Goal: Task Accomplishment & Management: Use online tool/utility

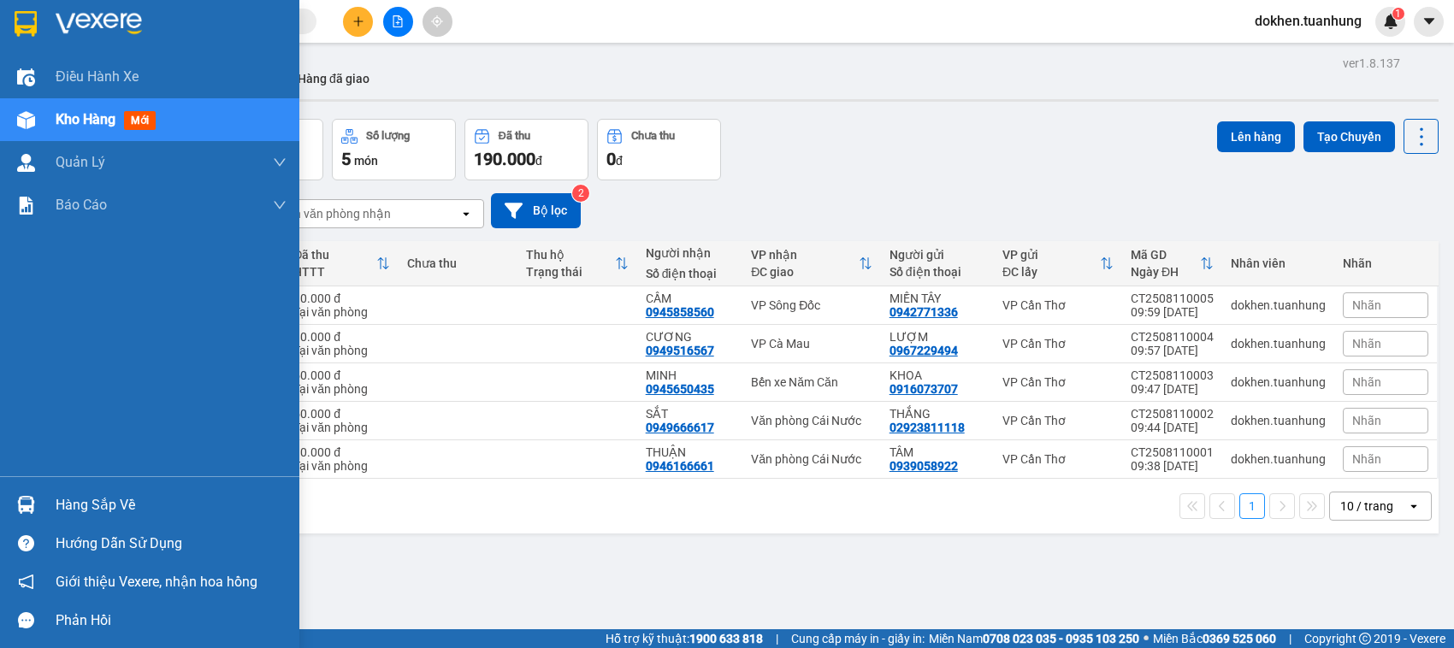
click at [69, 507] on div "Hàng sắp về" at bounding box center [171, 506] width 231 height 26
click at [69, 507] on div "Điều hành xe Kho hàng mới Quản Lý Quản lý chuyến Quản lý khách hàng Quản lý khá…" at bounding box center [149, 324] width 299 height 648
click at [69, 507] on div "Hàng sắp về" at bounding box center [171, 506] width 231 height 26
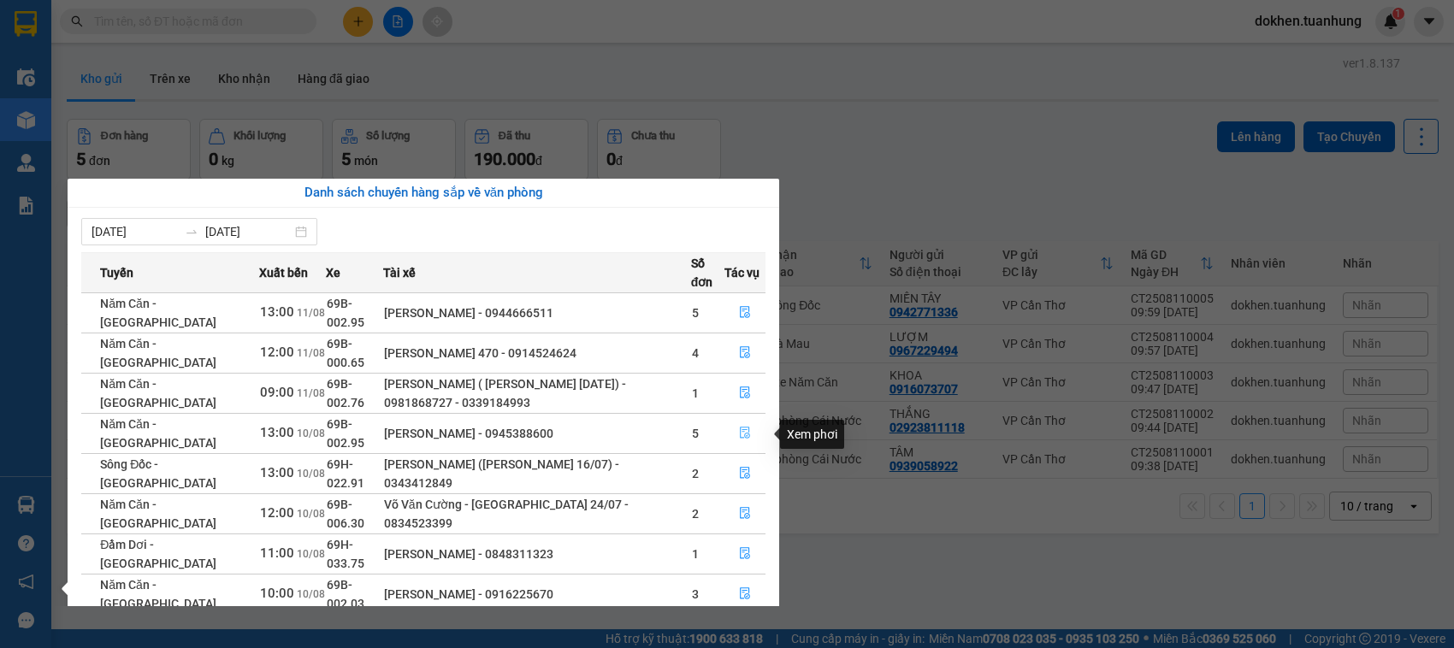
click at [744, 436] on icon "file-done" at bounding box center [745, 433] width 12 height 12
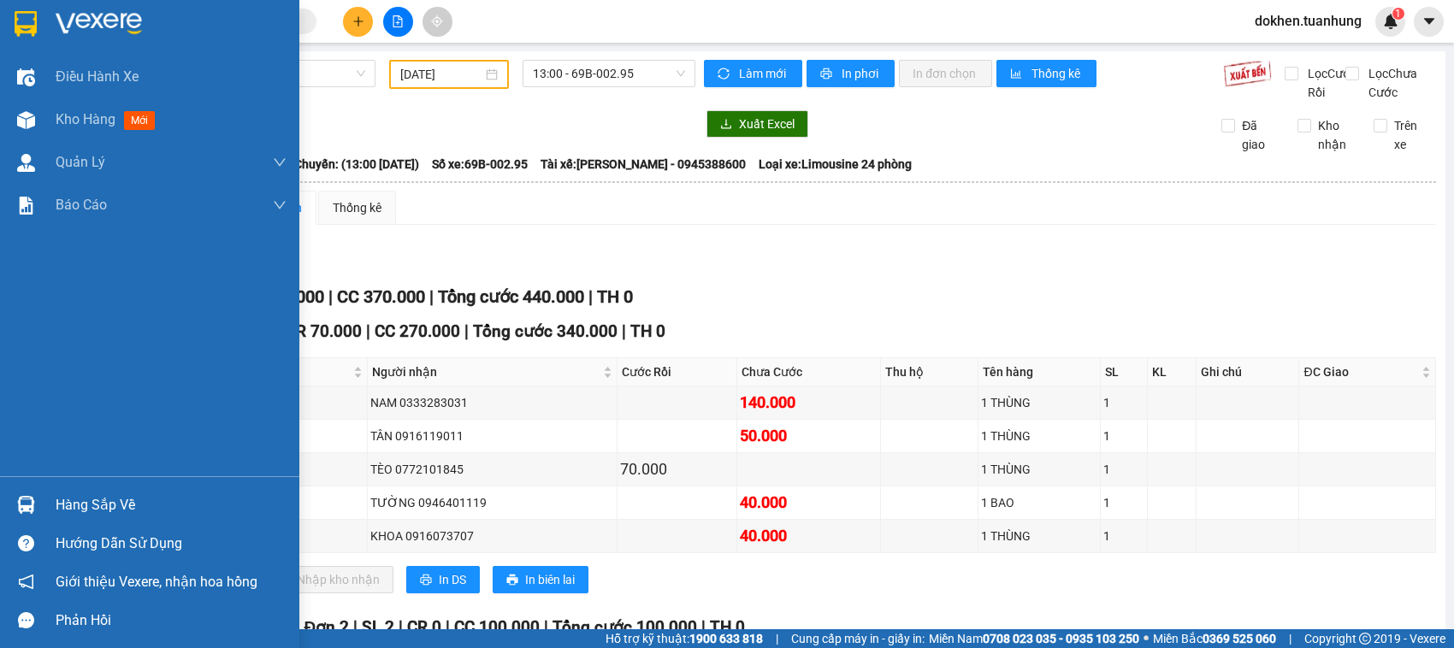
click at [86, 503] on div "Hàng sắp về" at bounding box center [171, 506] width 231 height 26
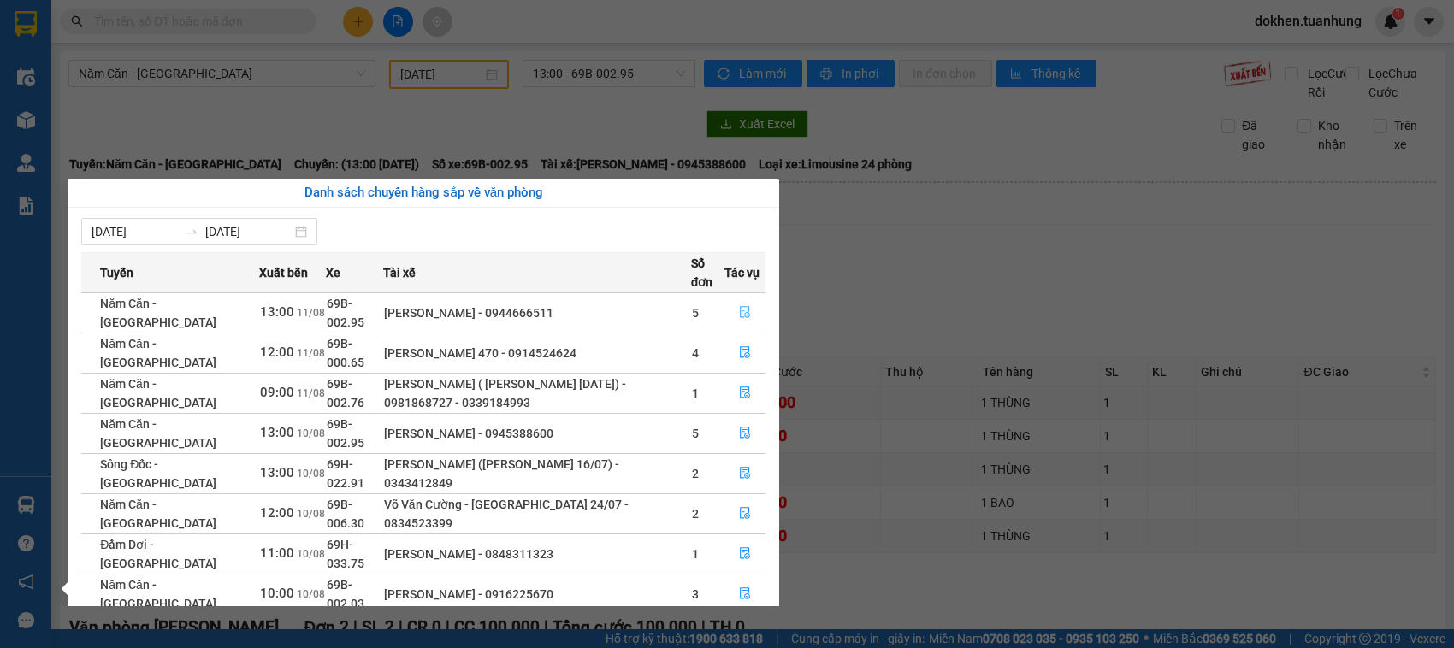
drag, startPoint x: 736, startPoint y: 306, endPoint x: 711, endPoint y: 275, distance: 40.7
click at [736, 306] on button "button" at bounding box center [744, 312] width 39 height 27
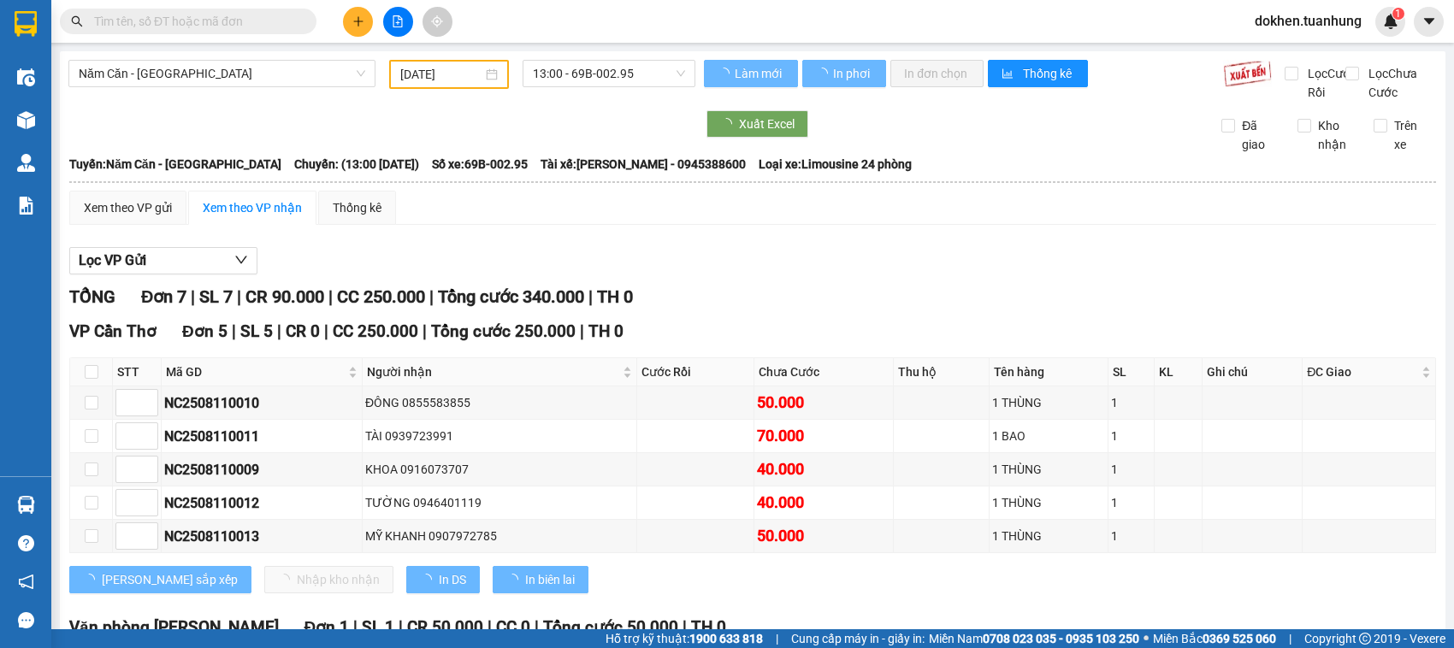
type input "[DATE]"
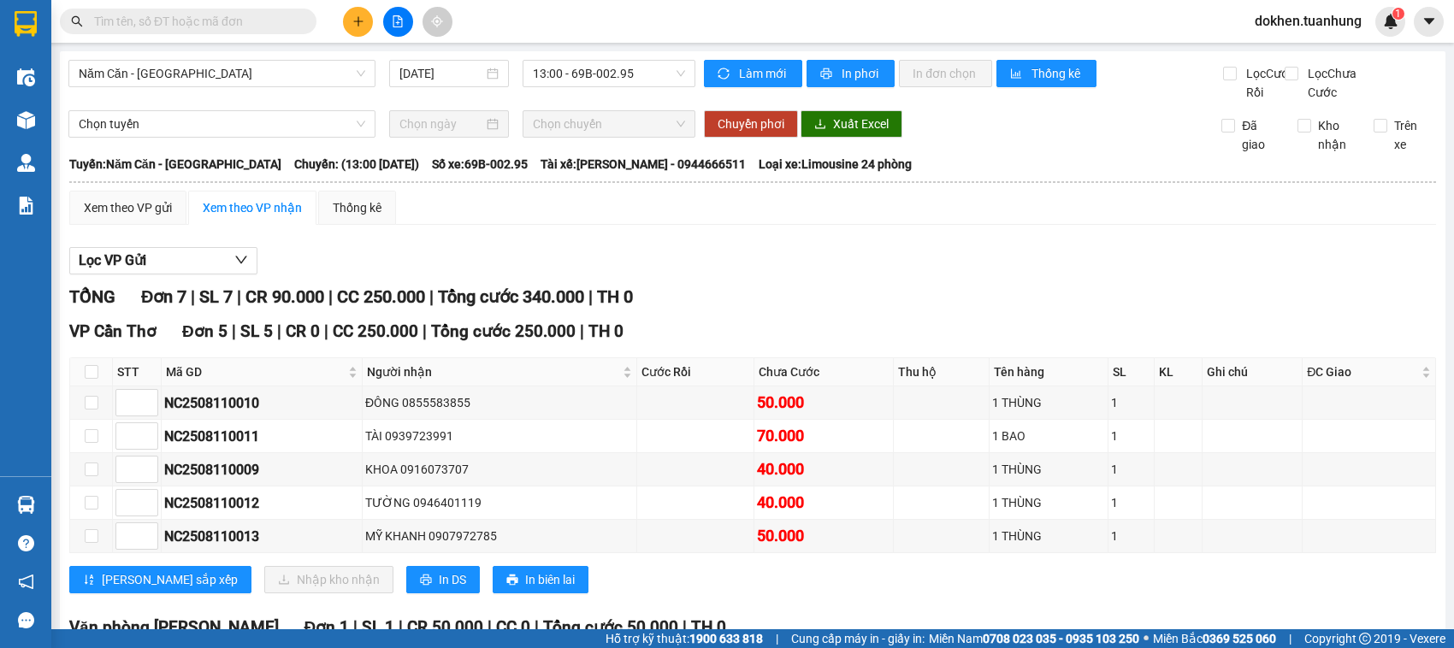
click at [693, 252] on div "Xem theo VP gửi Xem theo VP nhận Thống kê Lọc VP Gửi TỔNG Đơn 7 | SL 7 | CR 90…" at bounding box center [752, 565] width 1367 height 749
click at [733, 271] on div "Lọc VP Gửi" at bounding box center [752, 261] width 1367 height 28
click at [359, 21] on icon "plus" at bounding box center [357, 21] width 9 height 1
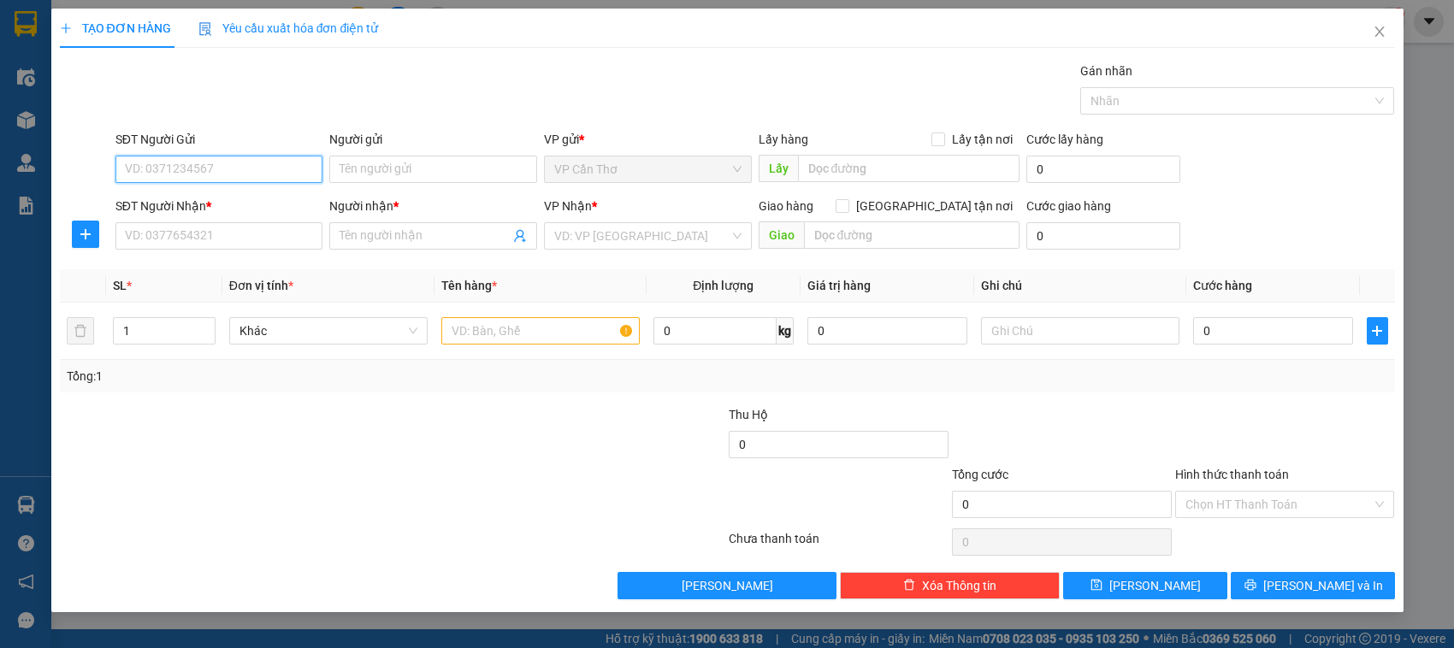
click at [279, 175] on input "SĐT Người Gửi" at bounding box center [219, 169] width 208 height 27
click at [266, 203] on div "0973357550 - ĐẠI VIỆT" at bounding box center [222, 204] width 192 height 19
type input "0973357550"
type input "ĐẠI VIỆT"
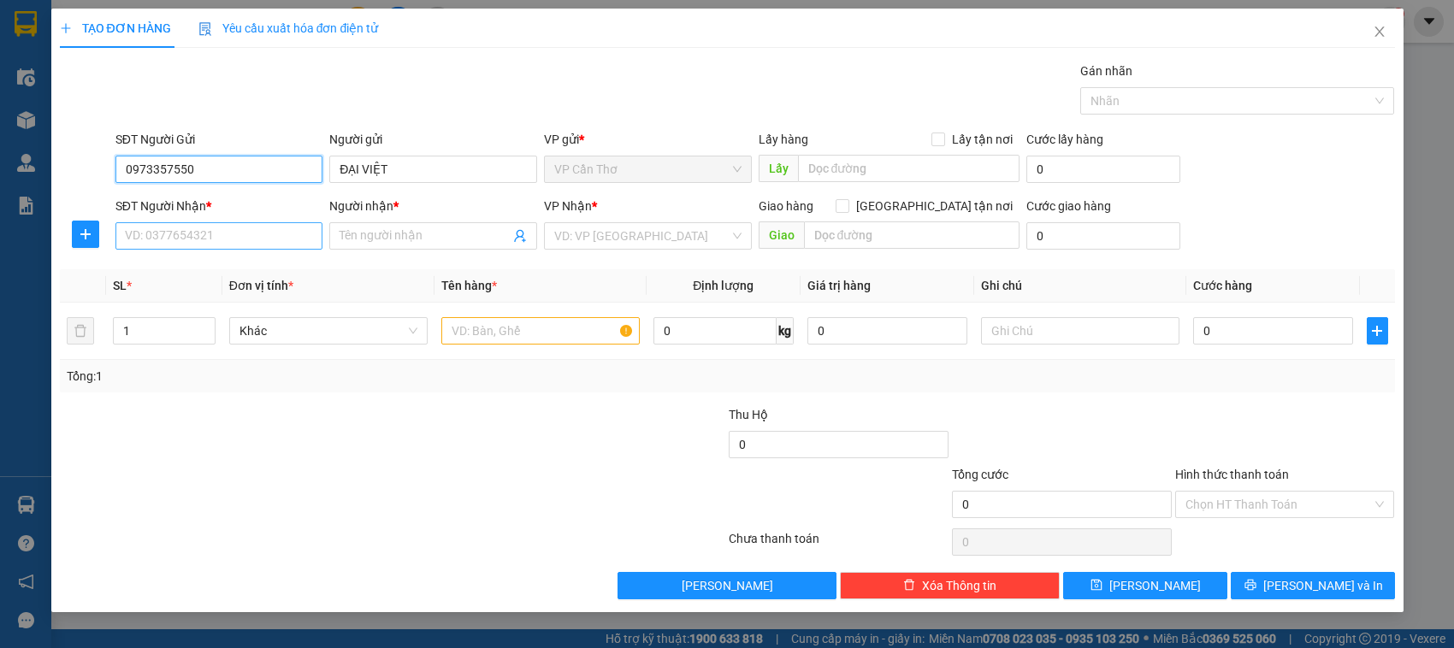
type input "0973357550"
click at [278, 238] on input "SĐT Người Nhận *" at bounding box center [219, 235] width 208 height 27
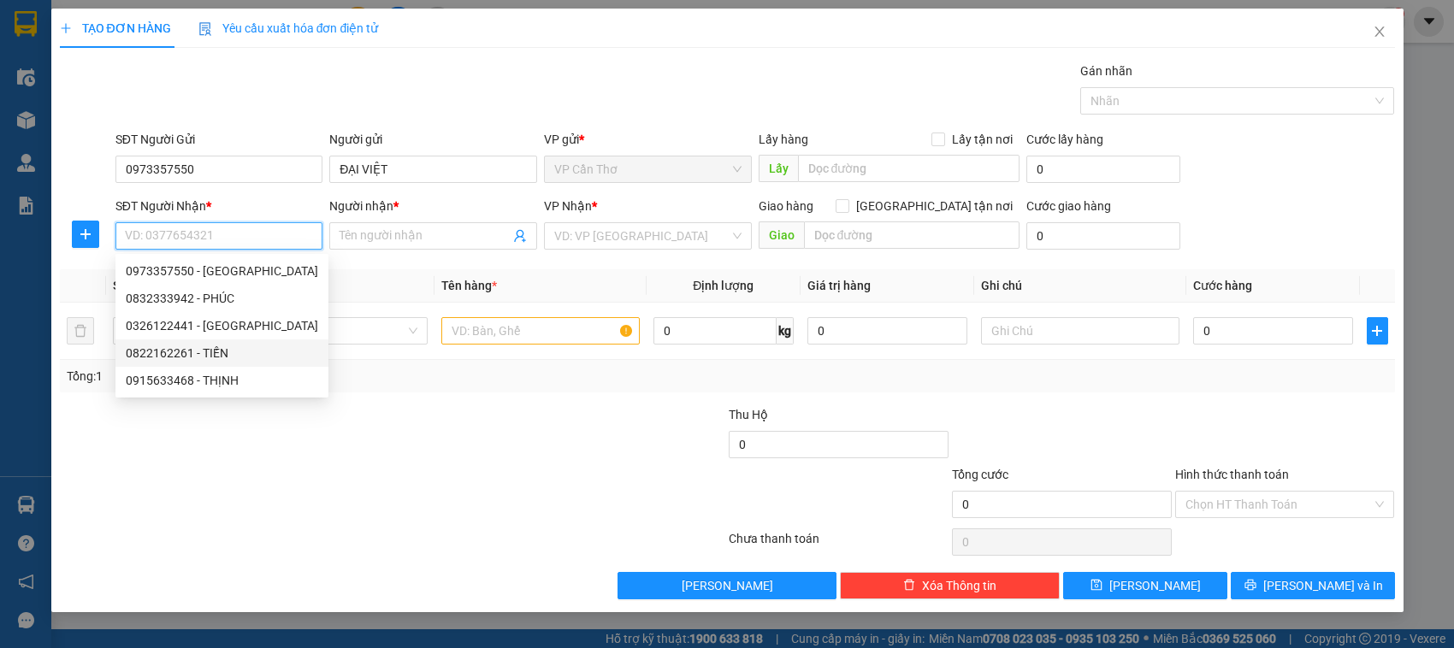
click at [231, 352] on div "0822162261 - TIẾN" at bounding box center [222, 353] width 192 height 19
type input "0822162261"
type input "TIẾN"
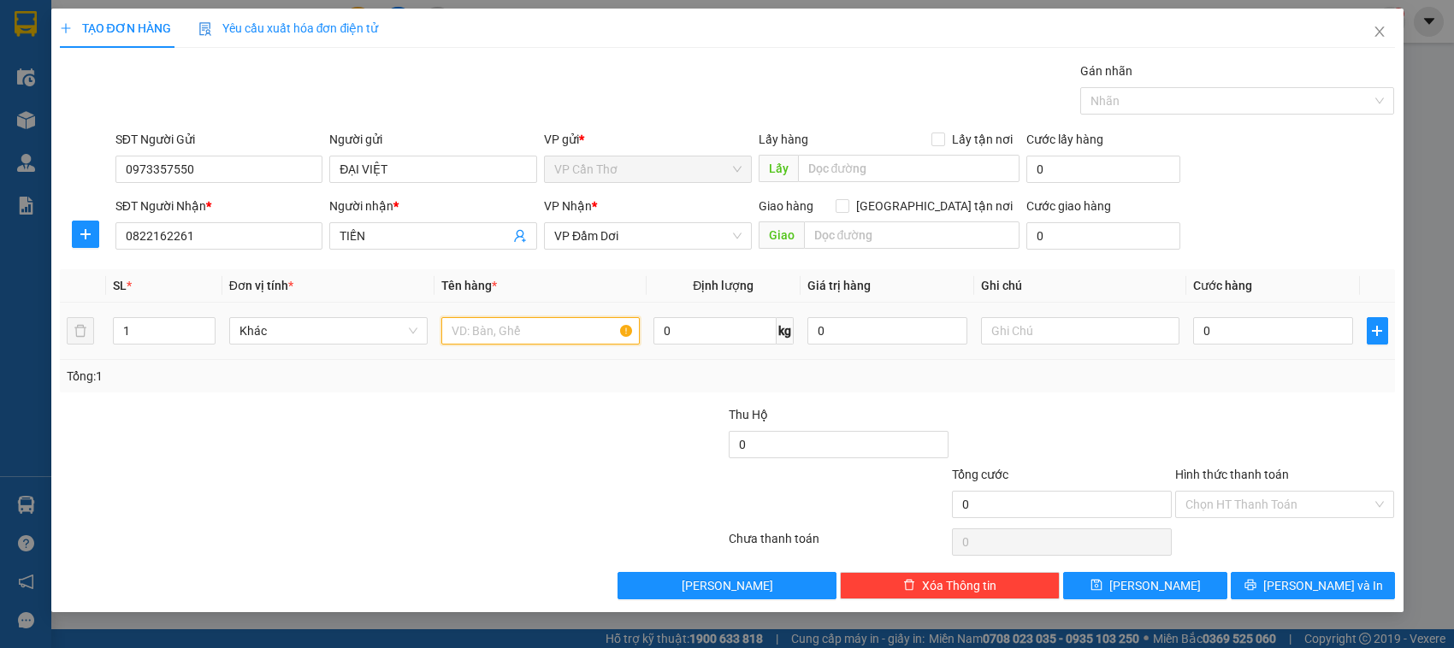
click at [483, 339] on input "text" at bounding box center [540, 330] width 198 height 27
type input "2 THÙNG KG KIỂM"
click at [129, 334] on input "1" at bounding box center [164, 331] width 100 height 26
type input "2"
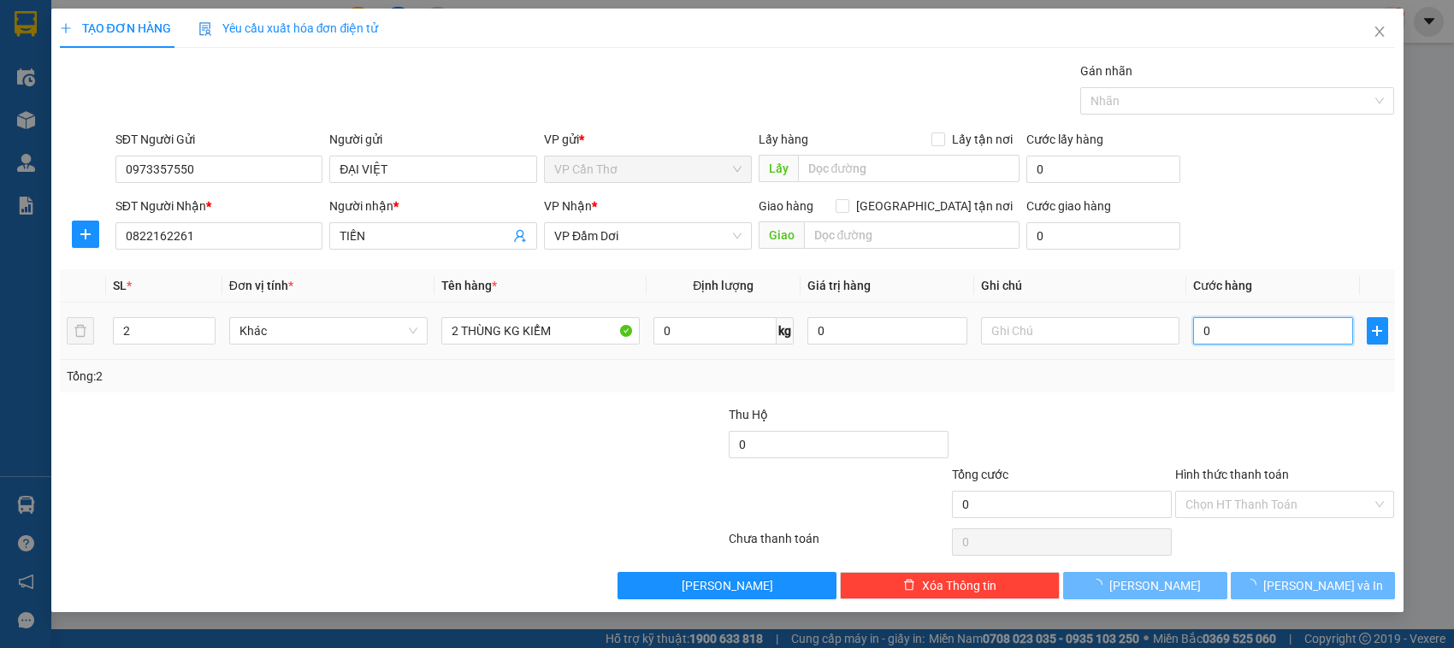
click at [1206, 336] on input "0" at bounding box center [1273, 330] width 160 height 27
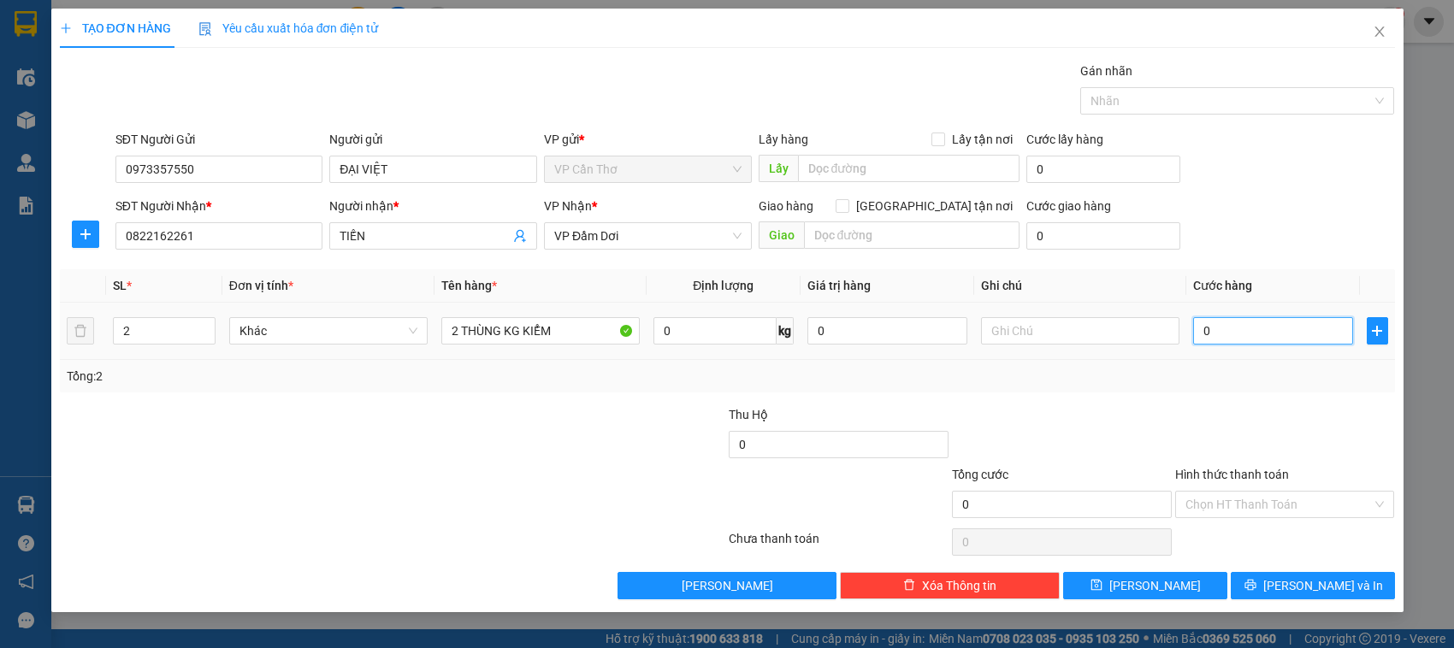
type input "1"
type input "10"
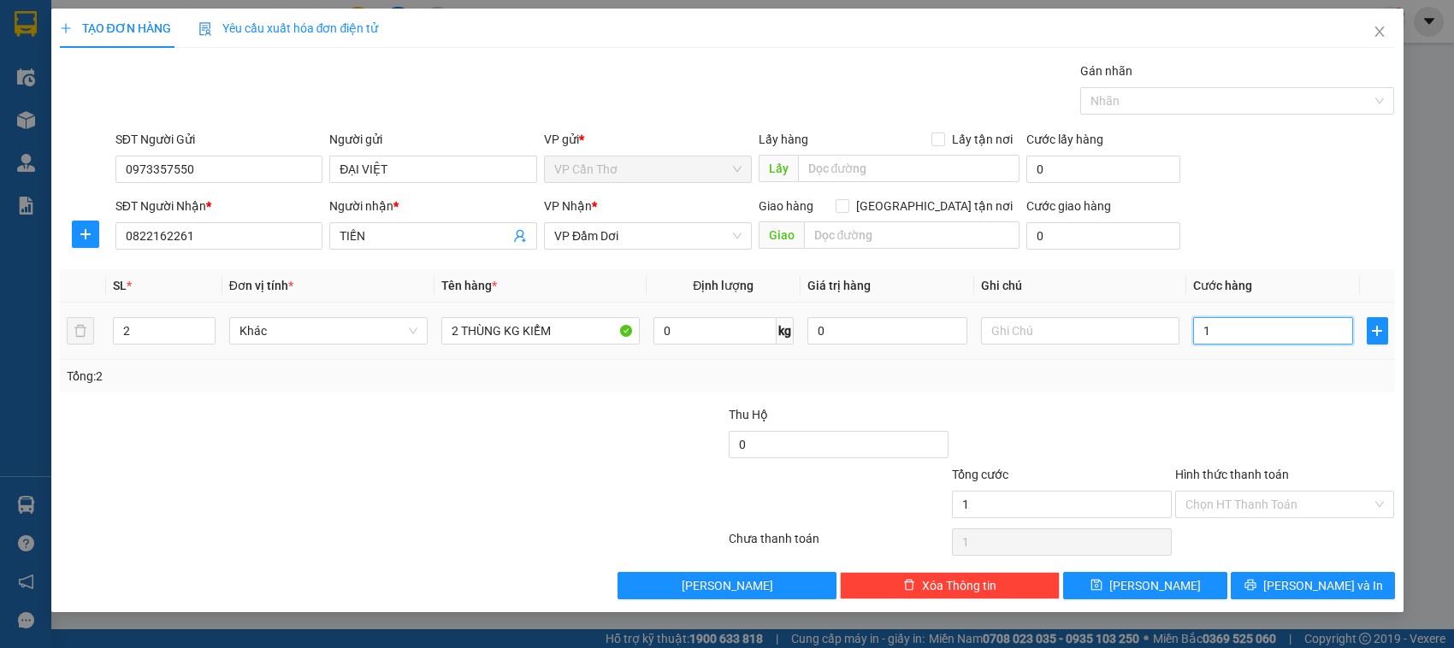
type input "10"
type input "100"
type input "1.000"
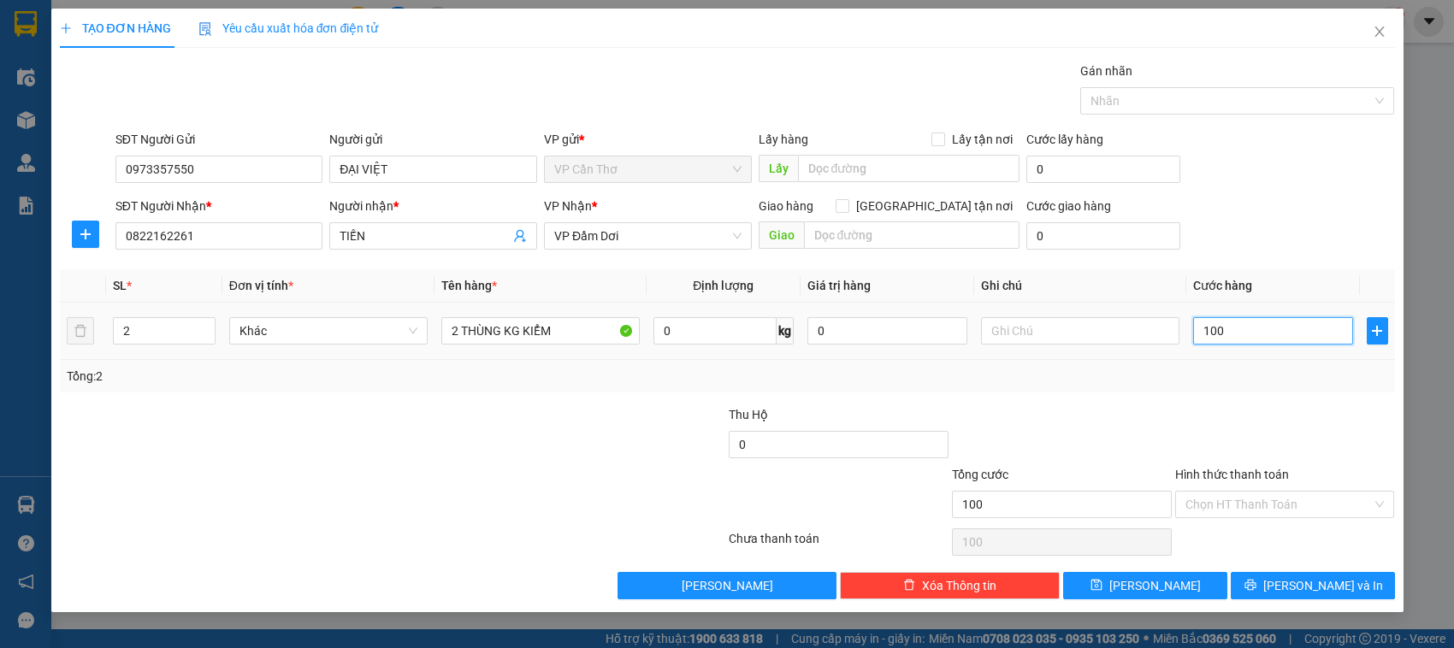
type input "1.000"
type input "10.000"
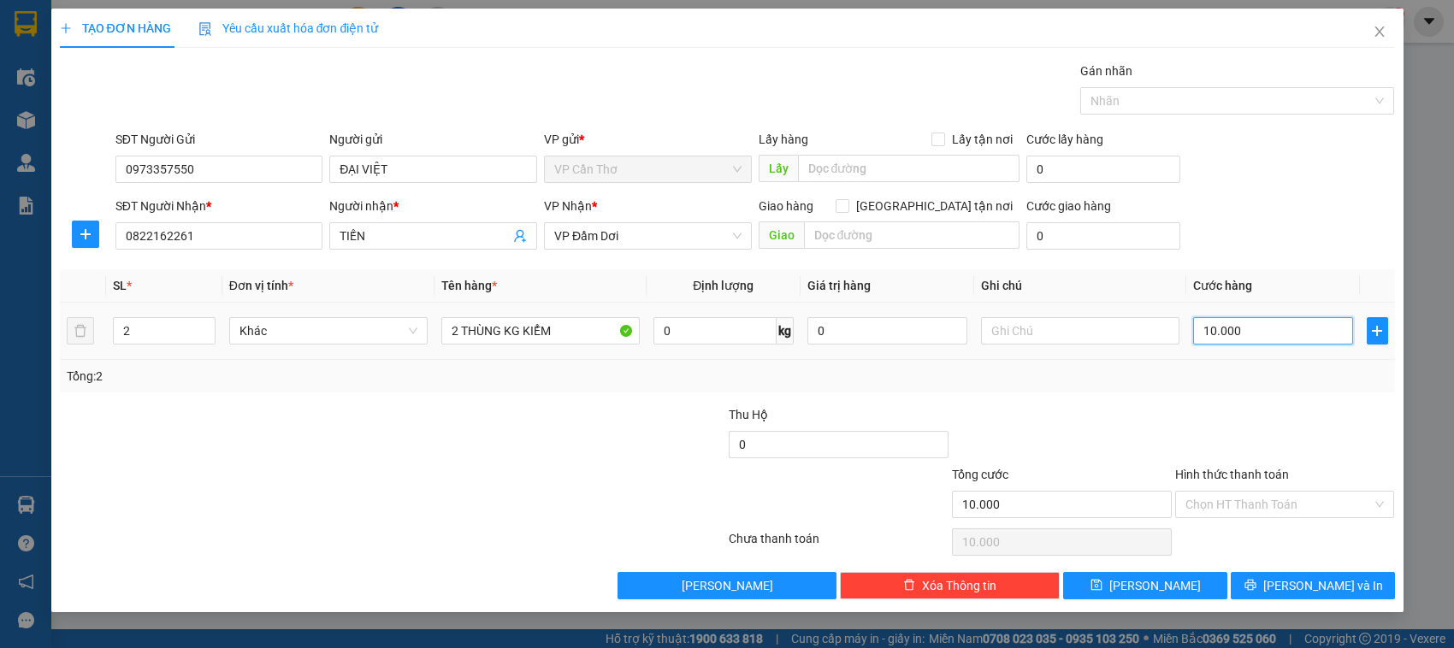
type input "100.000"
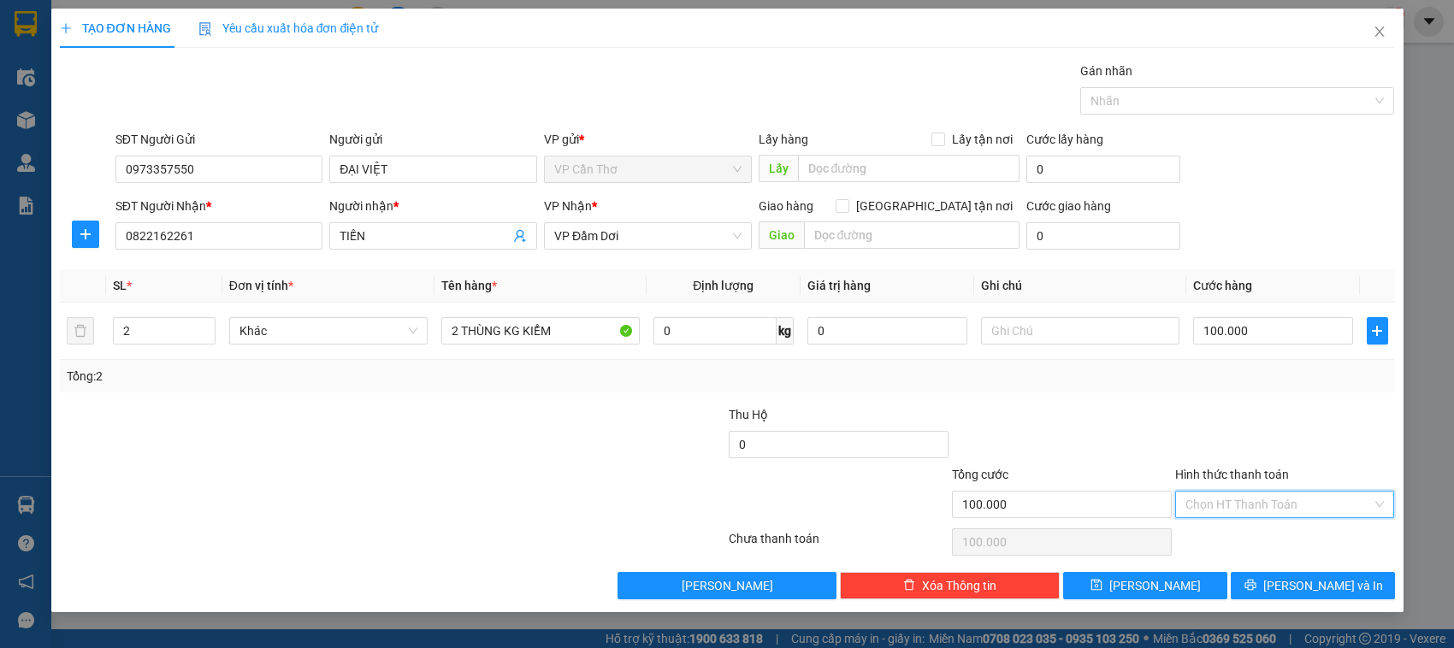
click at [1221, 503] on input "Hình thức thanh toán" at bounding box center [1279, 505] width 187 height 26
click at [1152, 468] on div "Tổng cước" at bounding box center [1062, 478] width 220 height 26
click at [1263, 588] on button "Lưu và In" at bounding box center [1313, 585] width 164 height 27
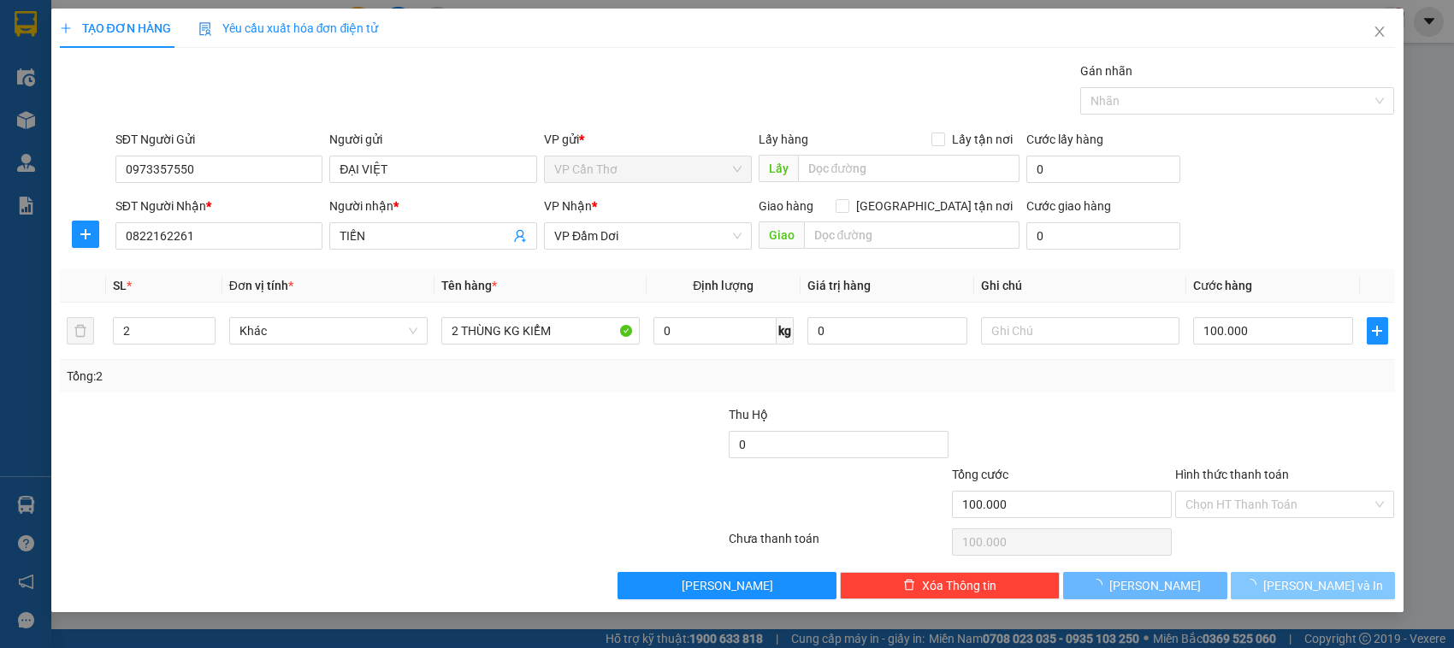
click at [1263, 588] on button "Lưu và In" at bounding box center [1313, 585] width 164 height 27
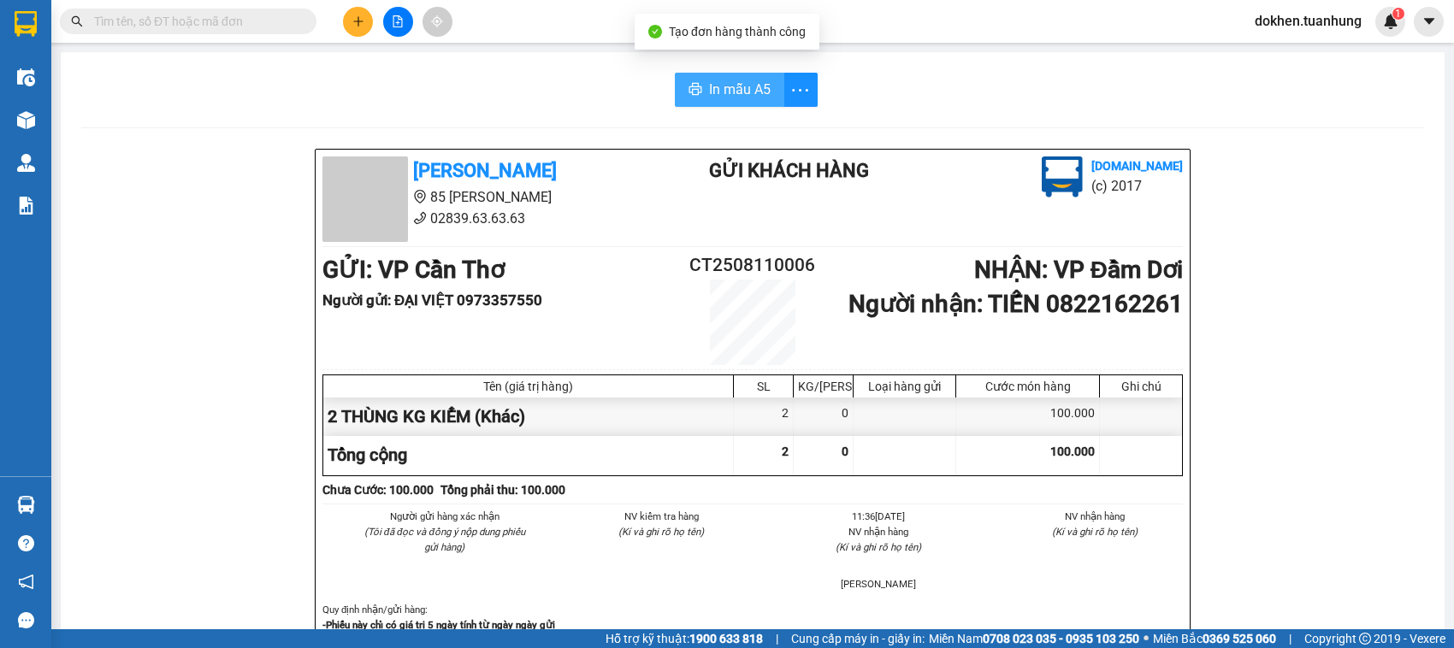
click at [733, 84] on span "In mẫu A5" at bounding box center [740, 89] width 62 height 21
click at [727, 80] on span "In mẫu A5" at bounding box center [740, 89] width 62 height 21
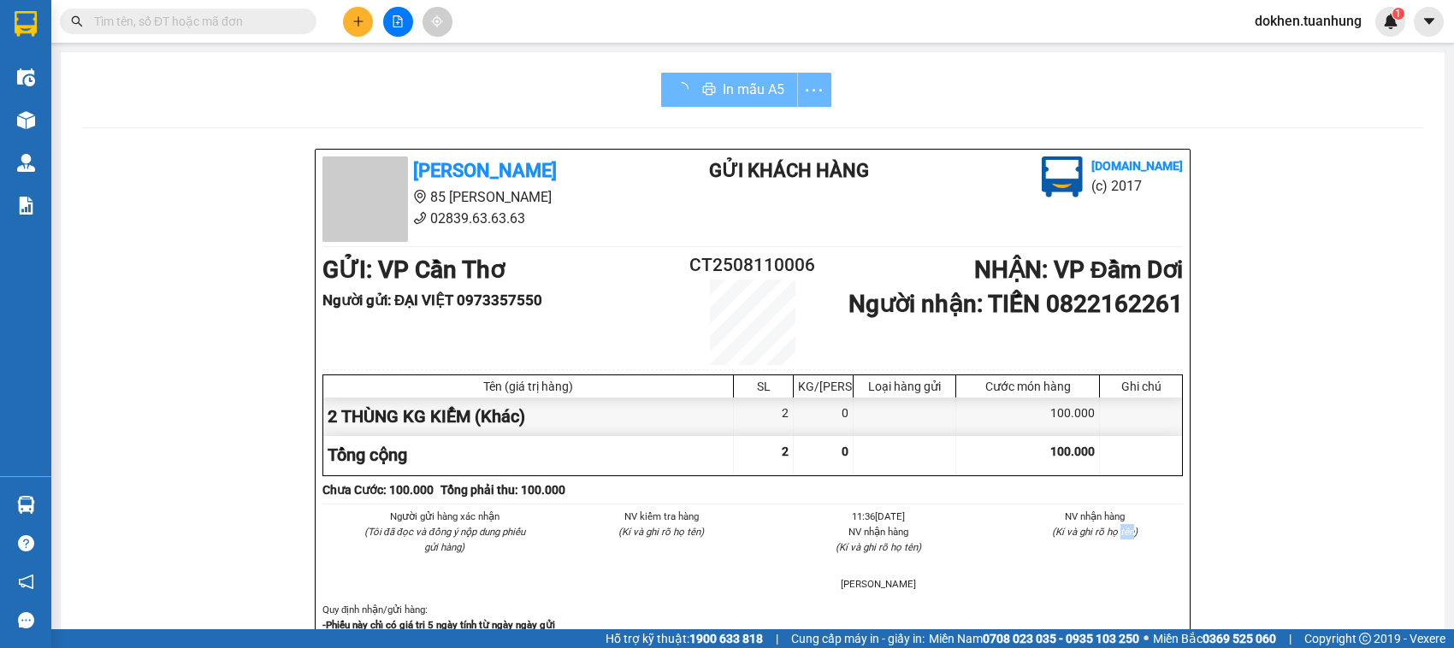
click at [1117, 578] on div "Người gửi hàng xác nhận (Tôi đã đọc và đồng ý nộp dung phiếu gửi hàng) NV kiểm …" at bounding box center [752, 555] width 867 height 93
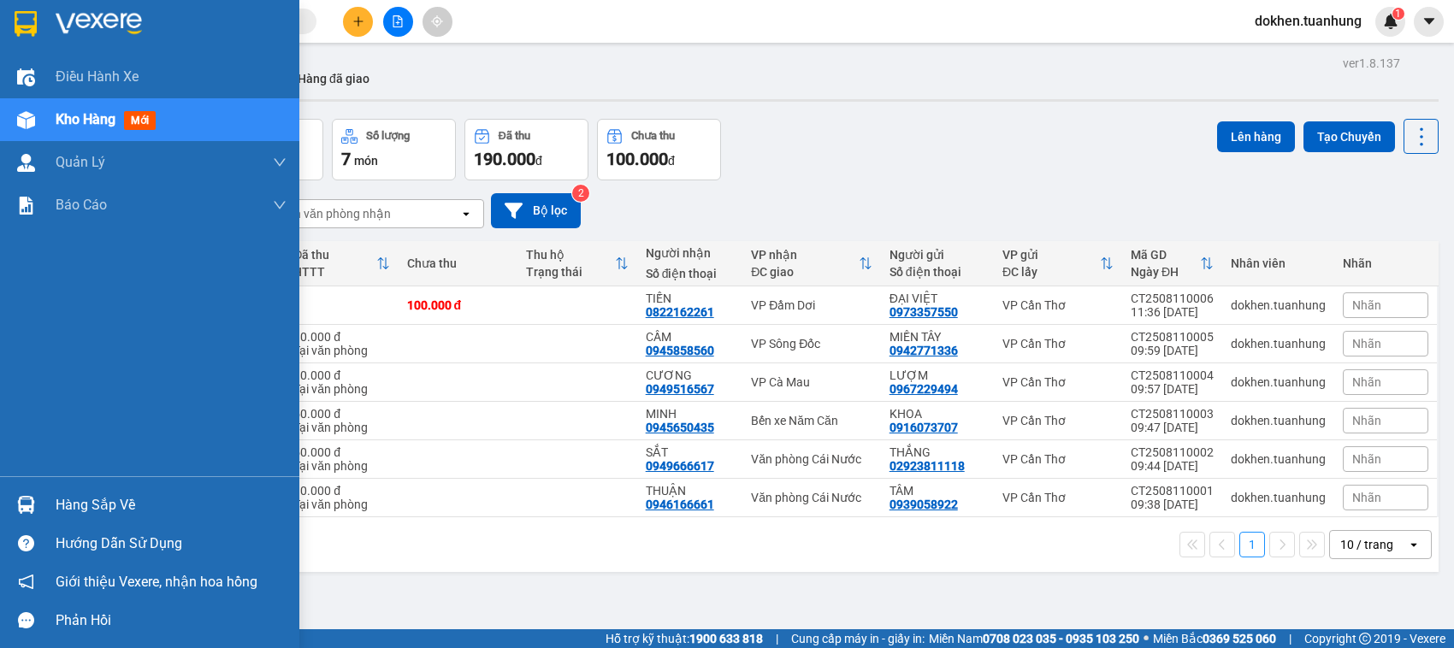
click at [69, 509] on div "Hàng sắp về" at bounding box center [171, 506] width 231 height 26
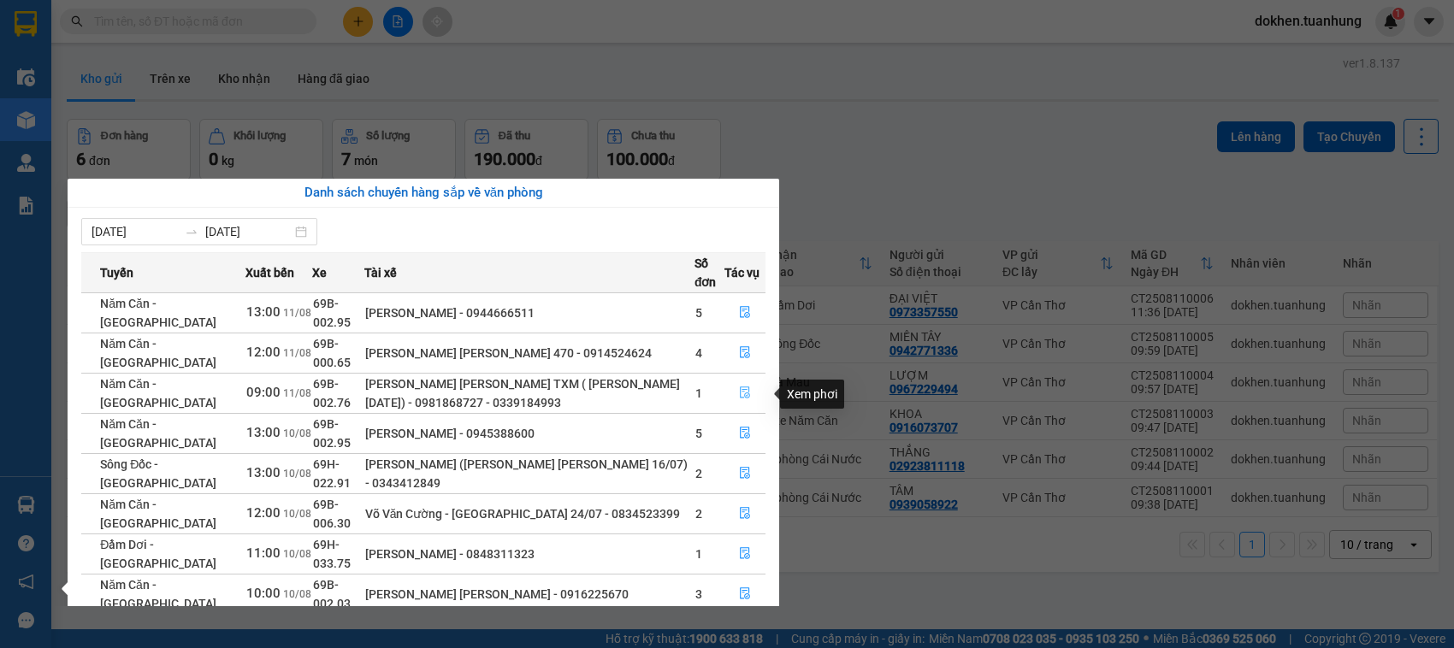
click at [741, 391] on icon "file-done" at bounding box center [745, 393] width 10 height 12
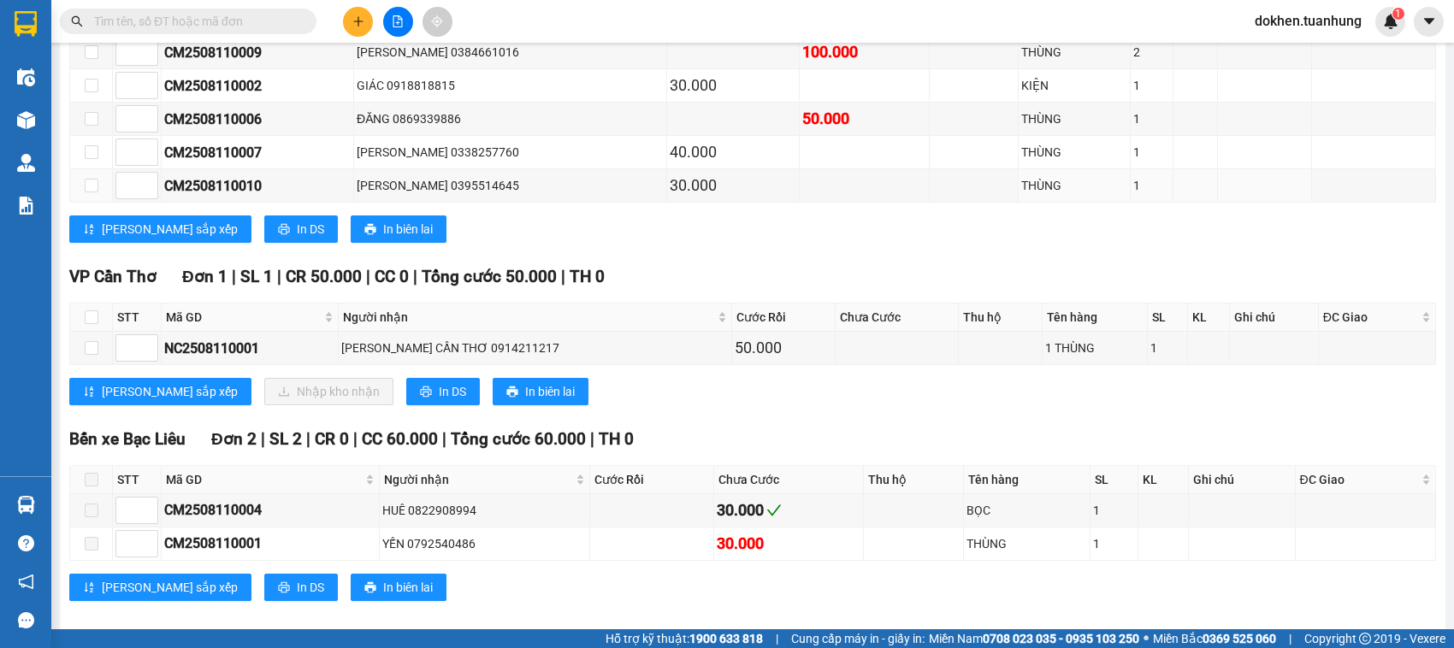
scroll to position [532, 0]
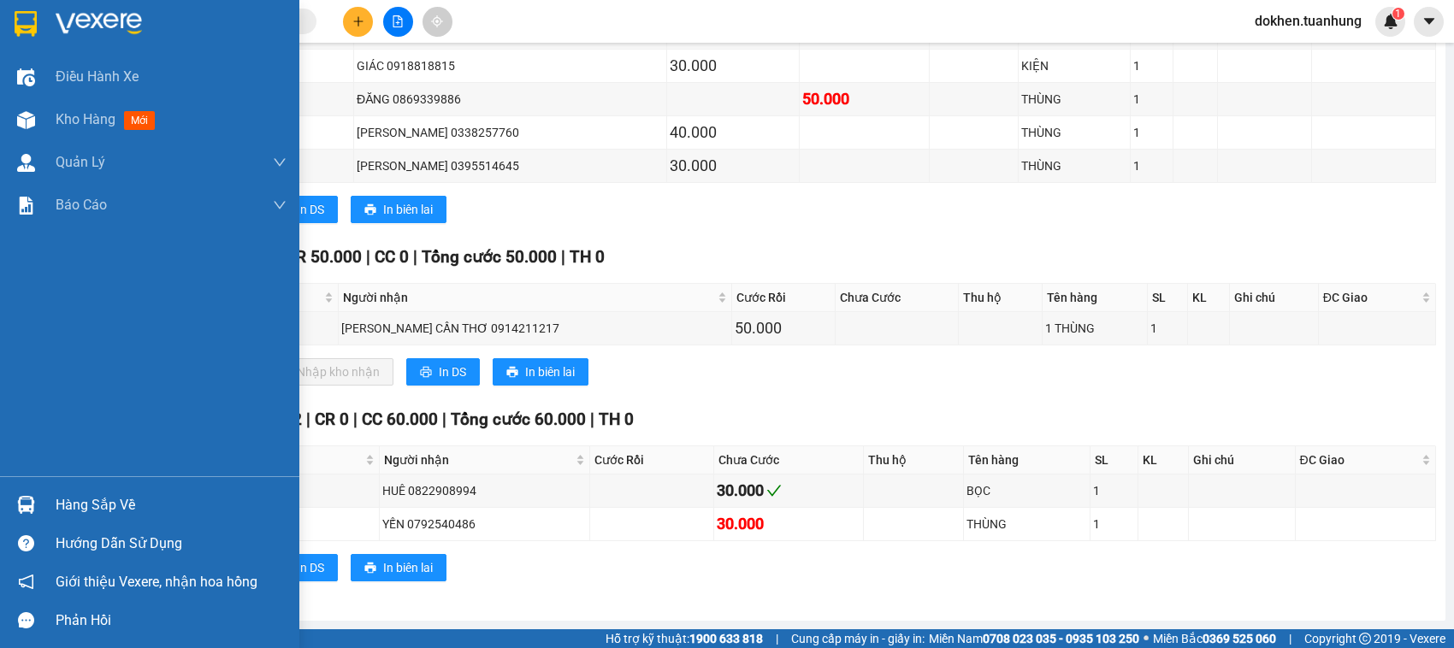
click at [78, 499] on div "Hàng sắp về" at bounding box center [171, 506] width 231 height 26
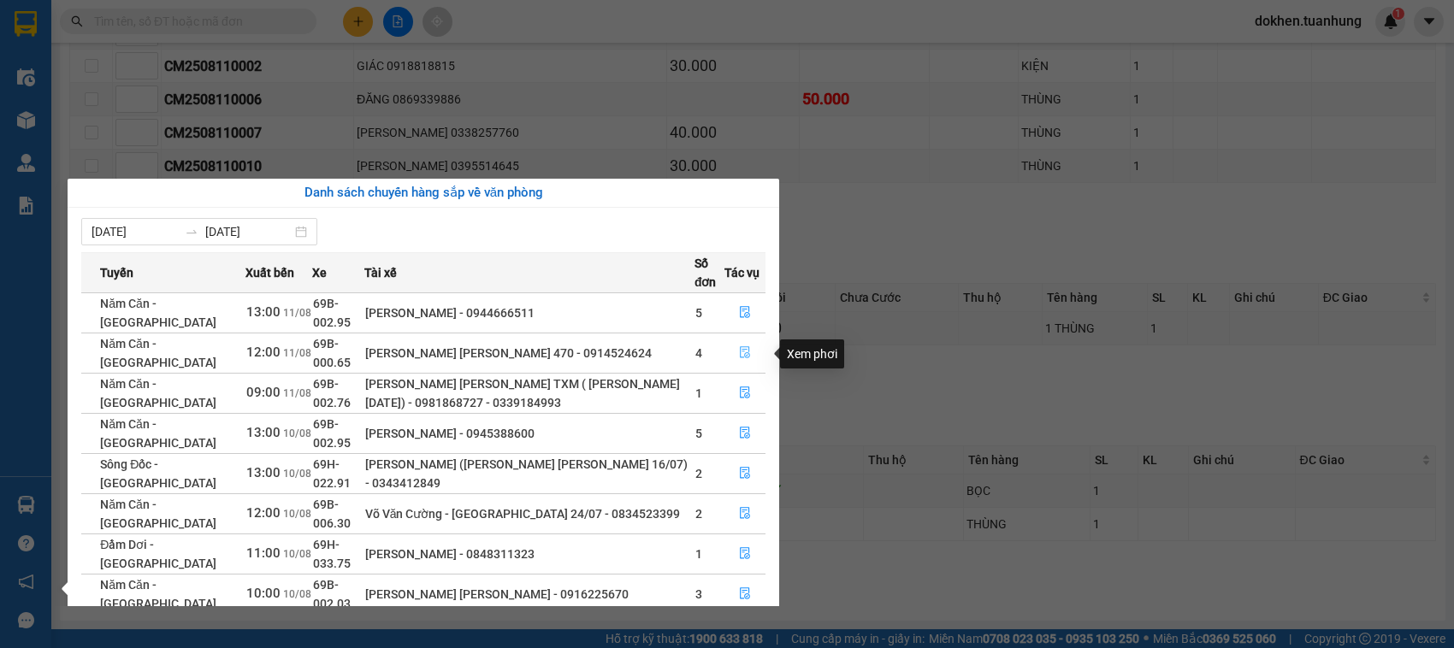
click at [737, 352] on button "button" at bounding box center [744, 353] width 39 height 27
click at [737, 352] on div "VP Cần Thơ Đơn 1 | SL 1 | CR 50.000 | CC 0 | [PERSON_NAME] 50.000 | TH 0 STT Mã…" at bounding box center [752, 322] width 1367 height 154
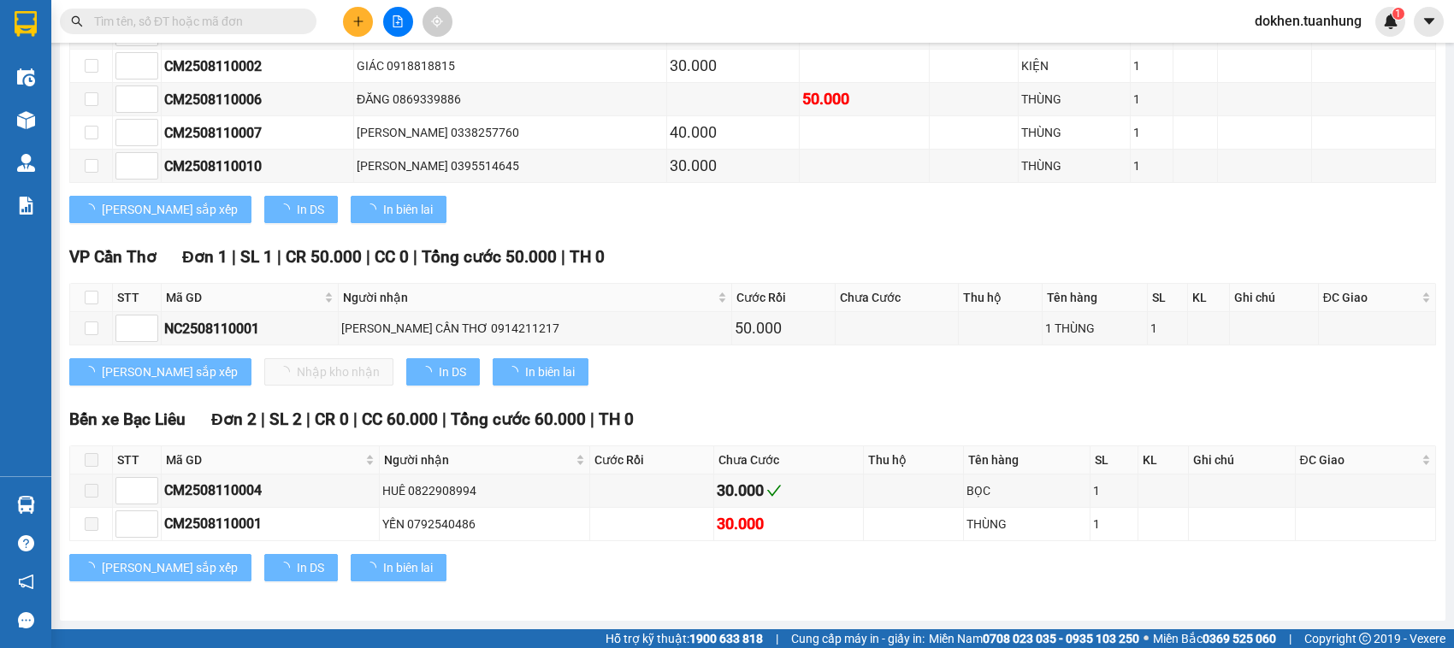
click at [737, 352] on div "VP Cần Thơ Đơn 1 | SL 1 | CR 50.000 | CC 0 | [PERSON_NAME] 50.000 | TH 0 STT Mã…" at bounding box center [752, 322] width 1367 height 154
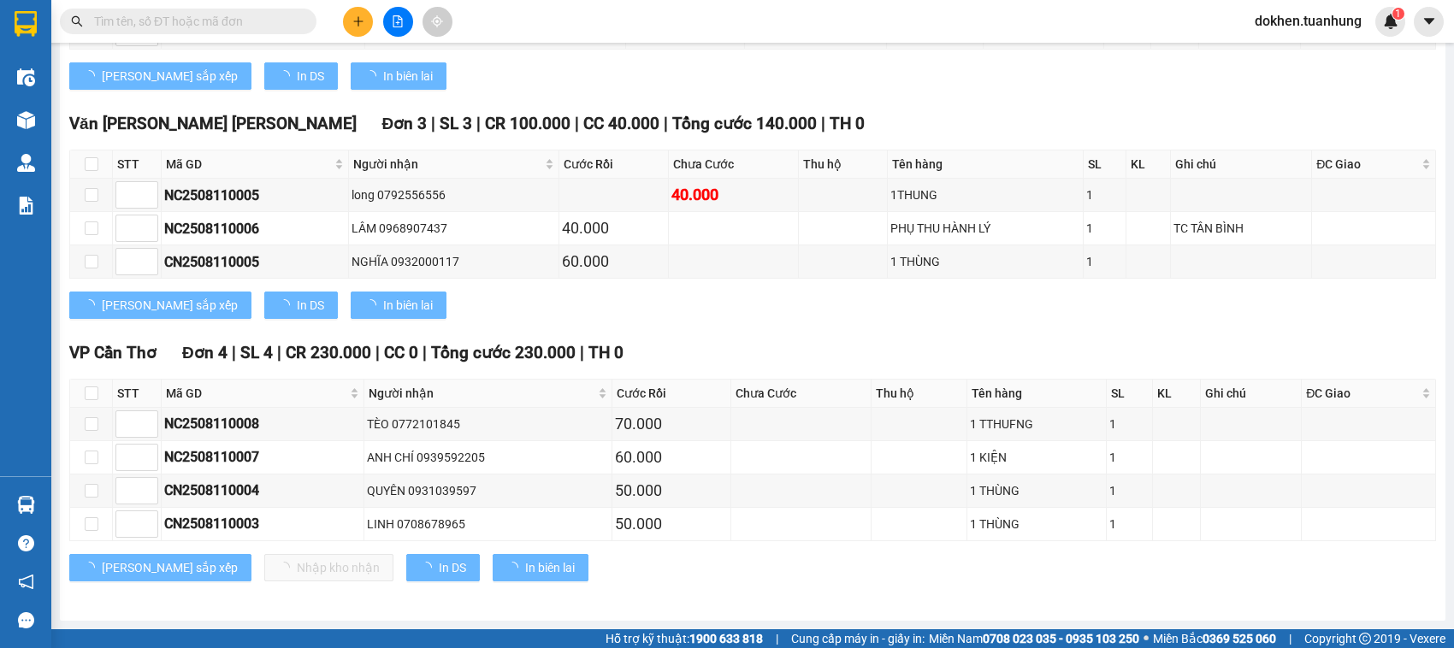
scroll to position [396, 0]
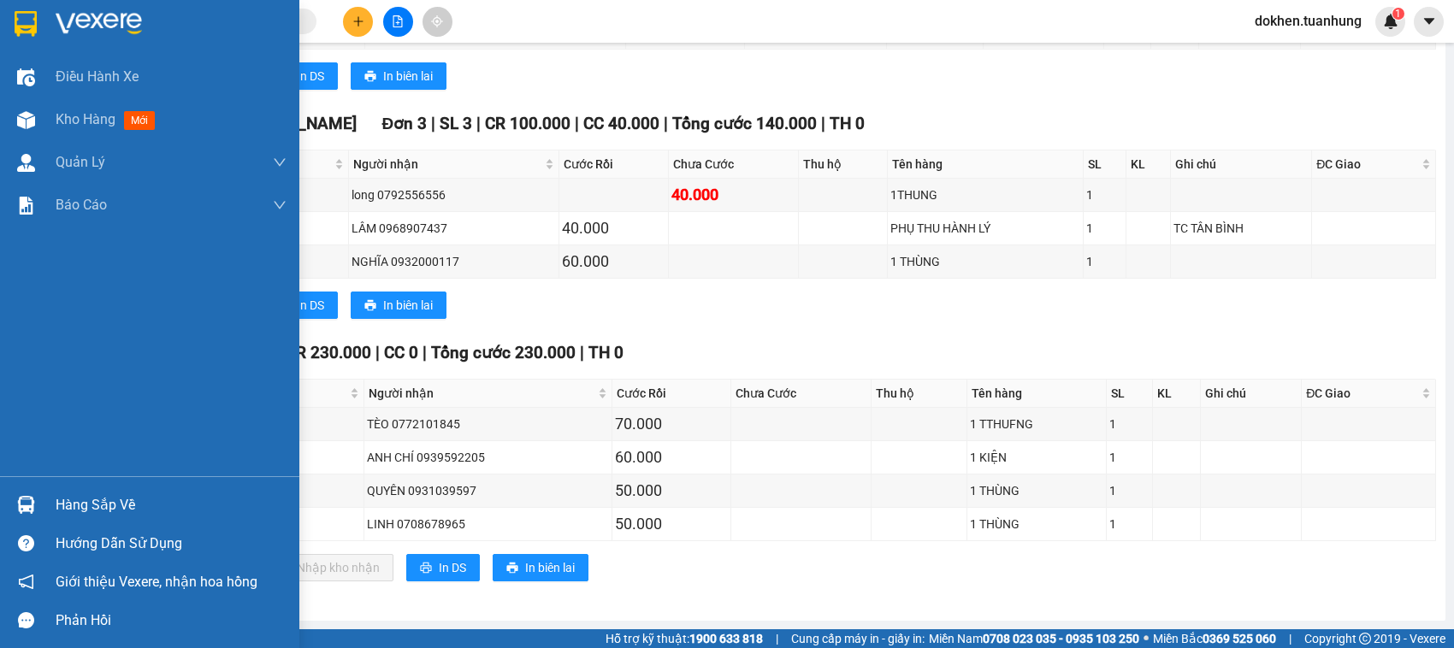
click at [79, 505] on div "Hàng sắp về" at bounding box center [171, 506] width 231 height 26
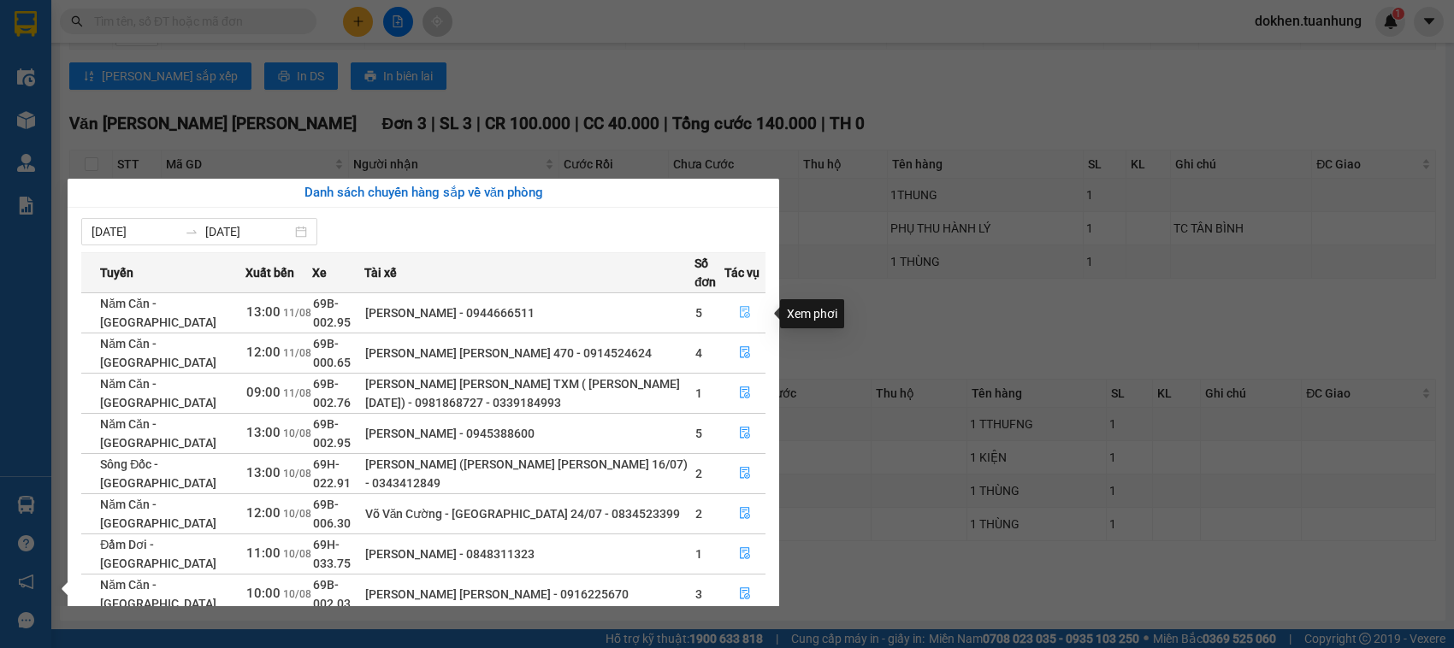
click at [745, 314] on icon "file-done" at bounding box center [745, 312] width 12 height 12
click at [745, 314] on div "[PERSON_NAME] sắp xếp In DS In biên lai" at bounding box center [752, 305] width 1367 height 27
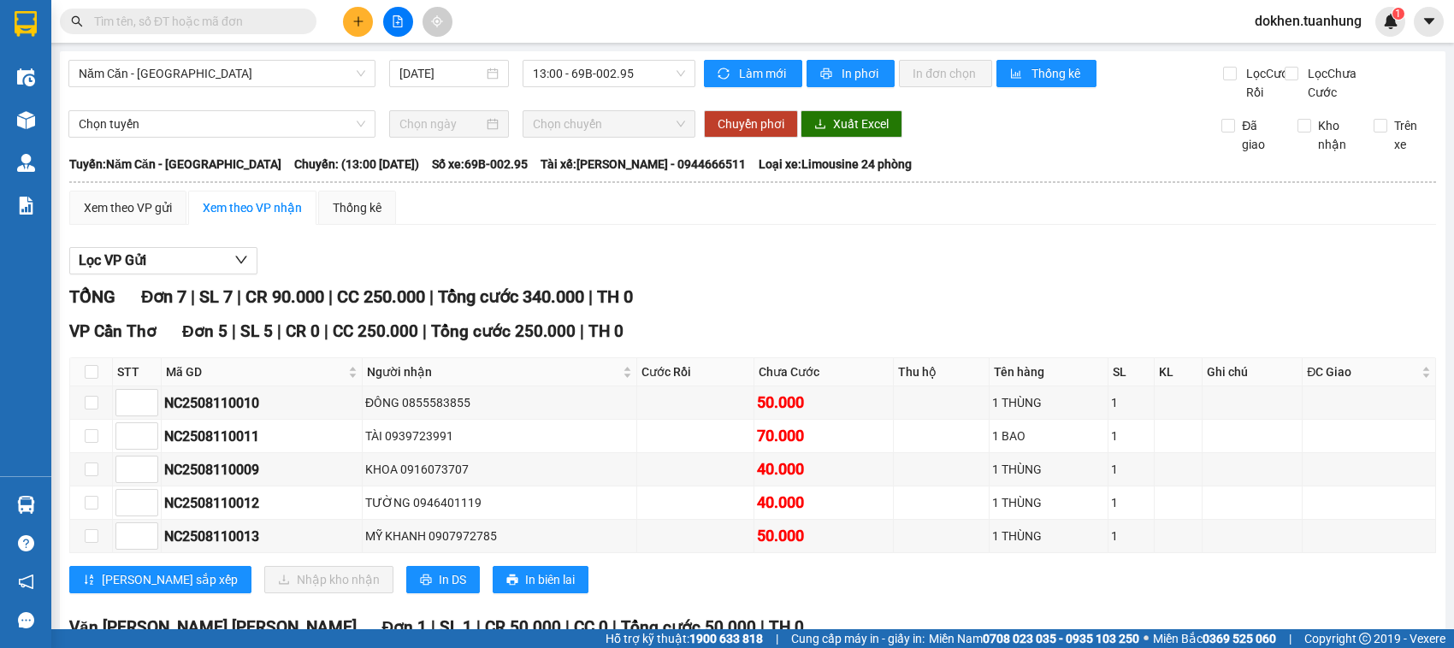
click at [210, 14] on input "text" at bounding box center [195, 21] width 202 height 19
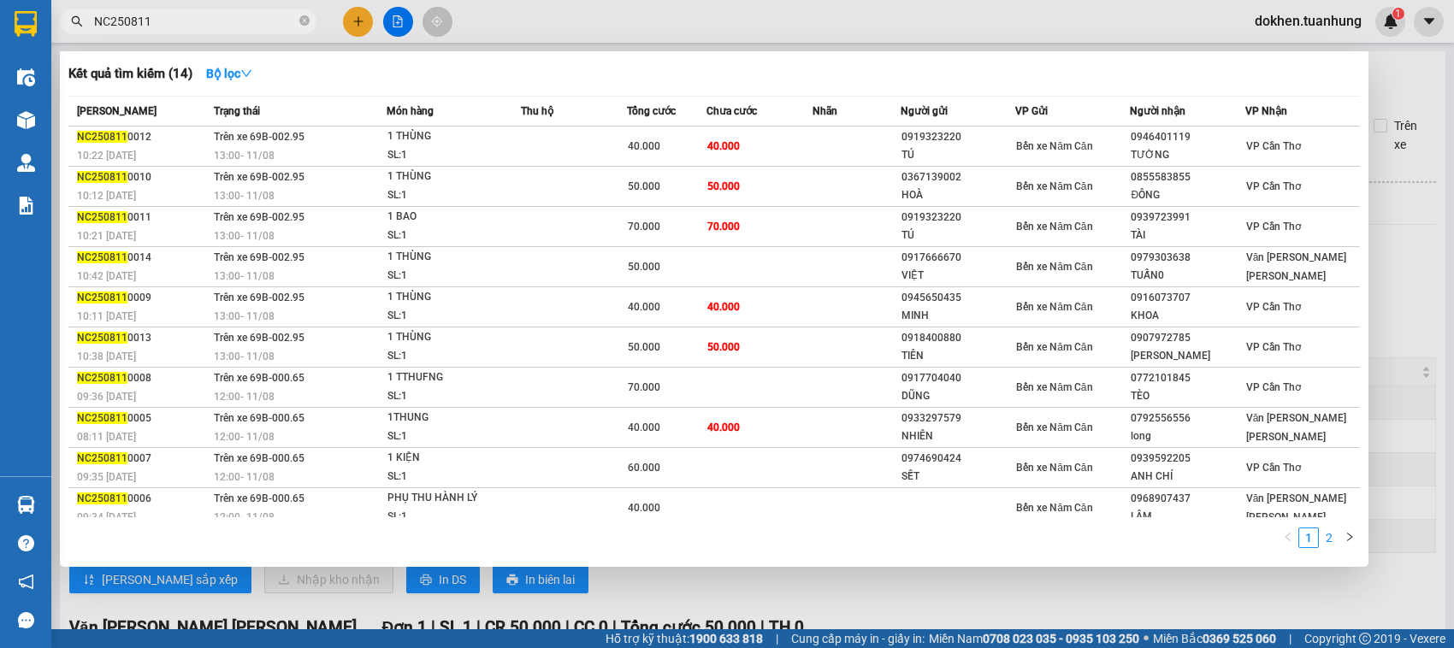
click at [1327, 543] on link "2" at bounding box center [1329, 538] width 19 height 19
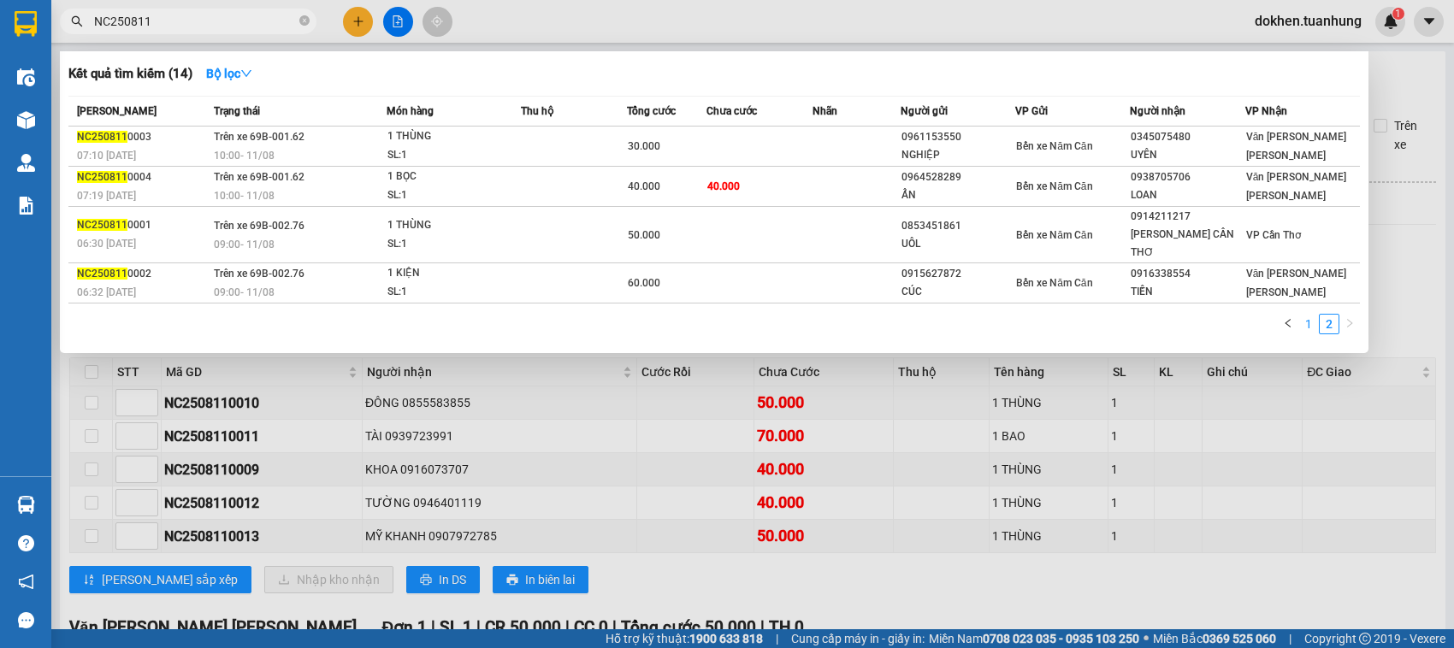
click at [1310, 315] on link "1" at bounding box center [1308, 324] width 19 height 19
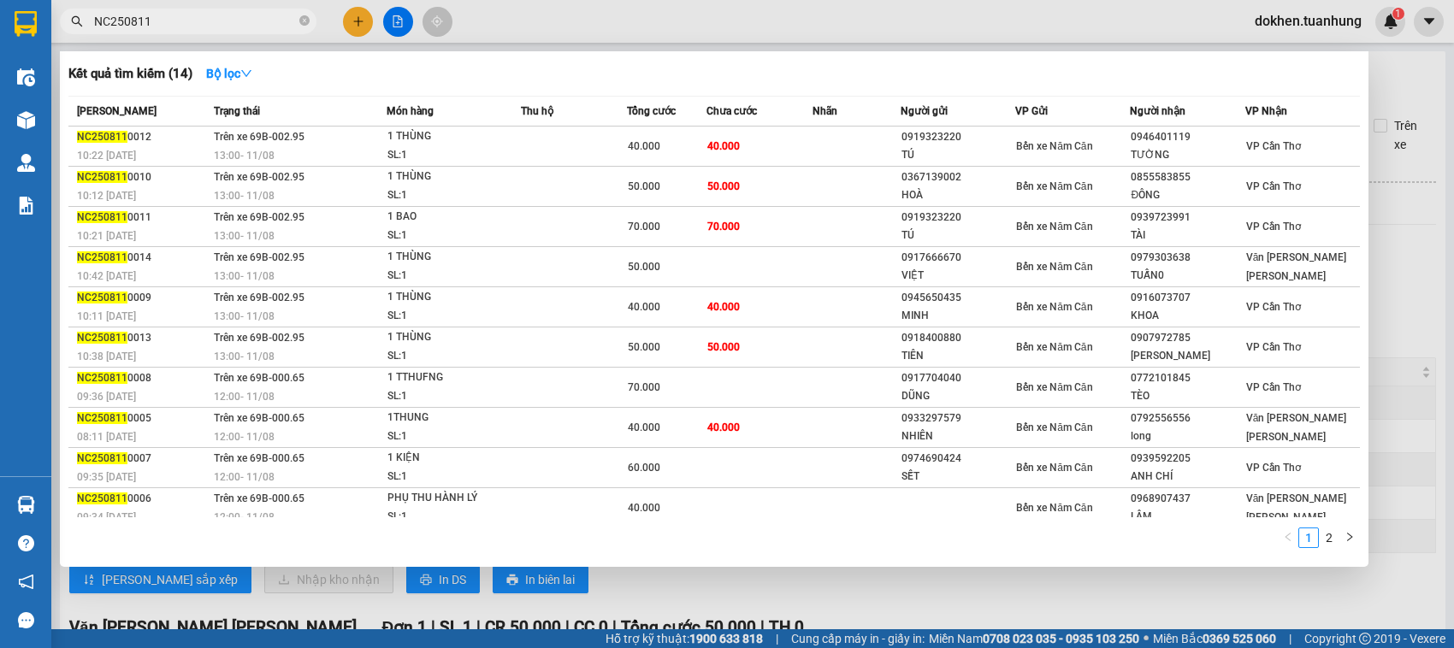
click at [111, 19] on input "NC250811" at bounding box center [195, 21] width 202 height 19
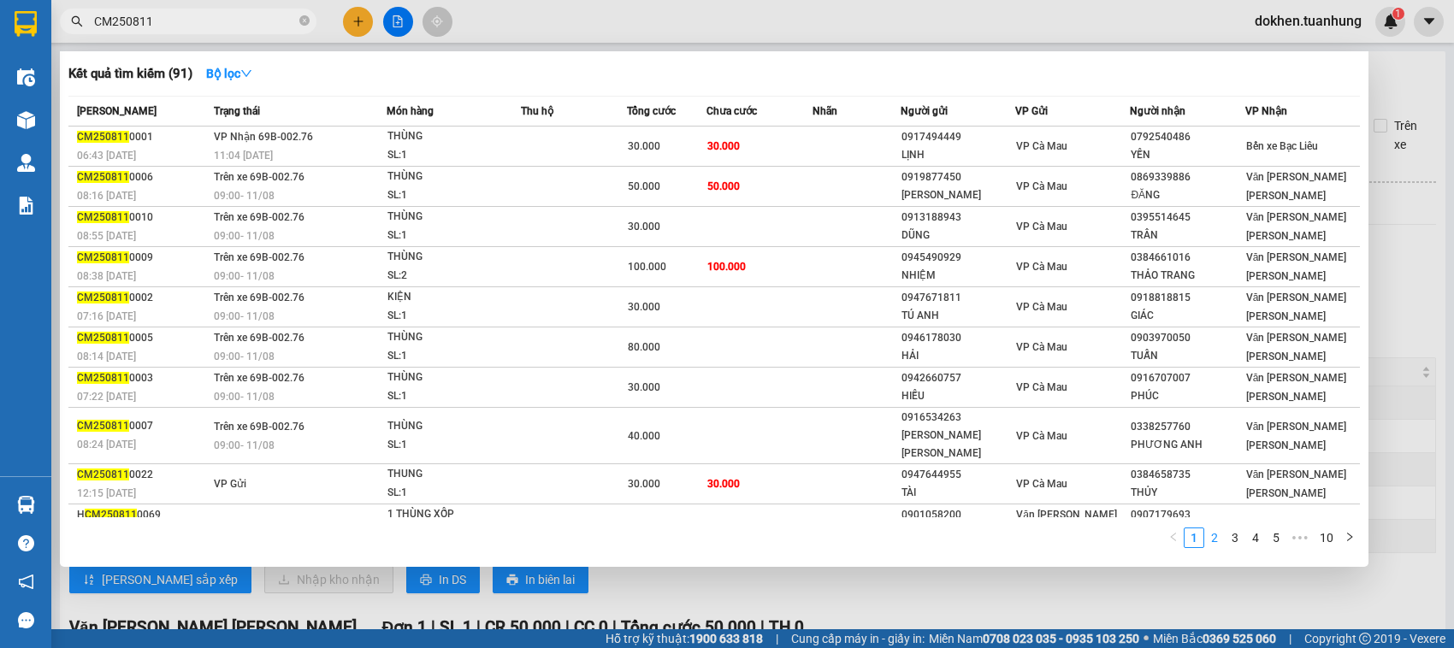
click at [1215, 540] on link "2" at bounding box center [1214, 538] width 19 height 19
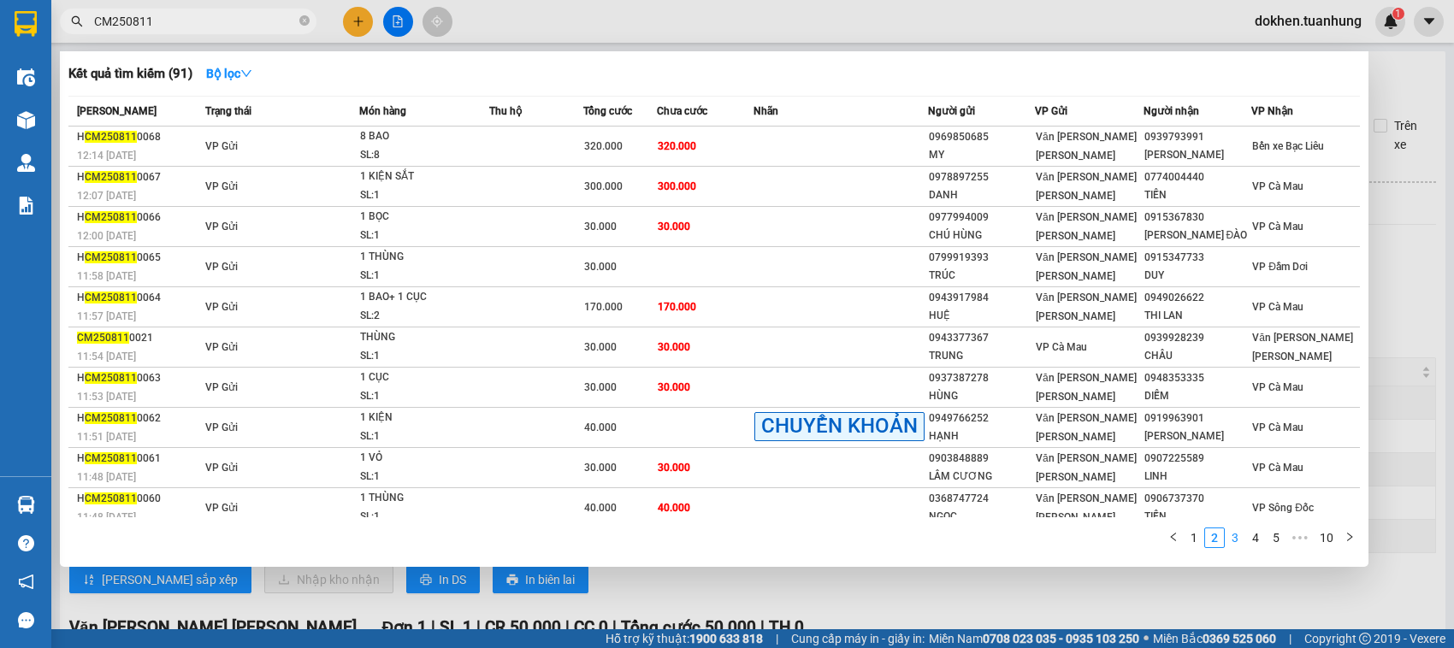
click at [1233, 535] on link "3" at bounding box center [1235, 538] width 19 height 19
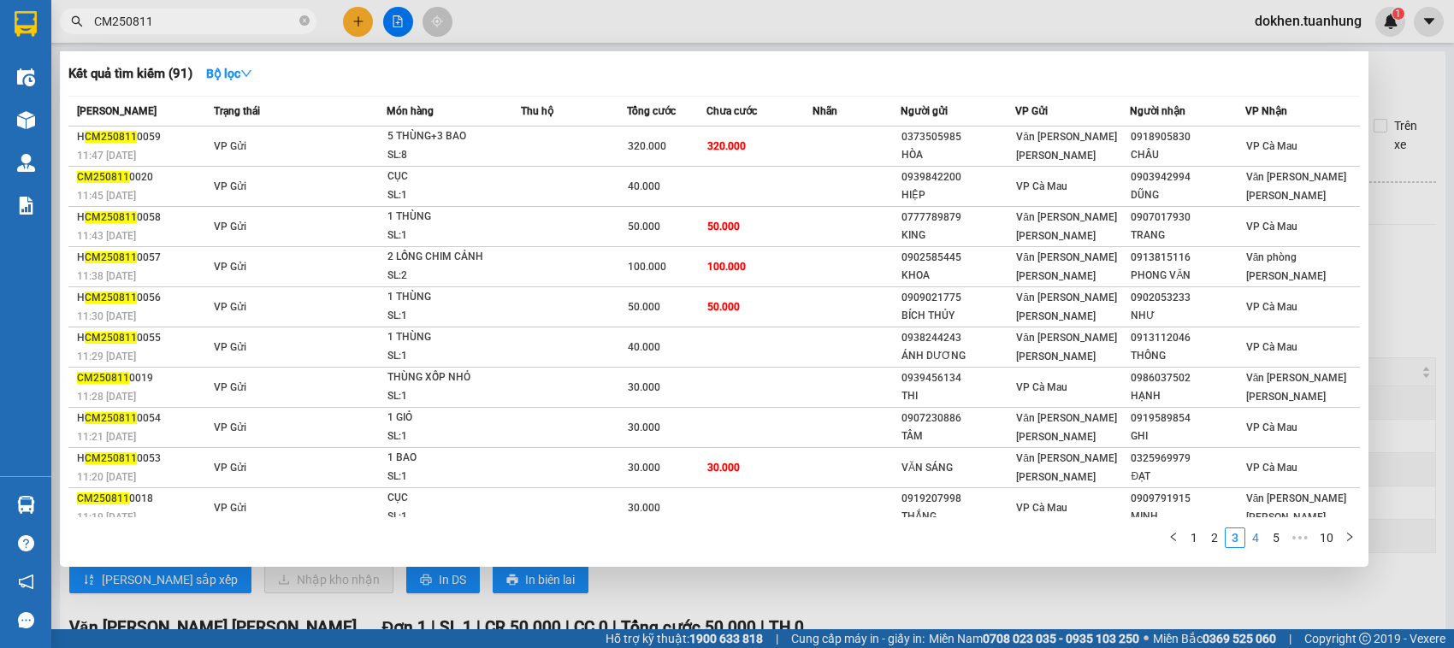
click at [1260, 535] on link "4" at bounding box center [1255, 538] width 19 height 19
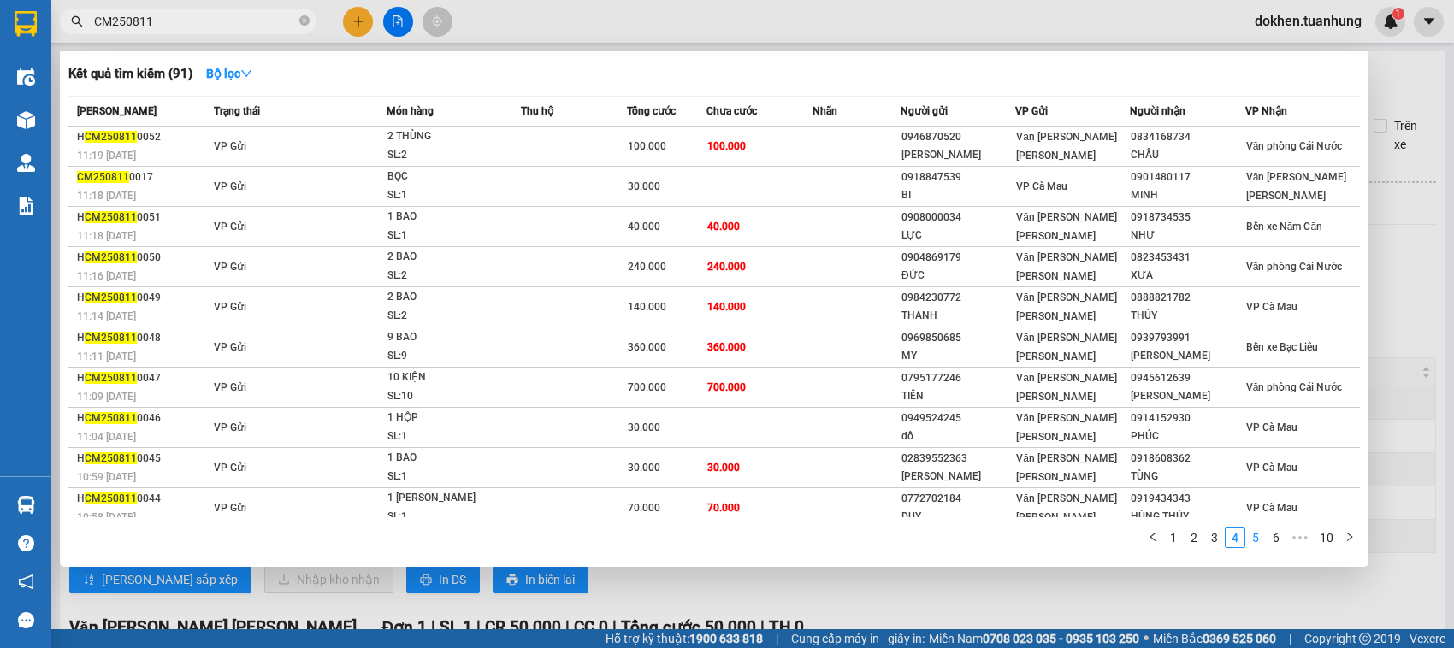
click at [1260, 535] on link "5" at bounding box center [1255, 538] width 19 height 19
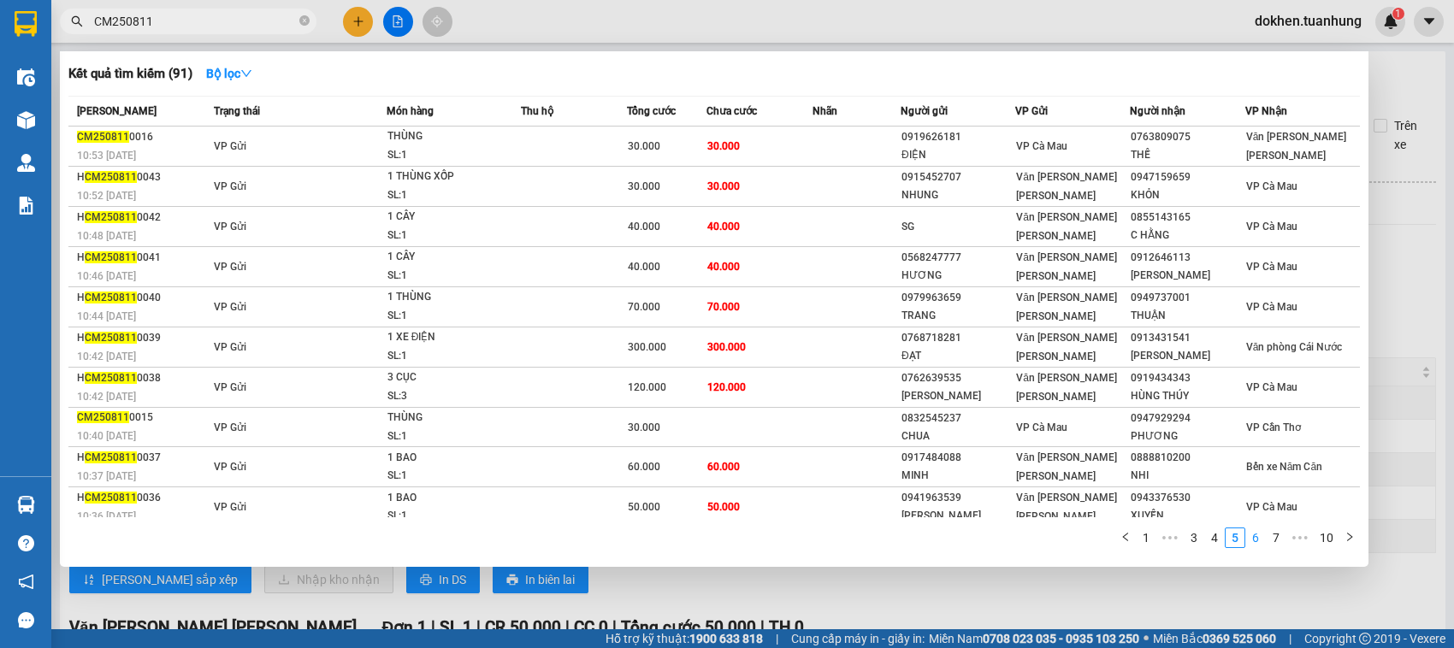
click at [1260, 537] on link "6" at bounding box center [1255, 538] width 19 height 19
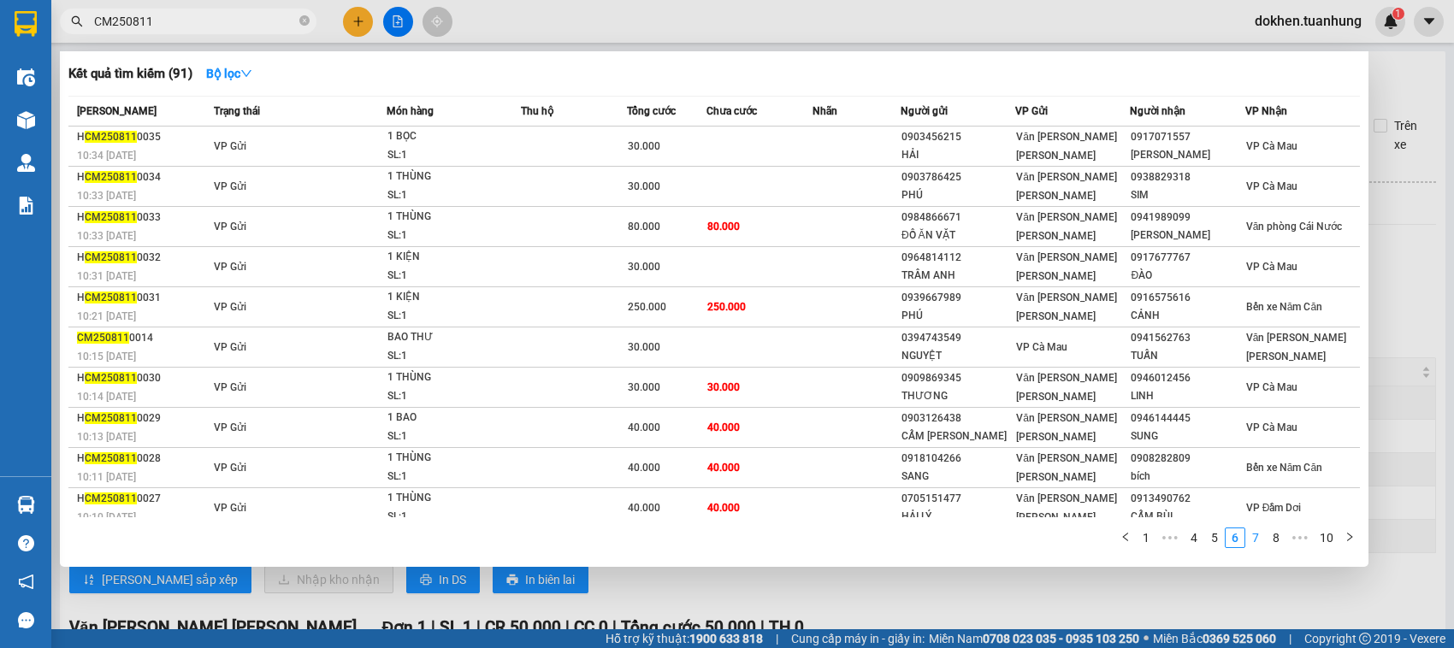
click at [1260, 537] on link "7" at bounding box center [1255, 538] width 19 height 19
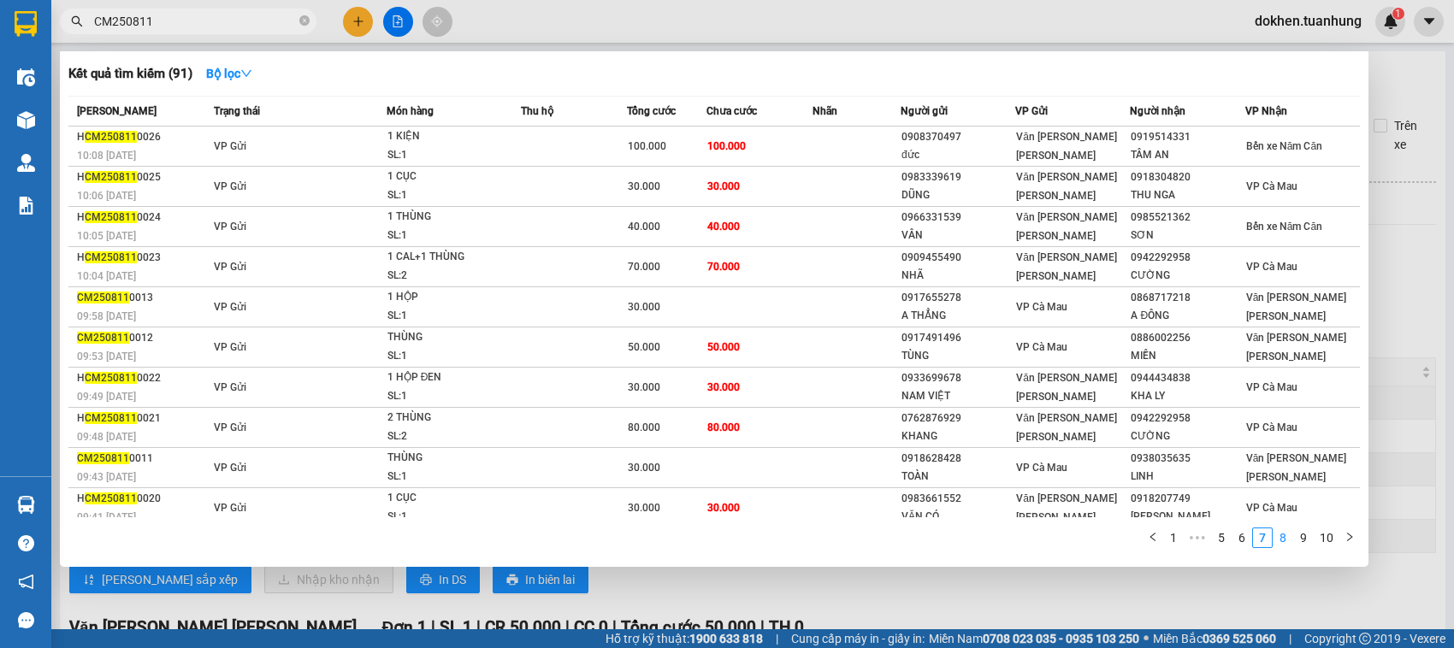
click at [1283, 543] on link "8" at bounding box center [1283, 538] width 19 height 19
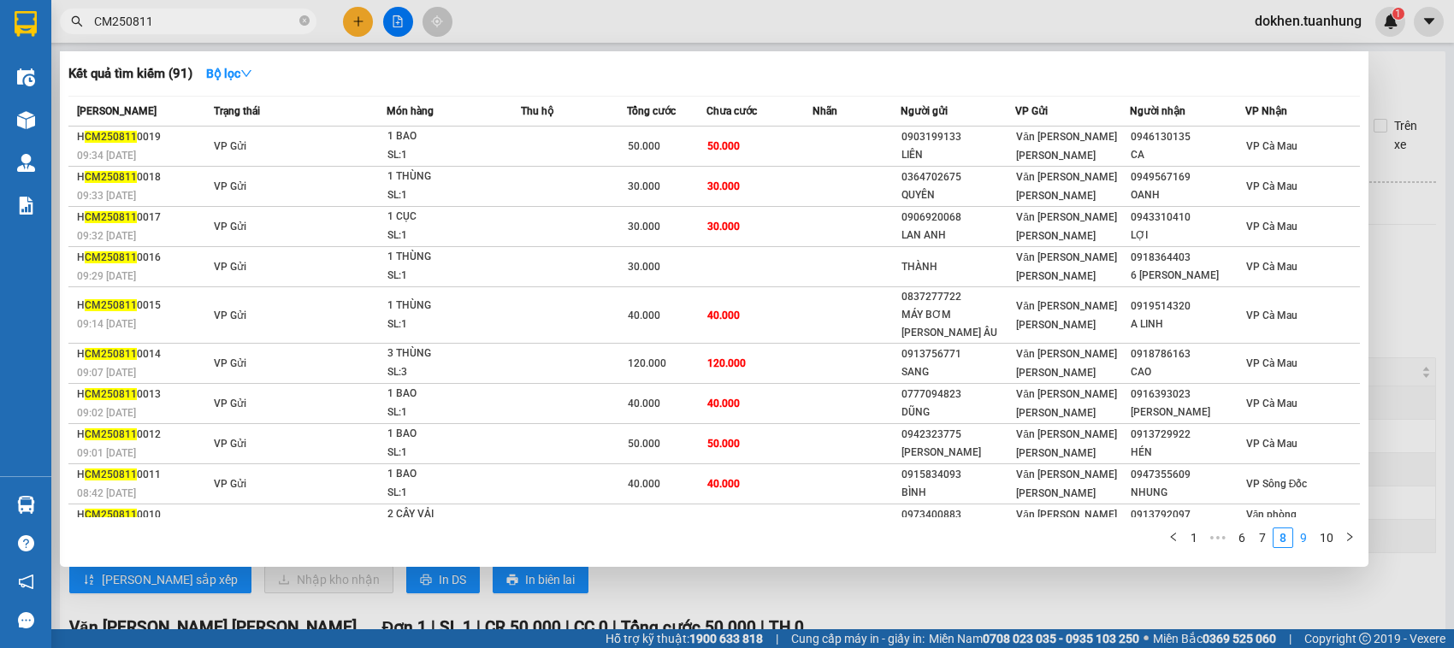
click at [1305, 532] on link "9" at bounding box center [1303, 538] width 19 height 19
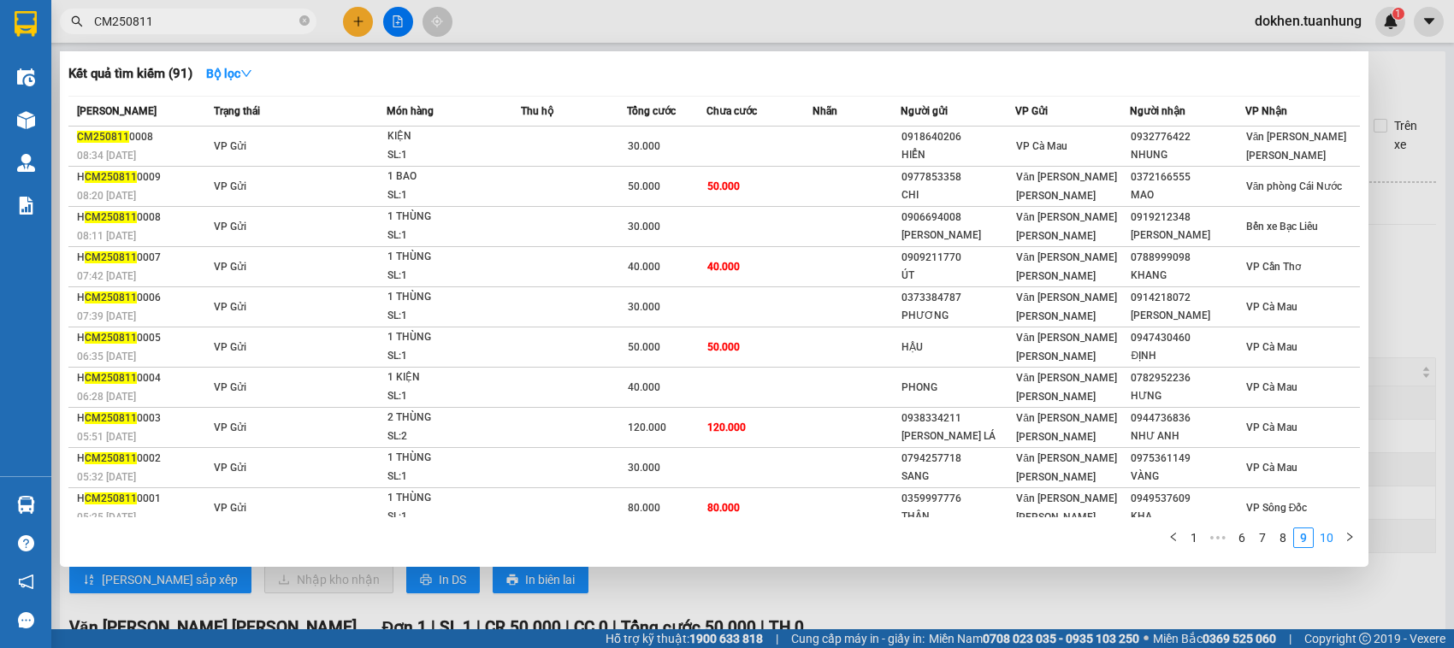
click at [1330, 541] on link "10" at bounding box center [1327, 538] width 24 height 19
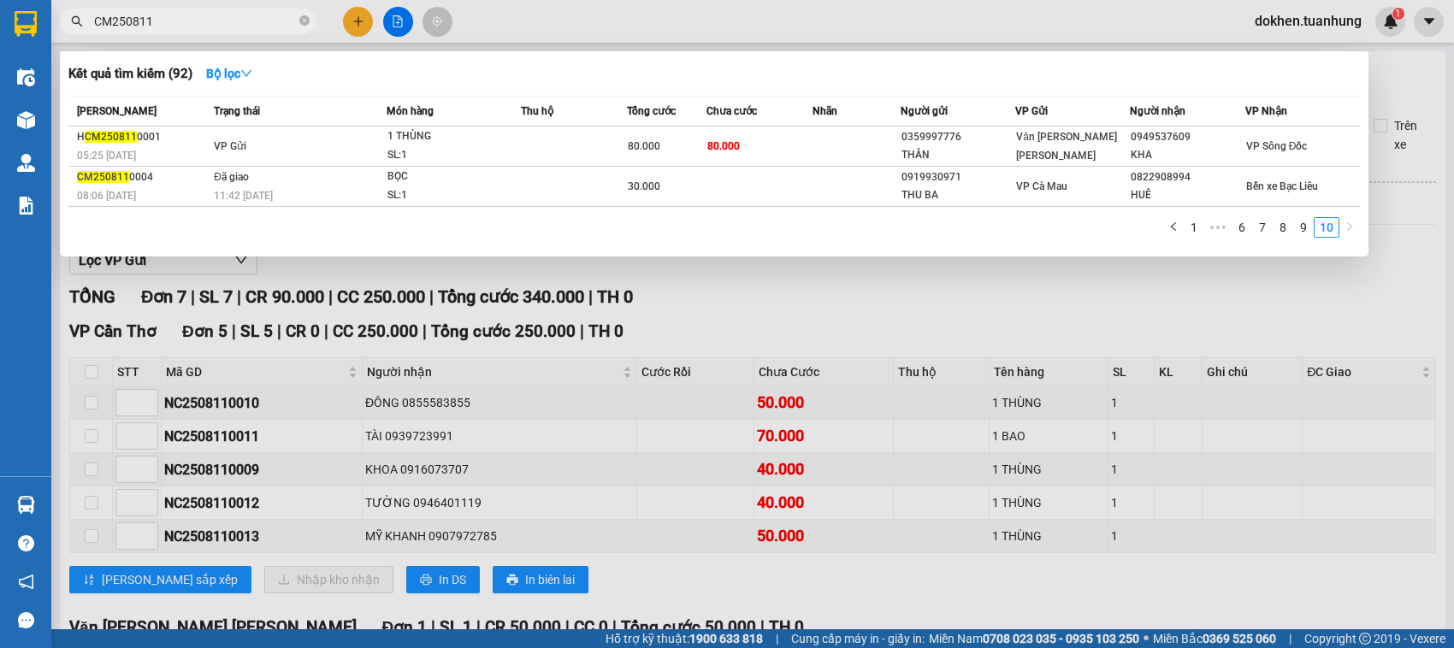
click at [113, 15] on input "CM250811" at bounding box center [195, 21] width 202 height 19
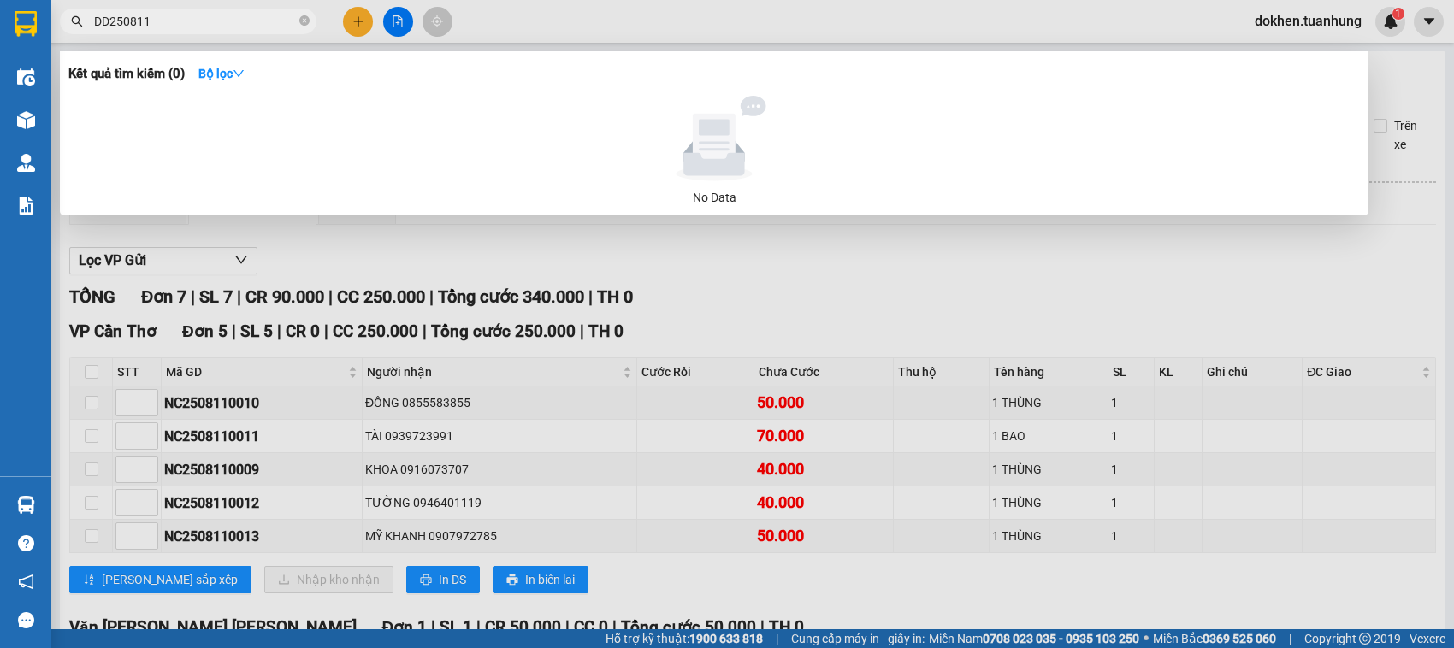
type input "DD250811"
click at [759, 263] on div at bounding box center [727, 324] width 1454 height 648
click at [759, 263] on div "Lọc VP Gửi [PERSON_NAME] 7 | SL 7 | CR 90.000 | CC 250.000 | [PERSON_NAME] 340…" at bounding box center [752, 589] width 1367 height 701
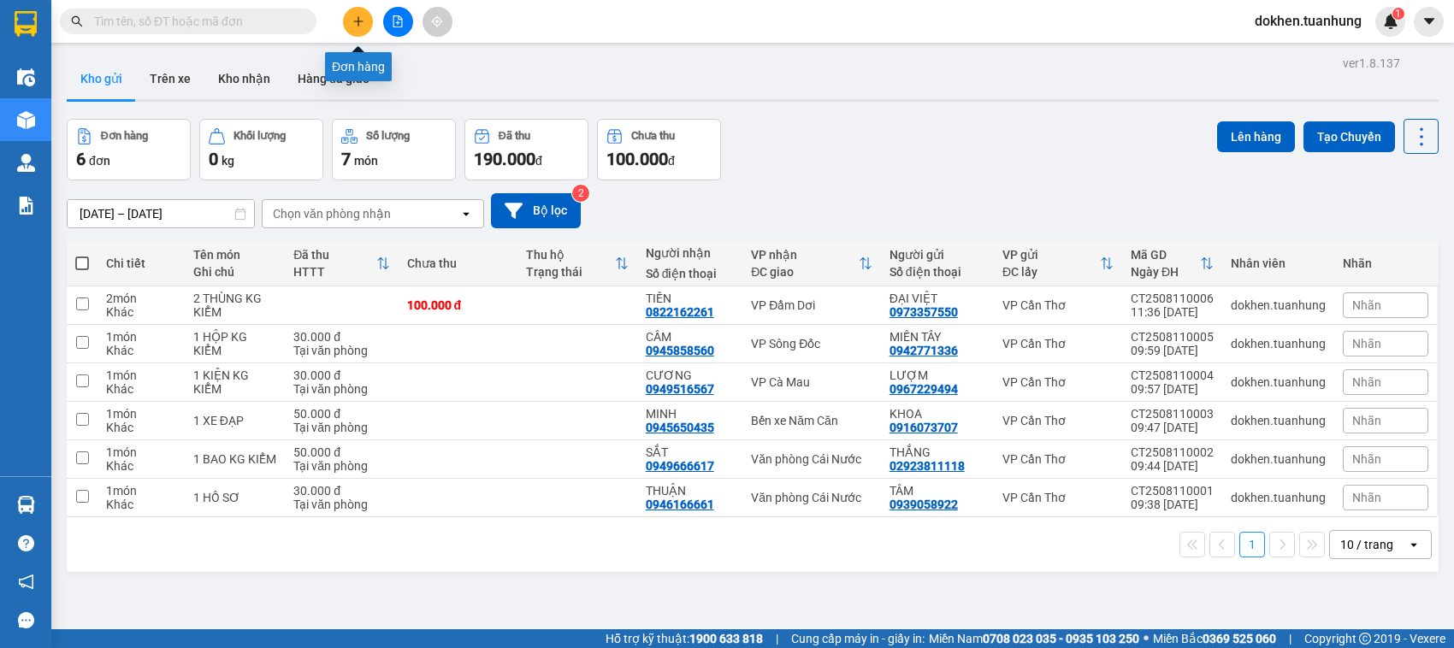
click at [353, 18] on icon "plus" at bounding box center [358, 21] width 12 height 12
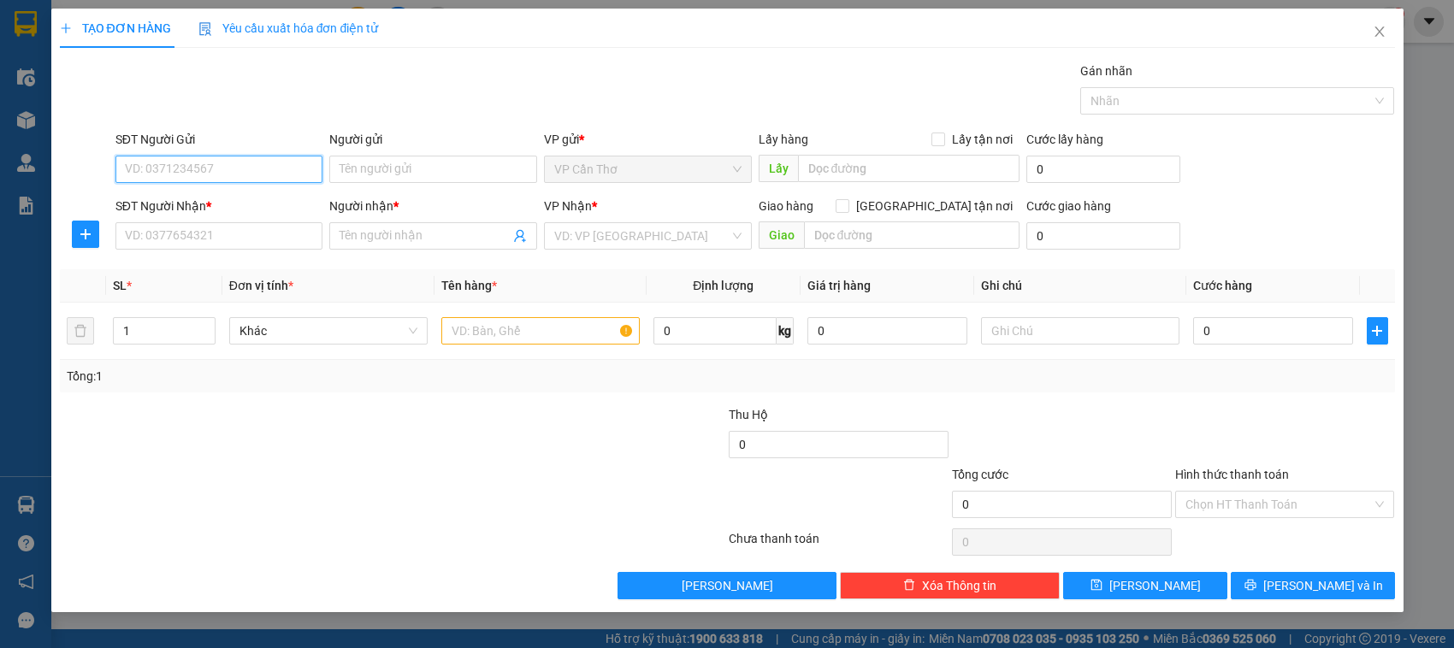
click at [216, 171] on input "SĐT Người Gửi" at bounding box center [219, 169] width 208 height 27
click at [207, 235] on div "0947775444 - TÂM" at bounding box center [219, 231] width 187 height 19
type input "0947775444"
type input "TÂM"
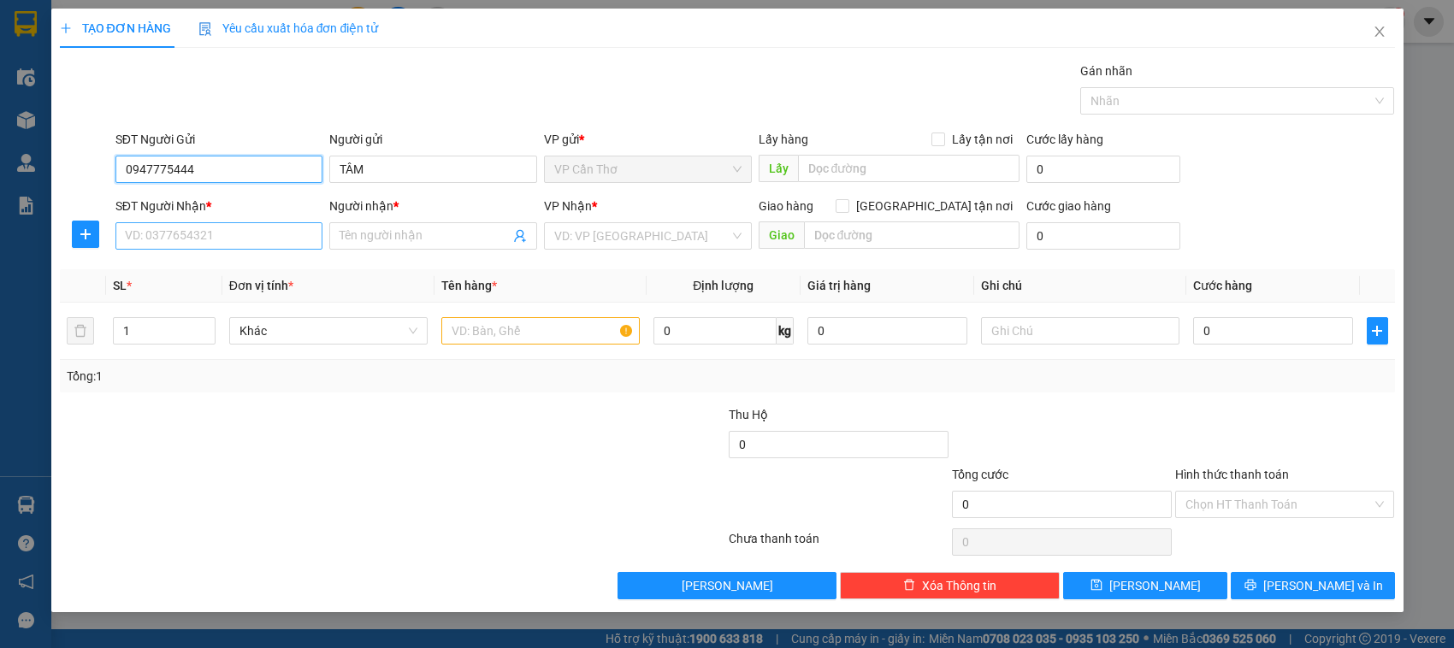
type input "0947775444"
click at [268, 246] on input "SĐT Người Nhận *" at bounding box center [219, 235] width 208 height 27
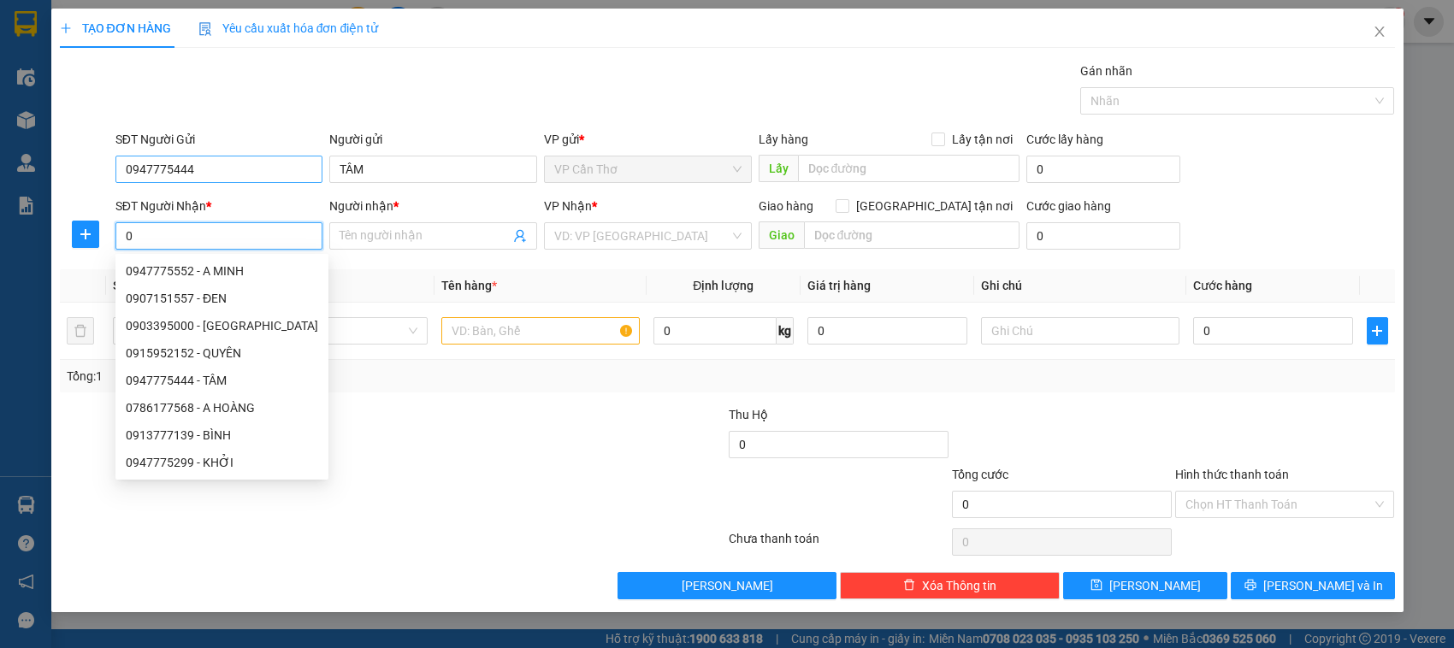
type input "0"
click at [215, 180] on input "0947775444" at bounding box center [219, 169] width 208 height 27
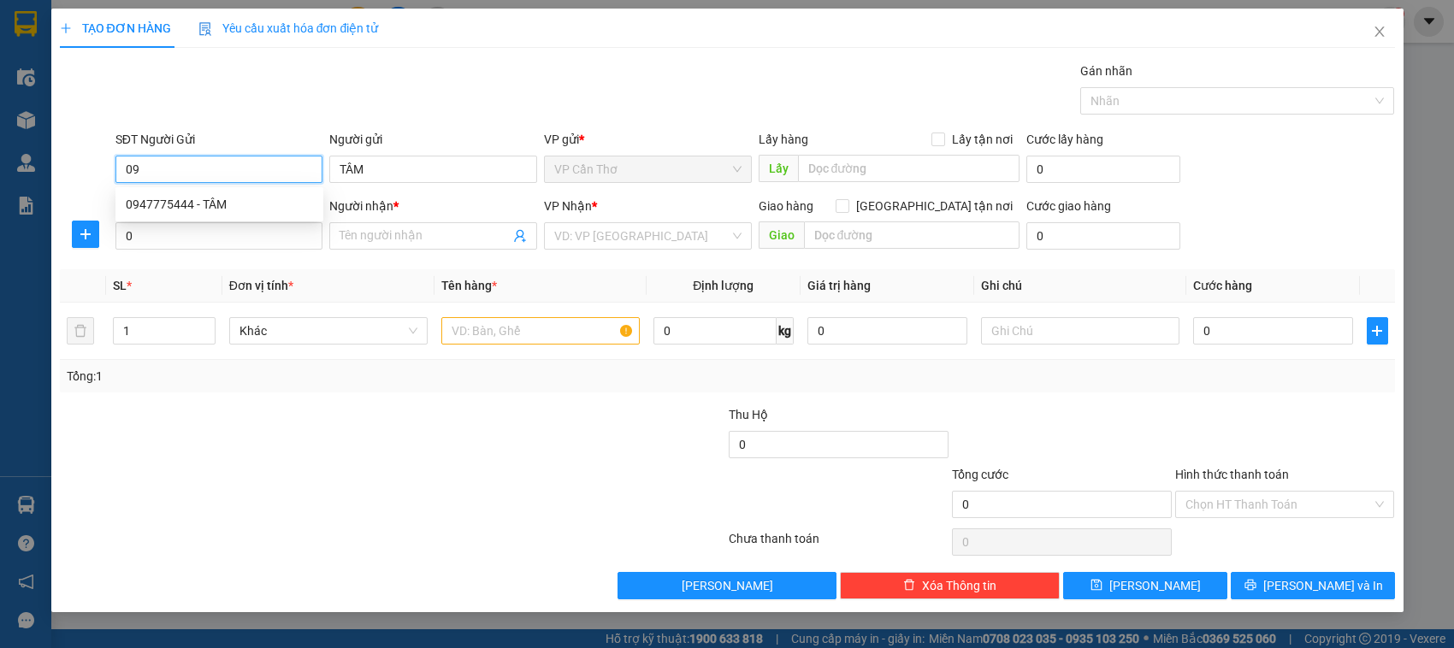
type input "0"
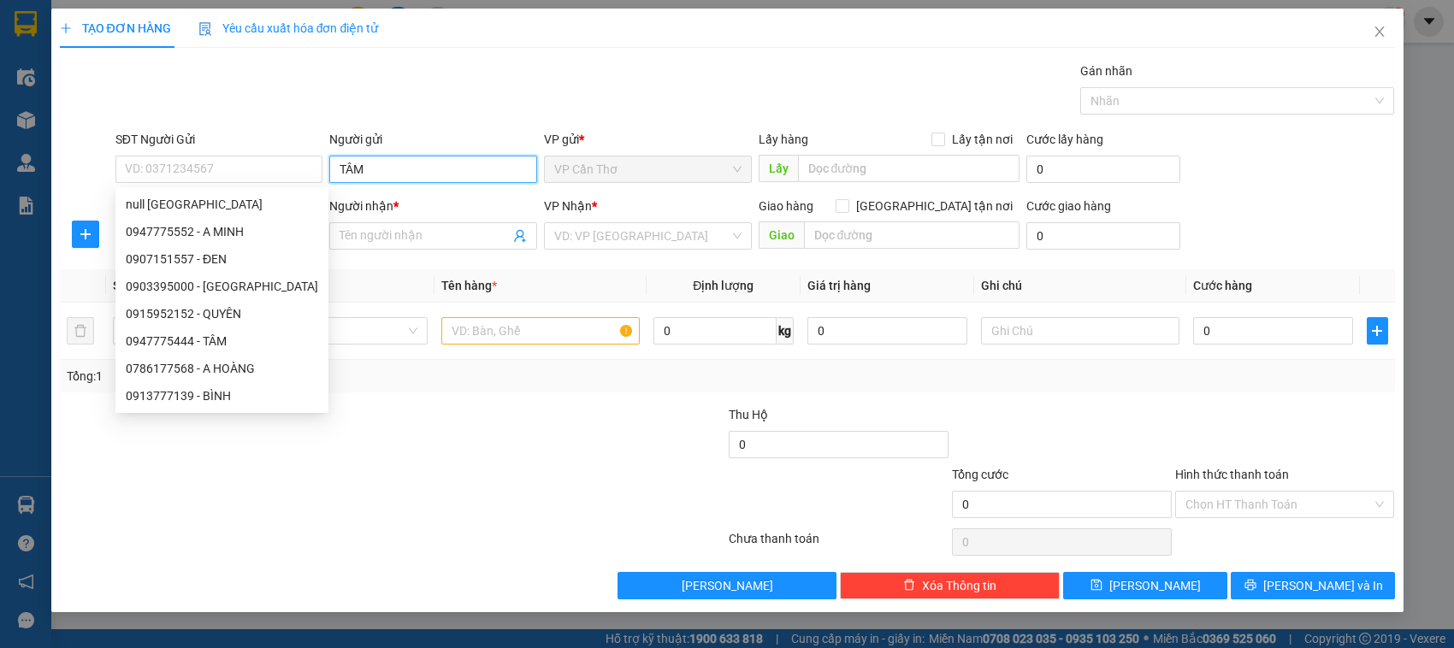
click at [360, 174] on input "TÂM" at bounding box center [433, 169] width 208 height 27
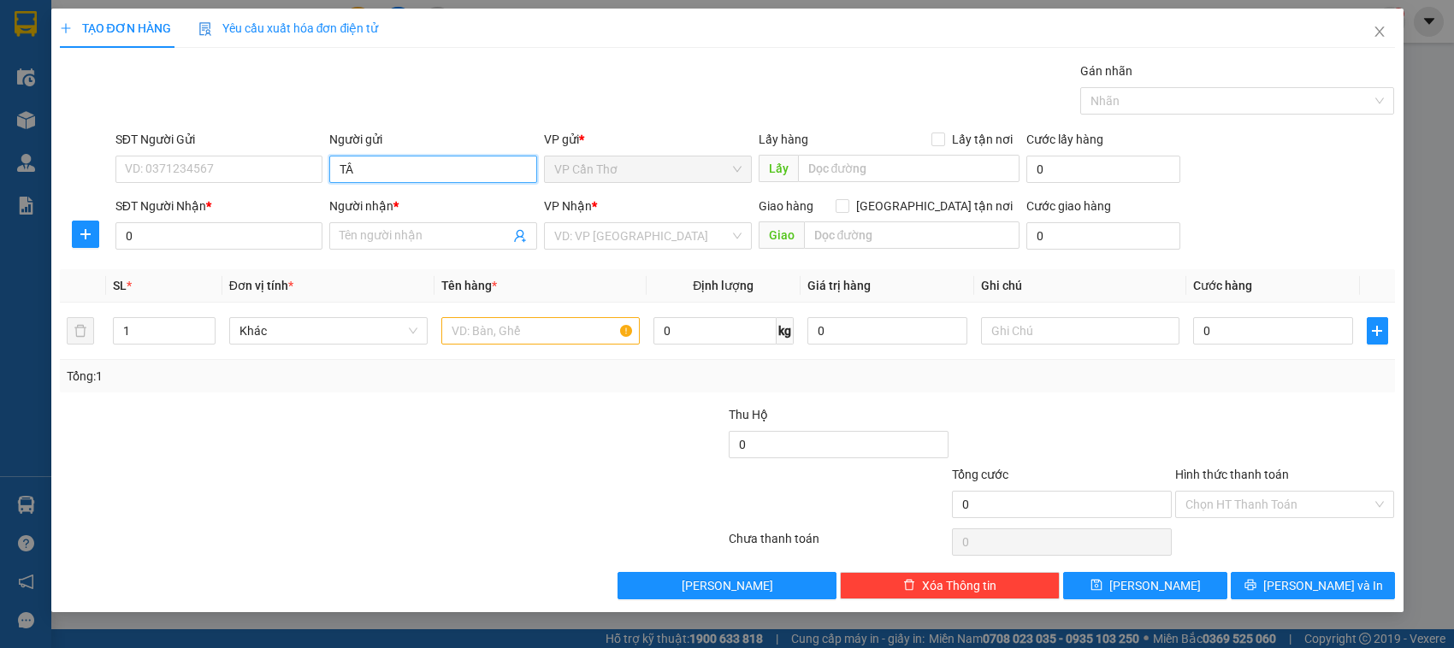
type input "T"
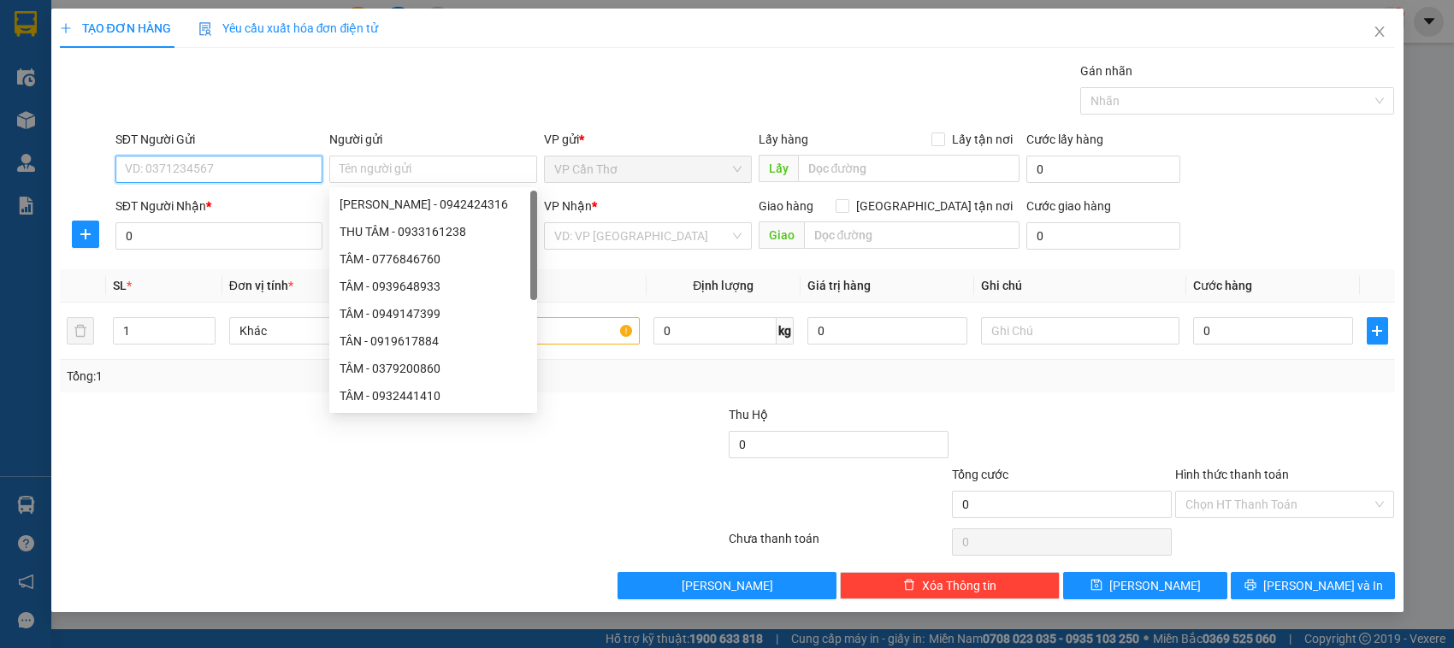
click at [223, 169] on input "SĐT Người Gửi" at bounding box center [219, 169] width 208 height 27
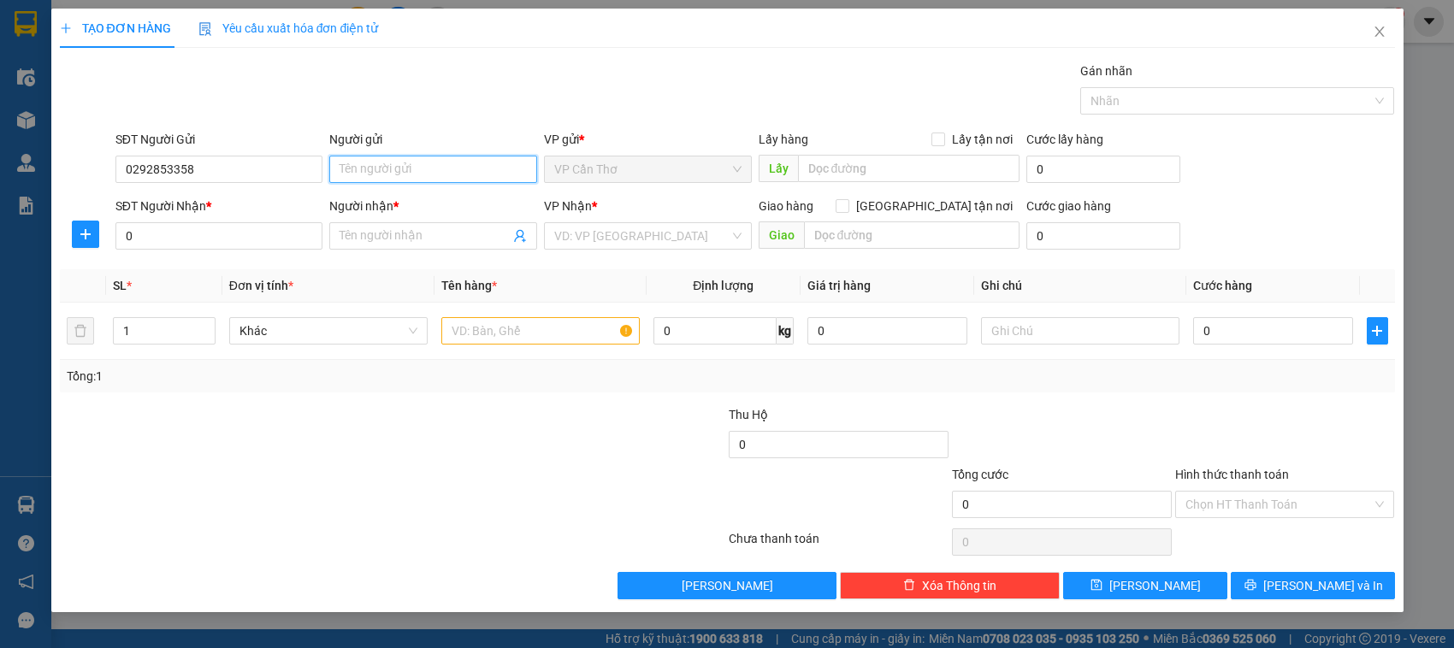
click at [370, 171] on input "Người gửi" at bounding box center [433, 169] width 208 height 27
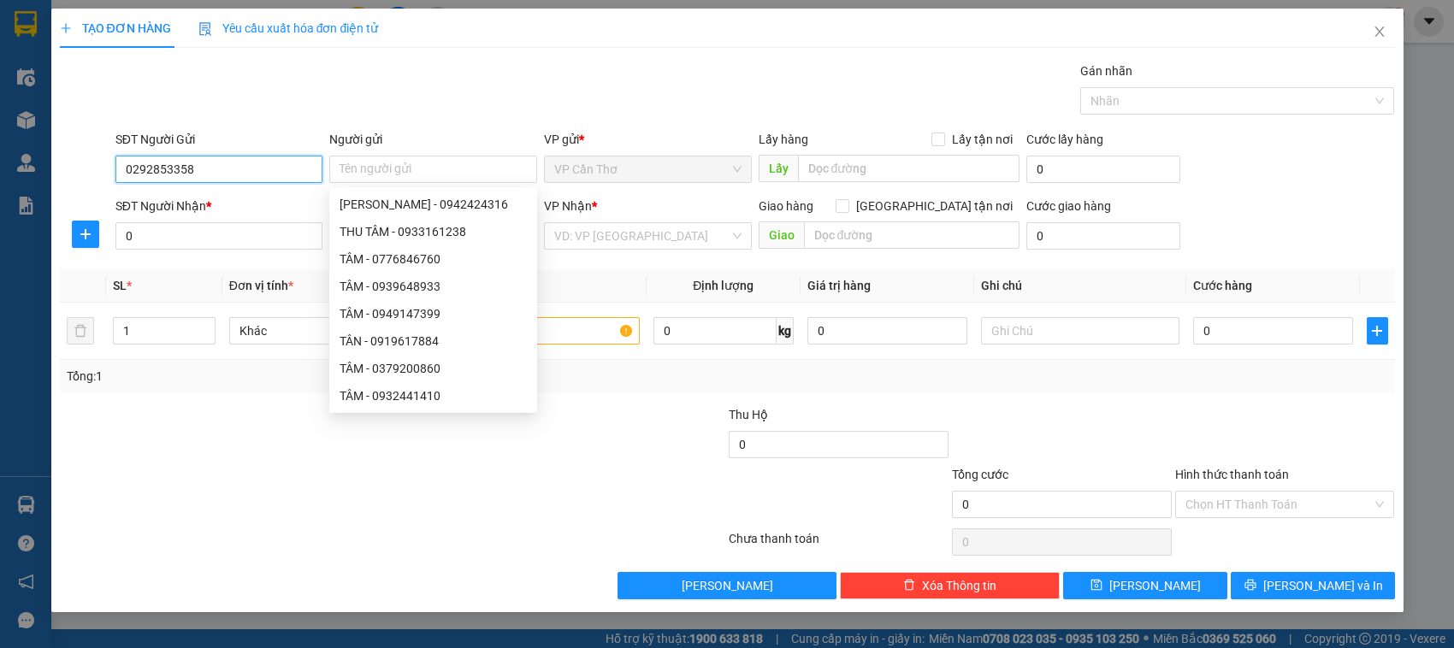
click at [151, 168] on input "0292853358" at bounding box center [219, 169] width 208 height 27
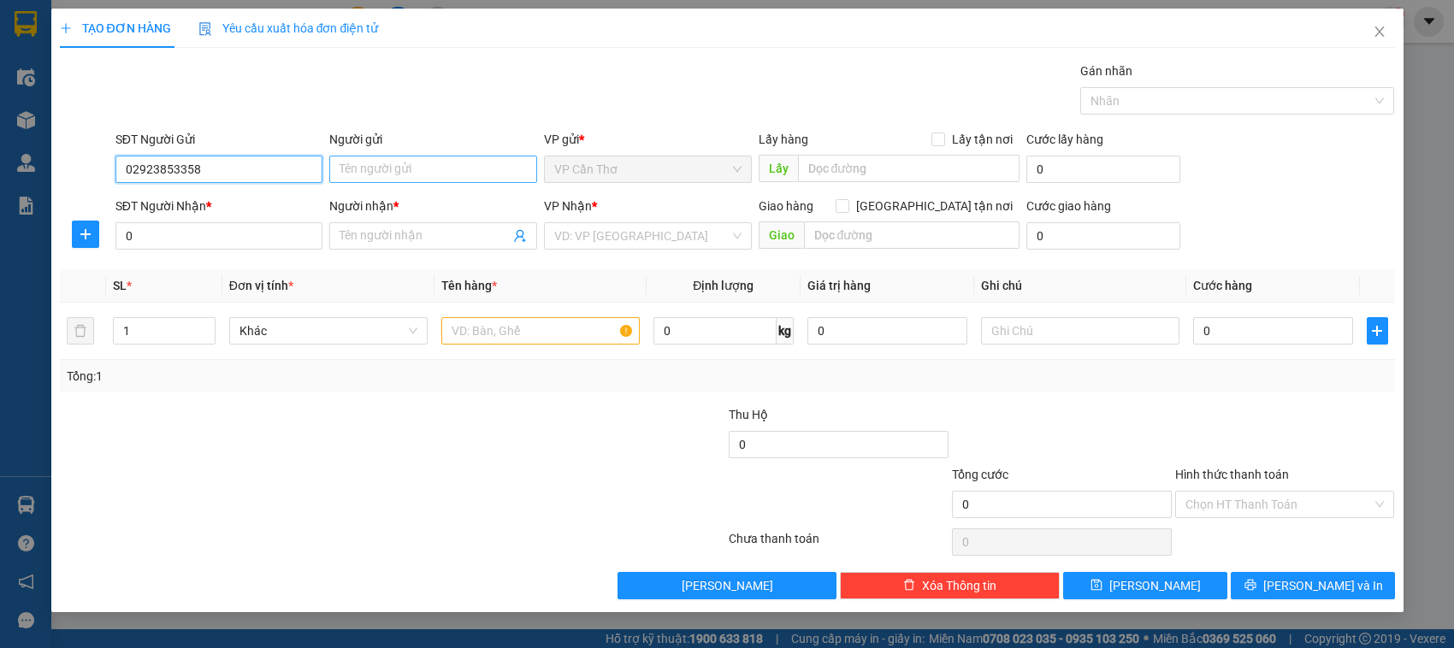
type input "02923853358"
click at [369, 165] on input "Người gửi" at bounding box center [433, 169] width 208 height 27
type input "CH THU MART"
click at [284, 240] on input "0" at bounding box center [219, 235] width 208 height 27
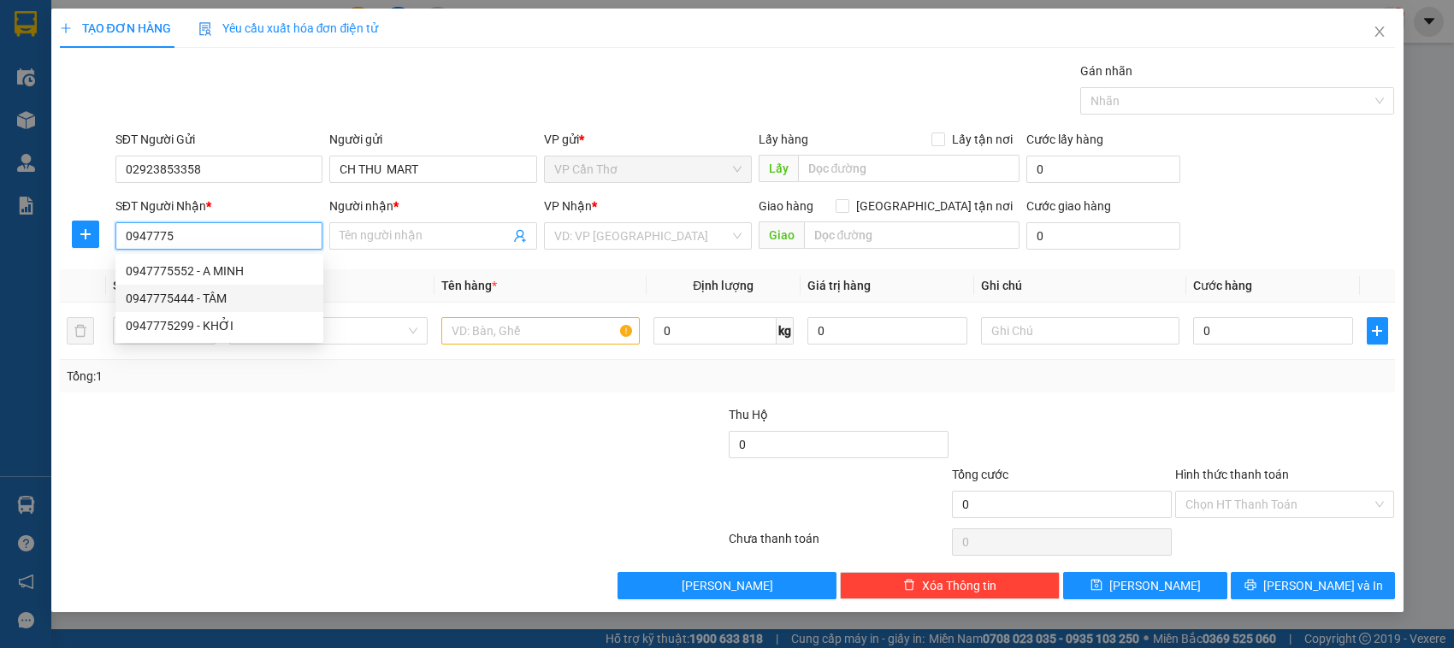
click at [219, 297] on div "0947775444 - TÂM" at bounding box center [219, 298] width 187 height 19
type input "0947775444"
type input "TÂM"
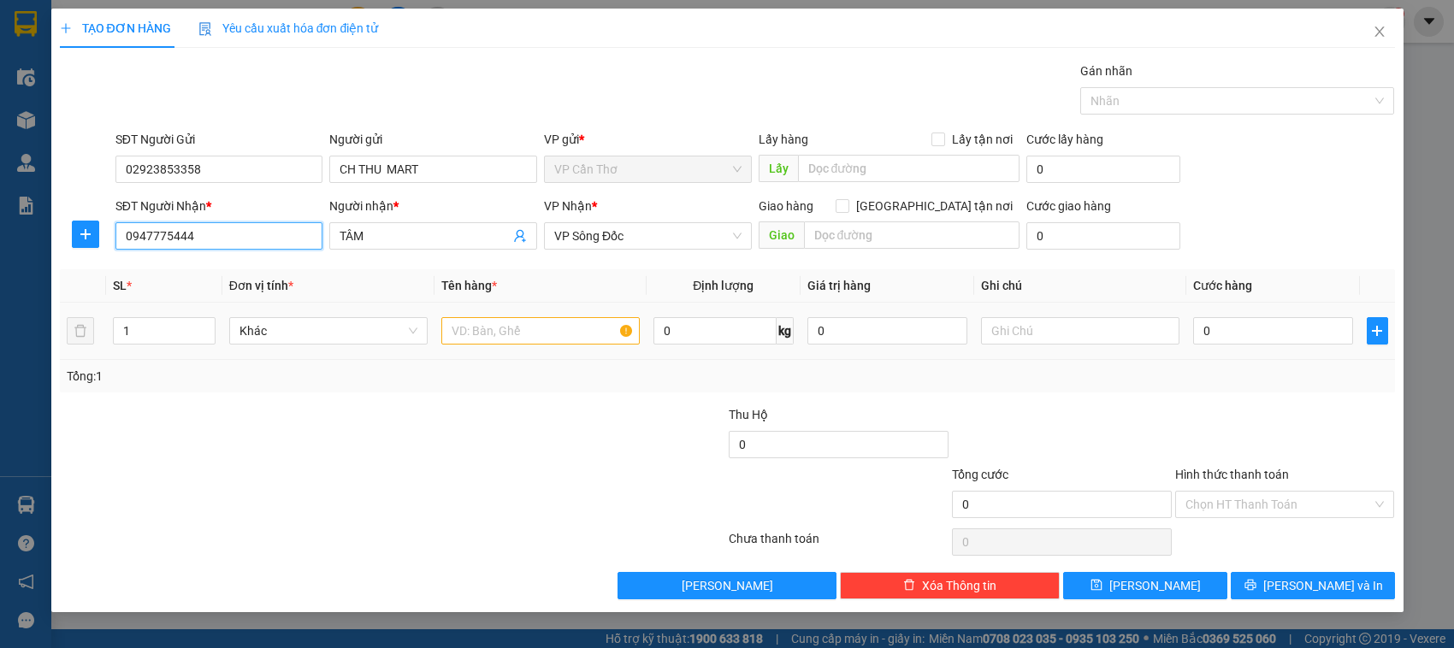
type input "0947775444"
click at [485, 334] on input "text" at bounding box center [540, 330] width 198 height 27
type input "1 THÙNG KG KIỂM"
click at [1207, 339] on input "0" at bounding box center [1273, 330] width 160 height 27
type input "4"
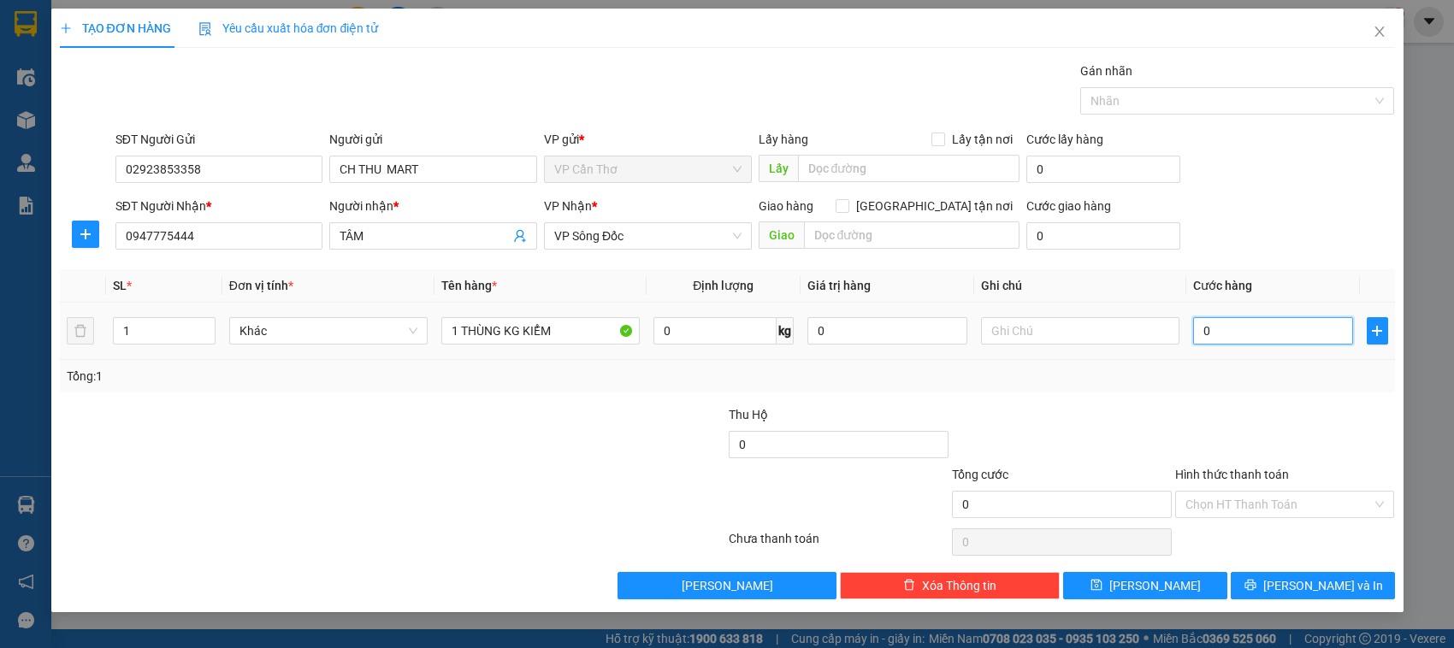
type input "4"
type input "40"
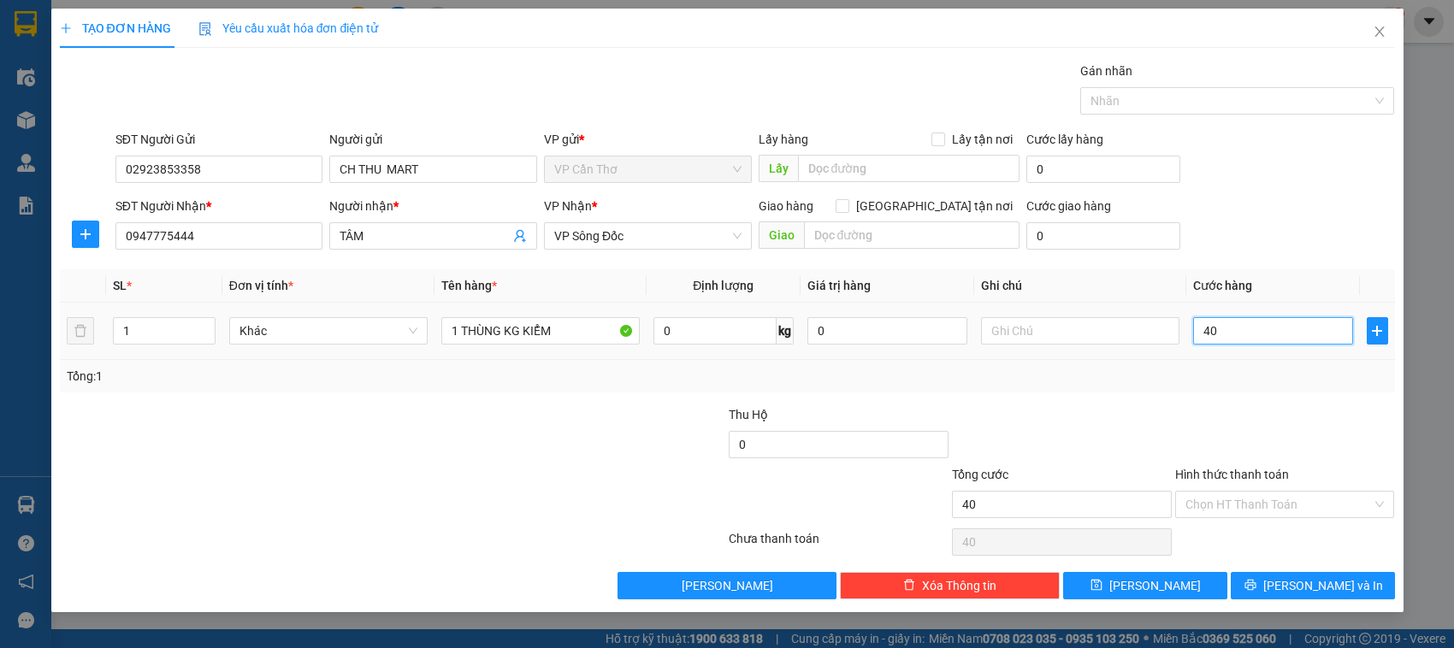
type input "400"
type input "4.000"
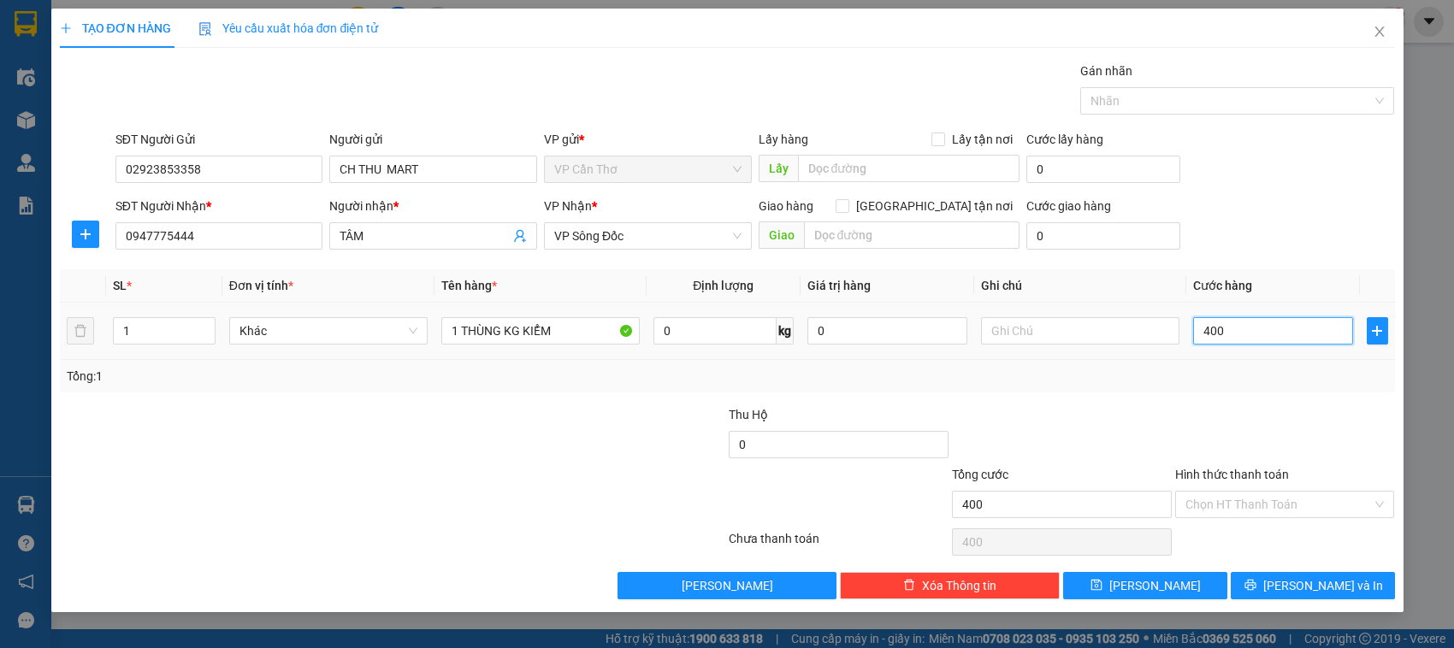
type input "4.000"
type input "40.000"
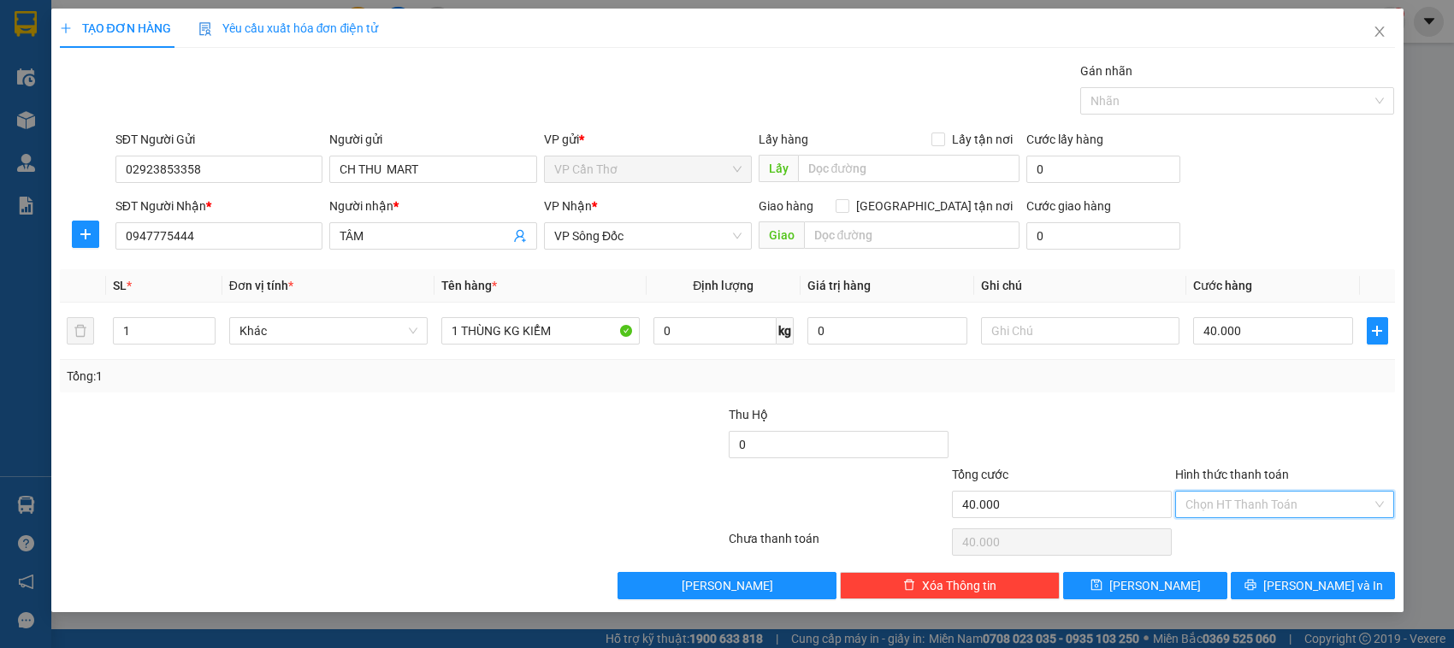
click at [1236, 509] on input "Hình thức thanh toán" at bounding box center [1279, 505] width 187 height 26
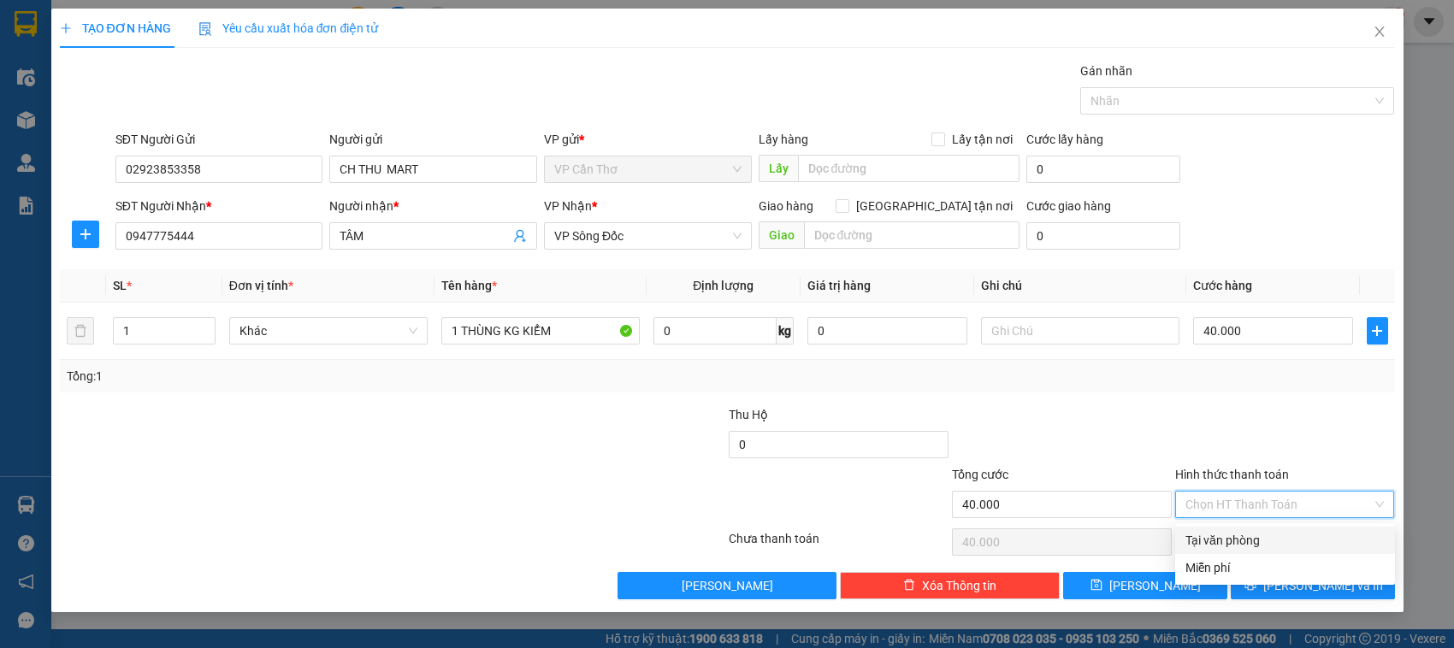
click at [1236, 535] on div "Tại văn phòng" at bounding box center [1285, 540] width 199 height 19
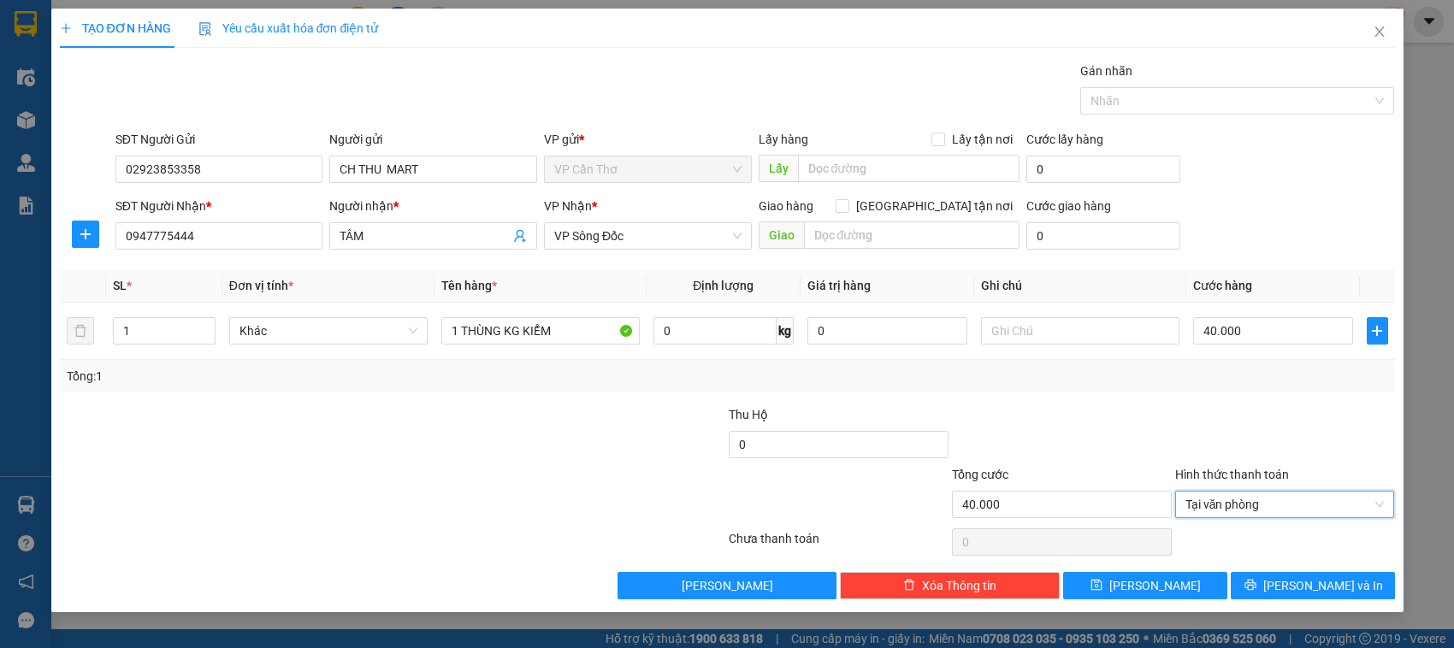
click at [1245, 441] on div at bounding box center [1285, 435] width 223 height 60
click at [1279, 506] on span "Tại văn phòng" at bounding box center [1285, 505] width 199 height 26
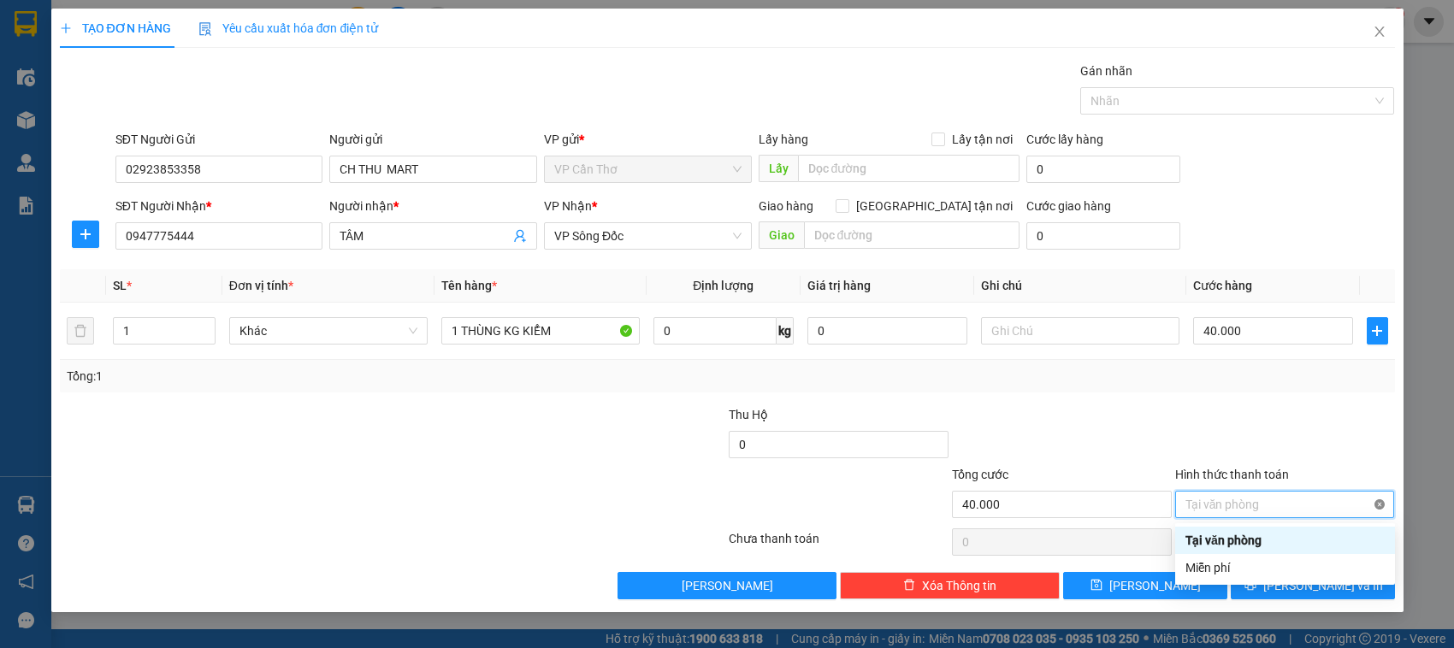
type input "40.000"
click at [1383, 509] on div "Chọn HT Thanh Toán" at bounding box center [1285, 504] width 220 height 27
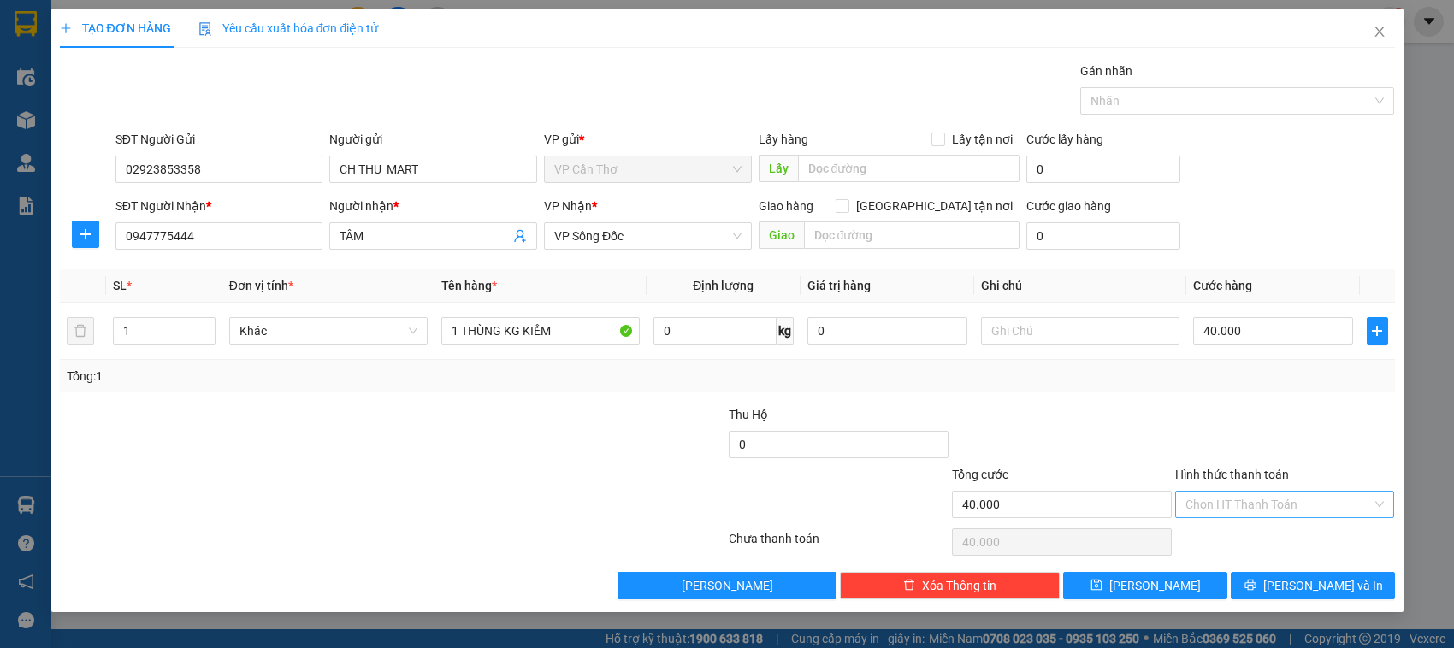
click at [1280, 425] on div at bounding box center [1285, 435] width 223 height 60
click at [1263, 580] on button "Lưu và In" at bounding box center [1313, 585] width 164 height 27
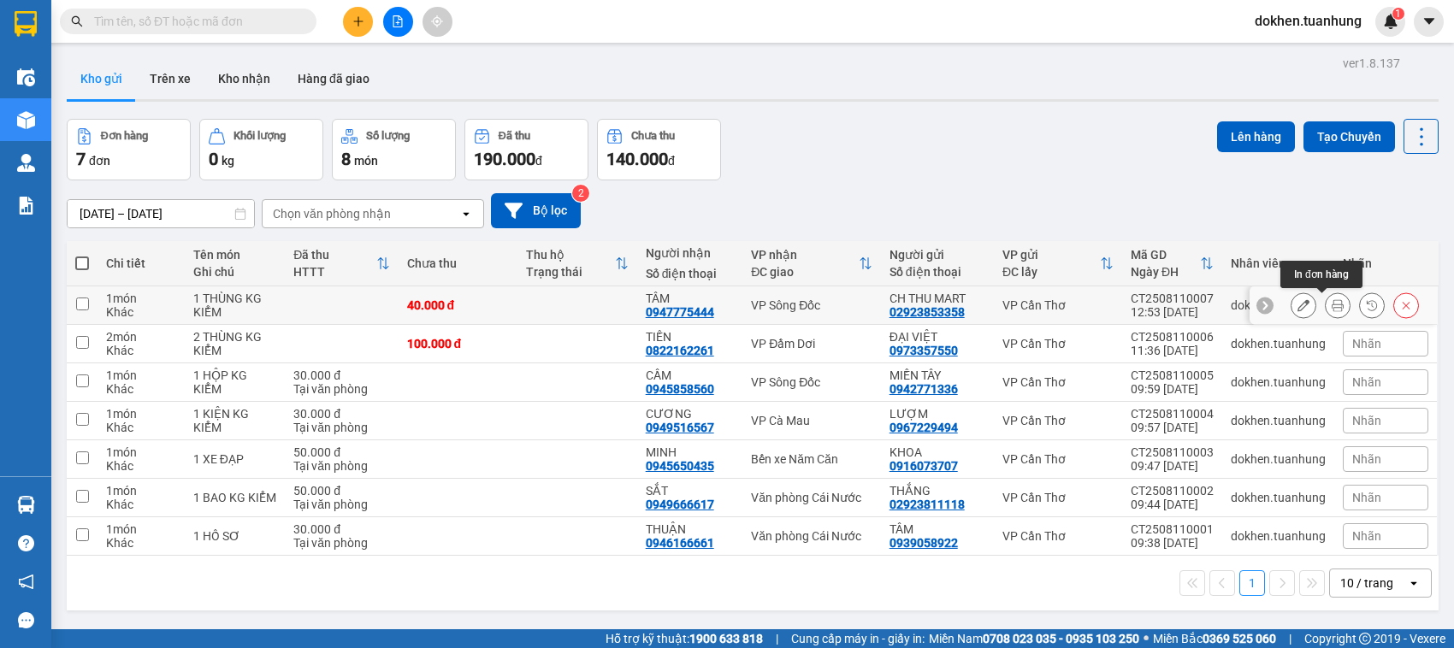
click at [1332, 310] on icon at bounding box center [1338, 305] width 12 height 12
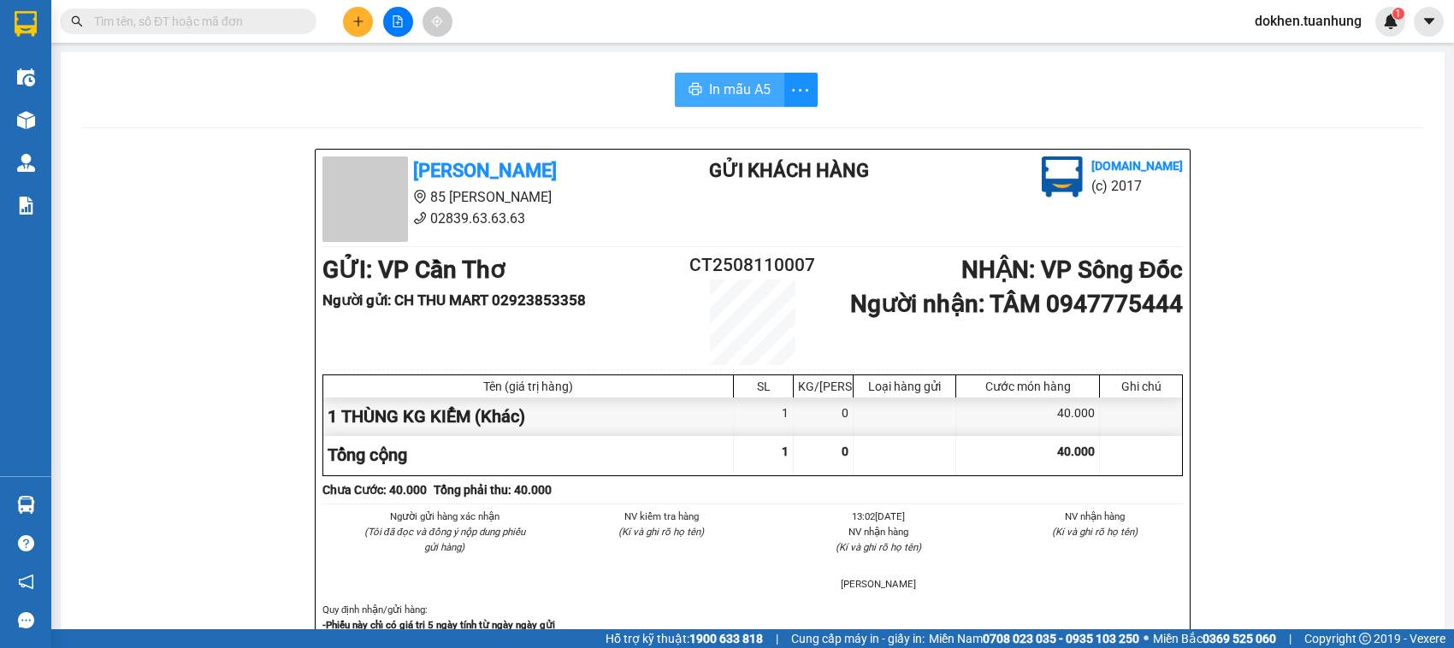
click at [740, 92] on span "In mẫu A5" at bounding box center [740, 89] width 62 height 21
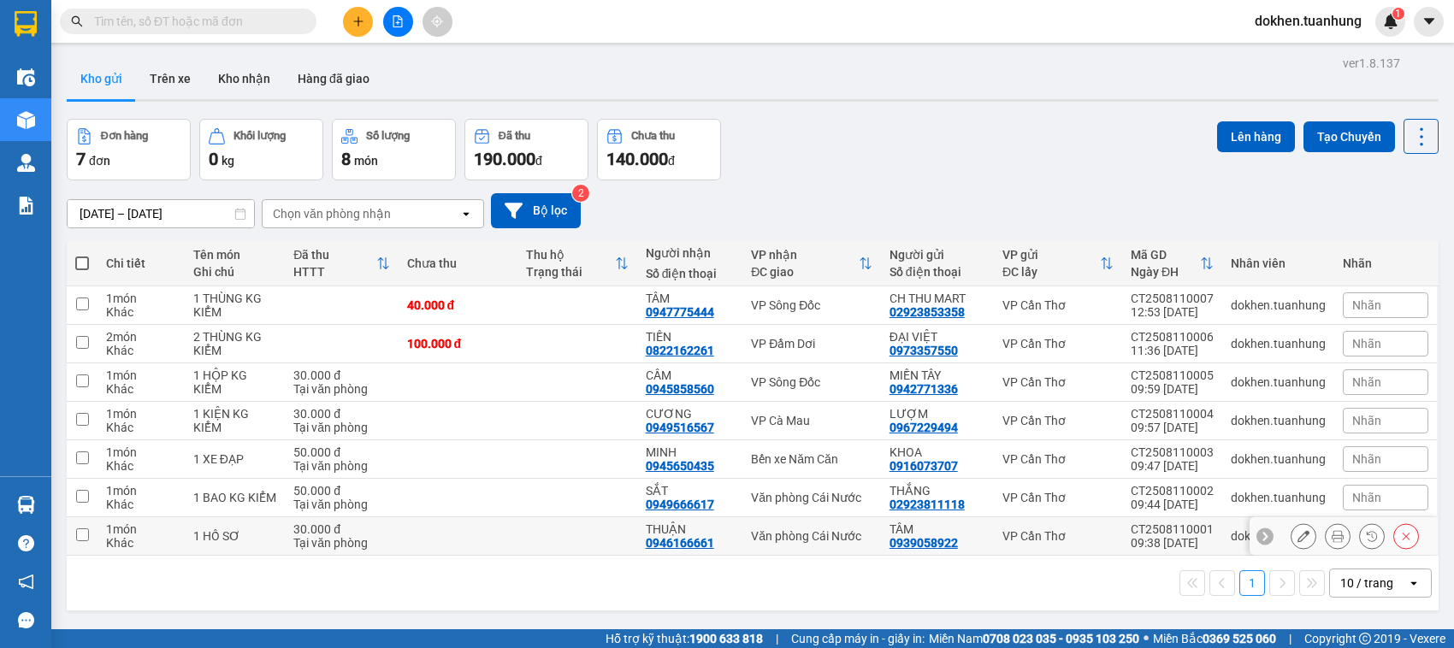
click at [80, 537] on input "checkbox" at bounding box center [82, 535] width 13 height 13
click at [82, 535] on input "checkbox" at bounding box center [82, 535] width 13 height 13
checkbox input "true"
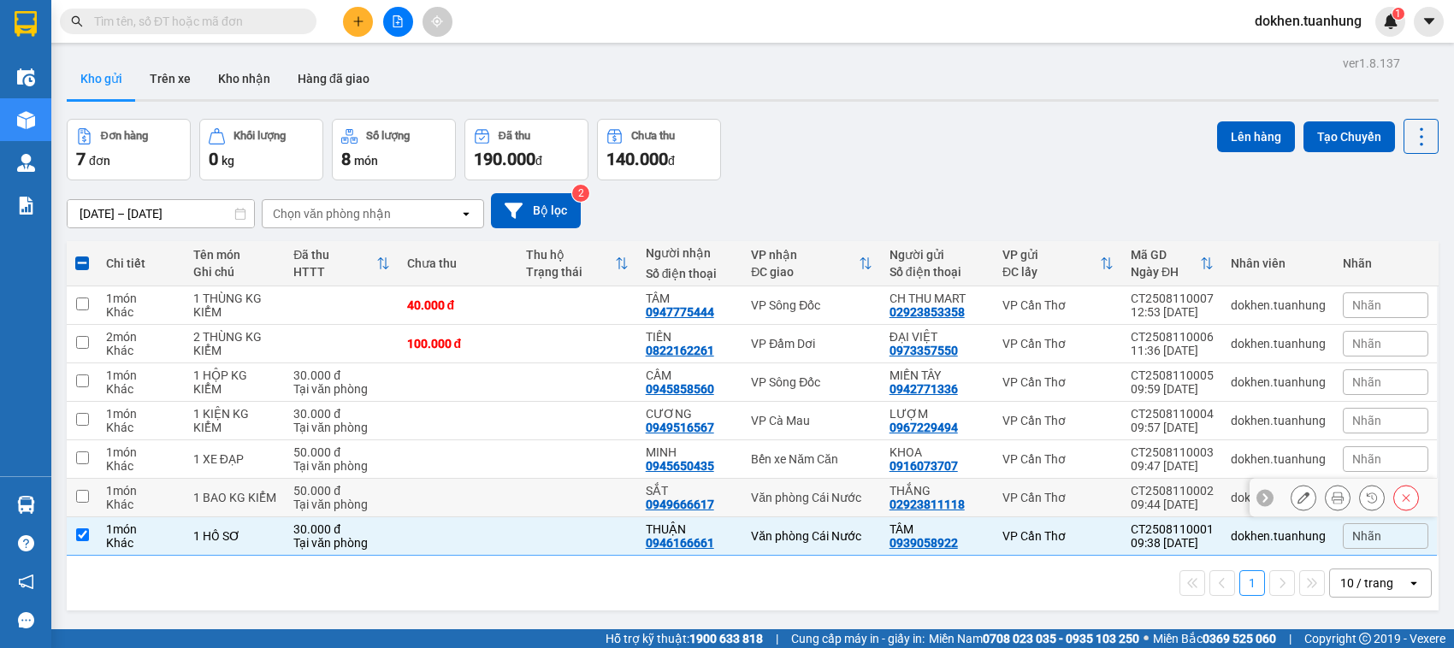
click at [78, 498] on input "checkbox" at bounding box center [82, 496] width 13 height 13
checkbox input "true"
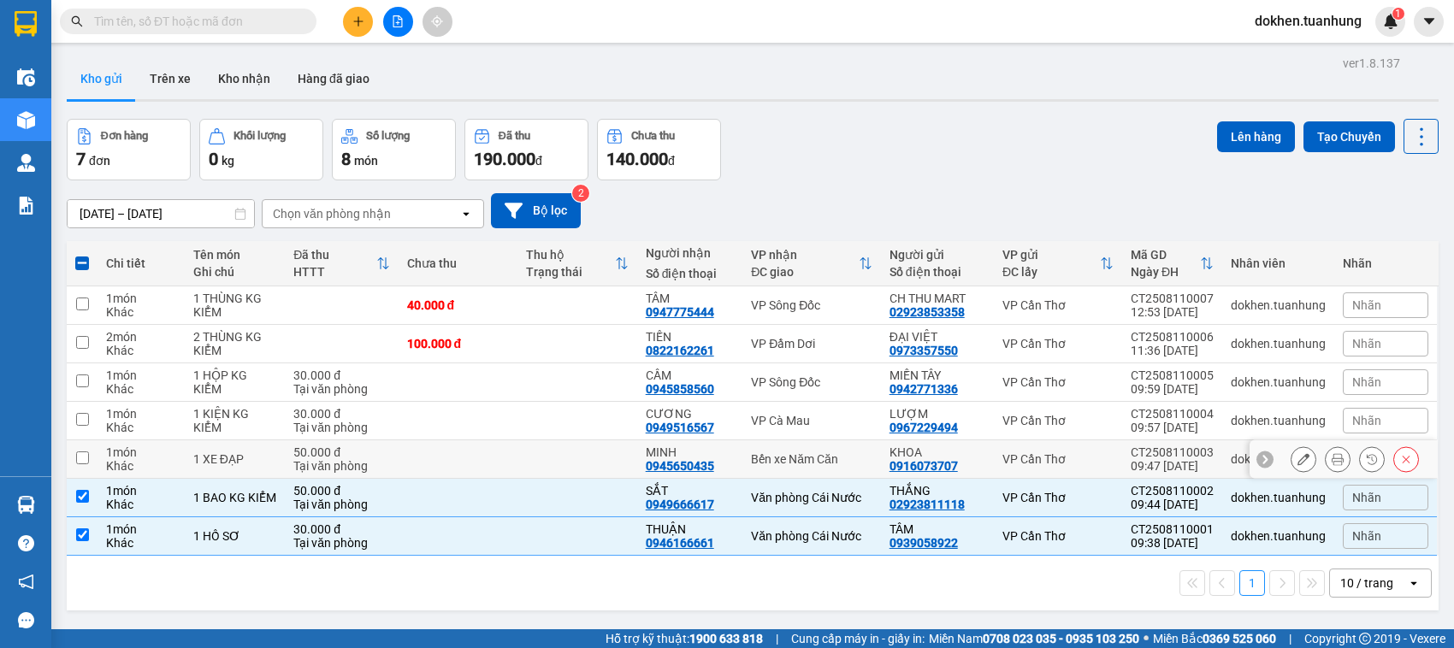
click at [82, 454] on input "checkbox" at bounding box center [82, 458] width 13 height 13
checkbox input "true"
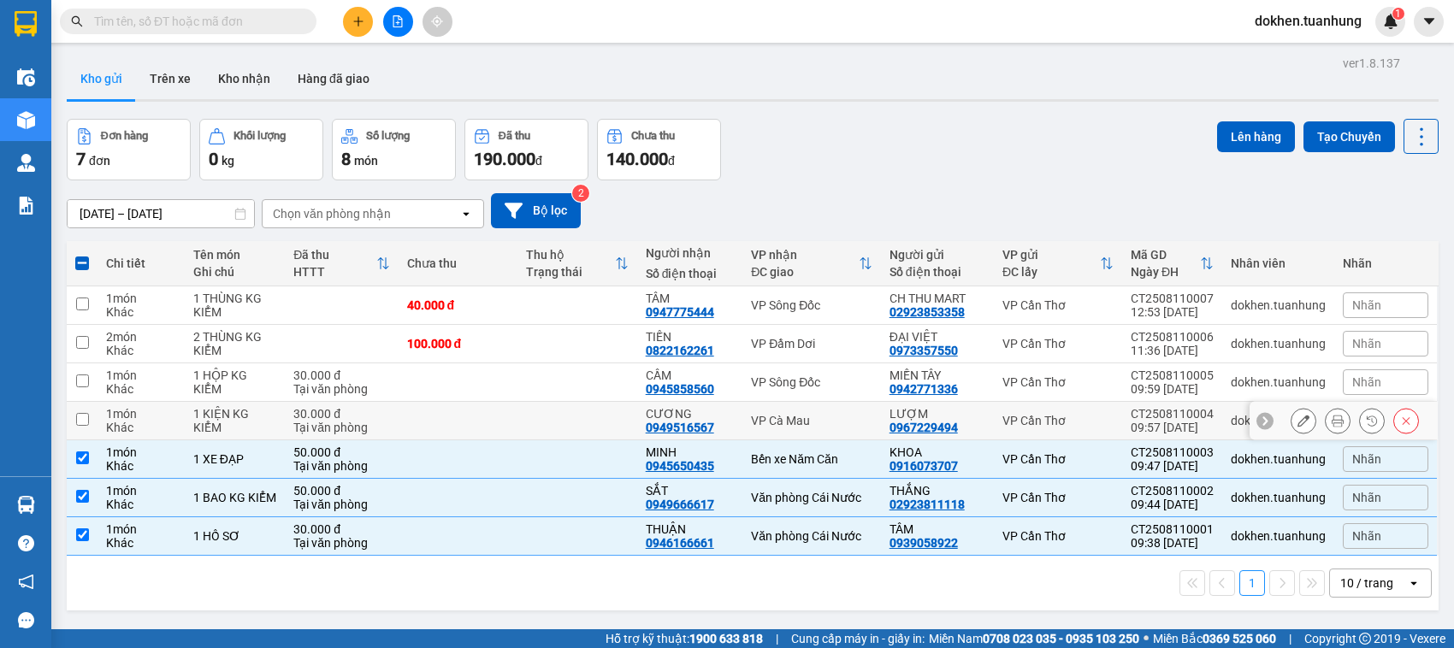
click at [79, 419] on input "checkbox" at bounding box center [82, 419] width 13 height 13
checkbox input "true"
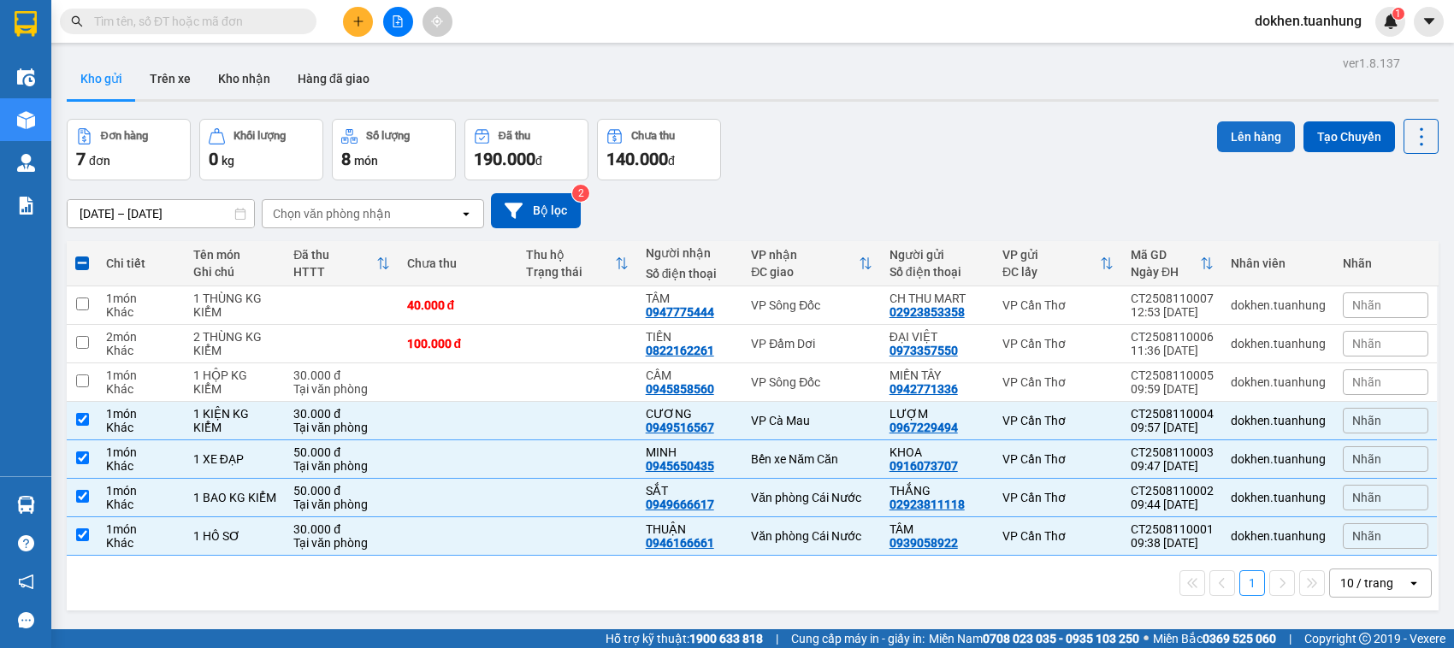
click at [1242, 133] on button "Lên hàng" at bounding box center [1256, 136] width 78 height 31
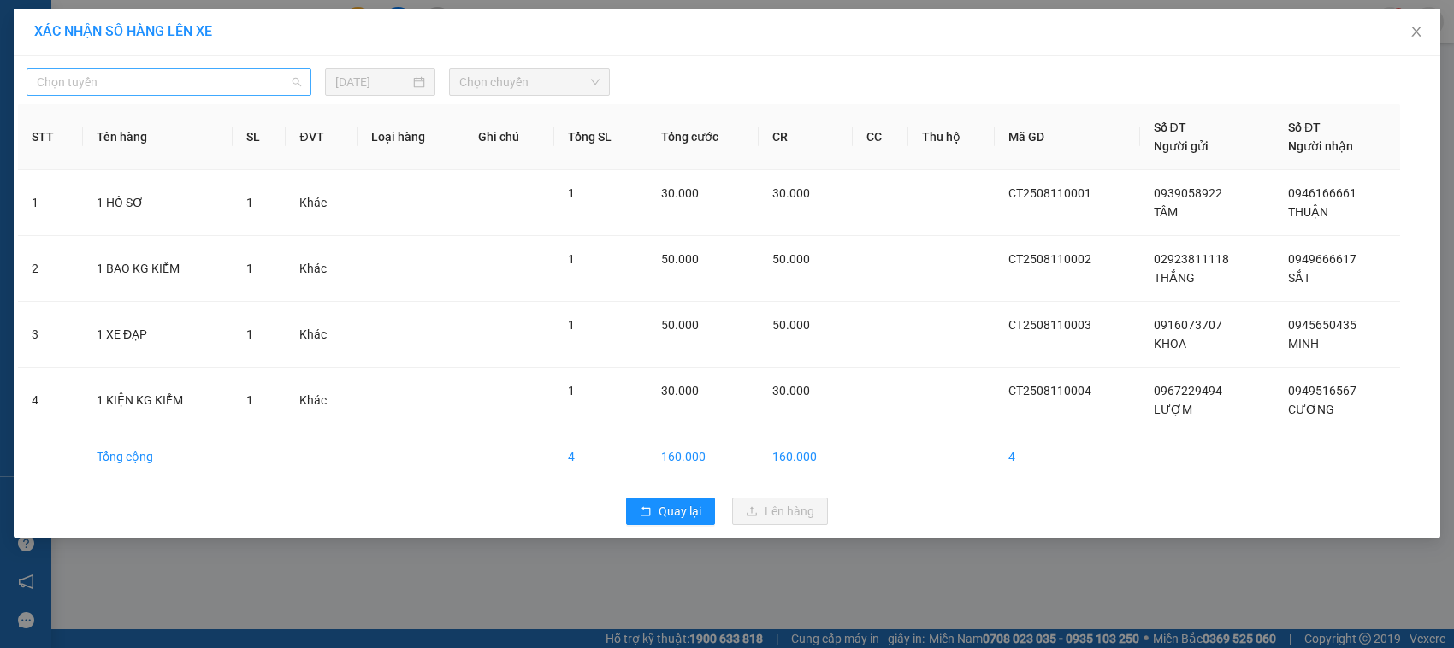
click at [288, 80] on span "Chọn tuyến" at bounding box center [169, 82] width 264 height 26
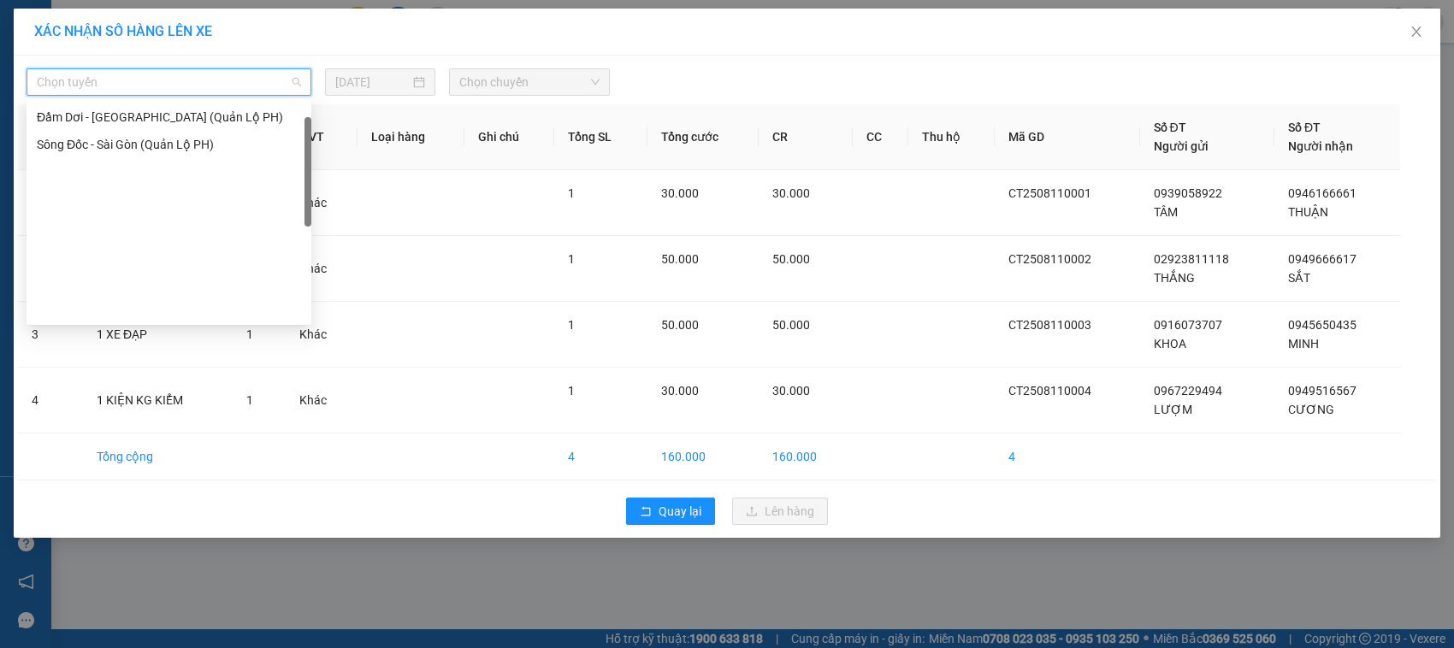
scroll to position [32, 0]
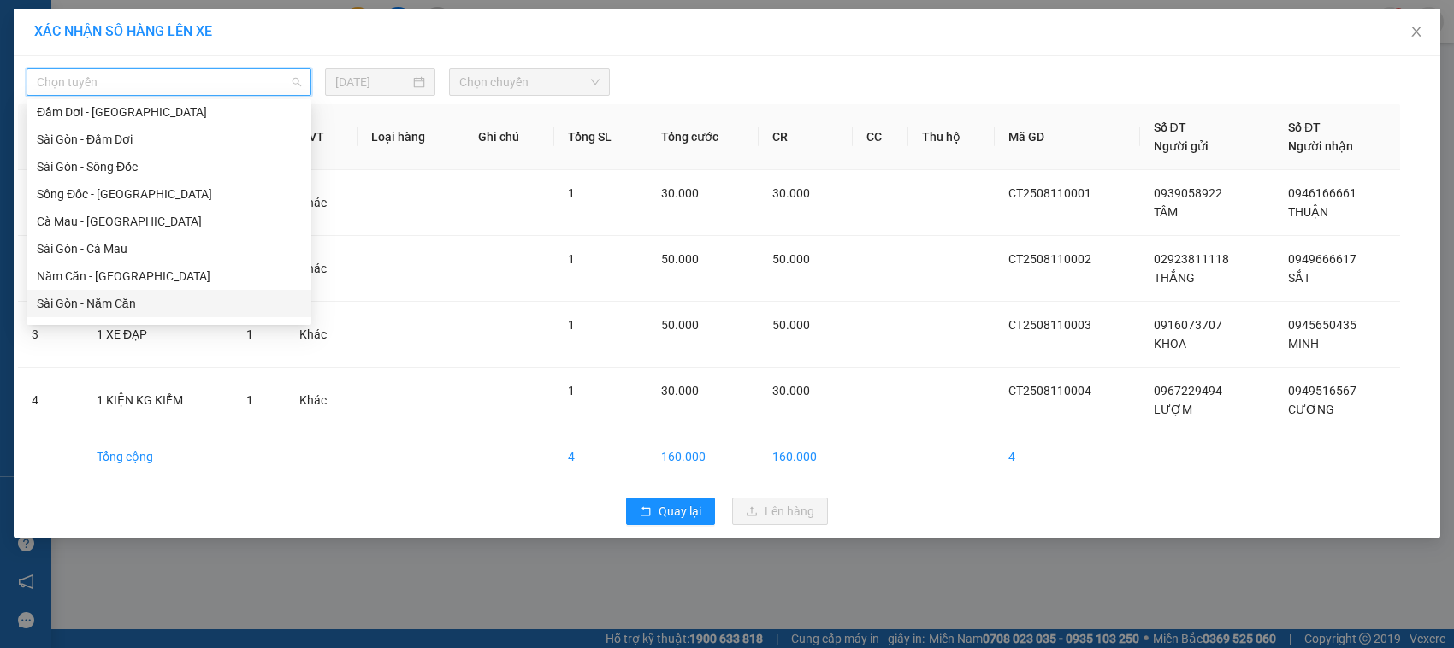
click at [157, 301] on div "Sài Gòn - Năm Căn" at bounding box center [169, 303] width 264 height 19
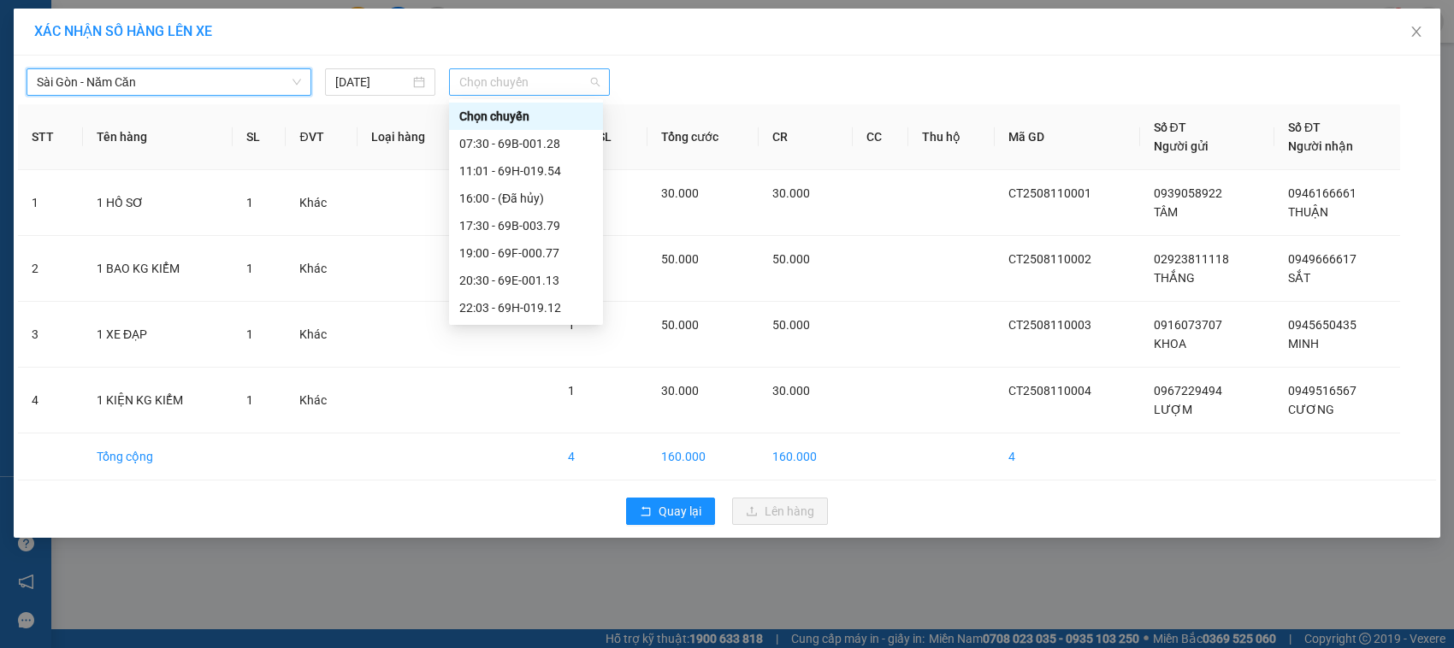
click at [588, 74] on span "Chọn chuyến" at bounding box center [528, 82] width 139 height 26
click at [561, 142] on div "07:30 - 69B-001.28" at bounding box center [525, 143] width 133 height 19
